Goal: Task Accomplishment & Management: Use online tool/utility

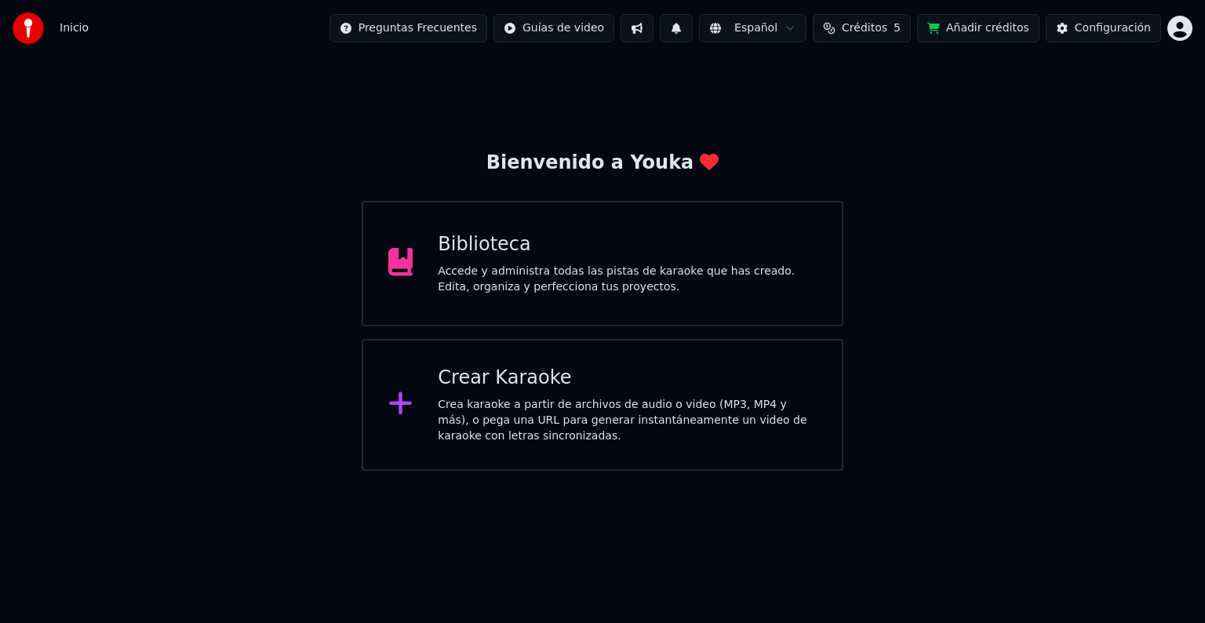
click at [511, 405] on div "Crea karaoke a partir de archivos de audio o video (MP3, MP4 y más), o pega una…" at bounding box center [627, 420] width 379 height 47
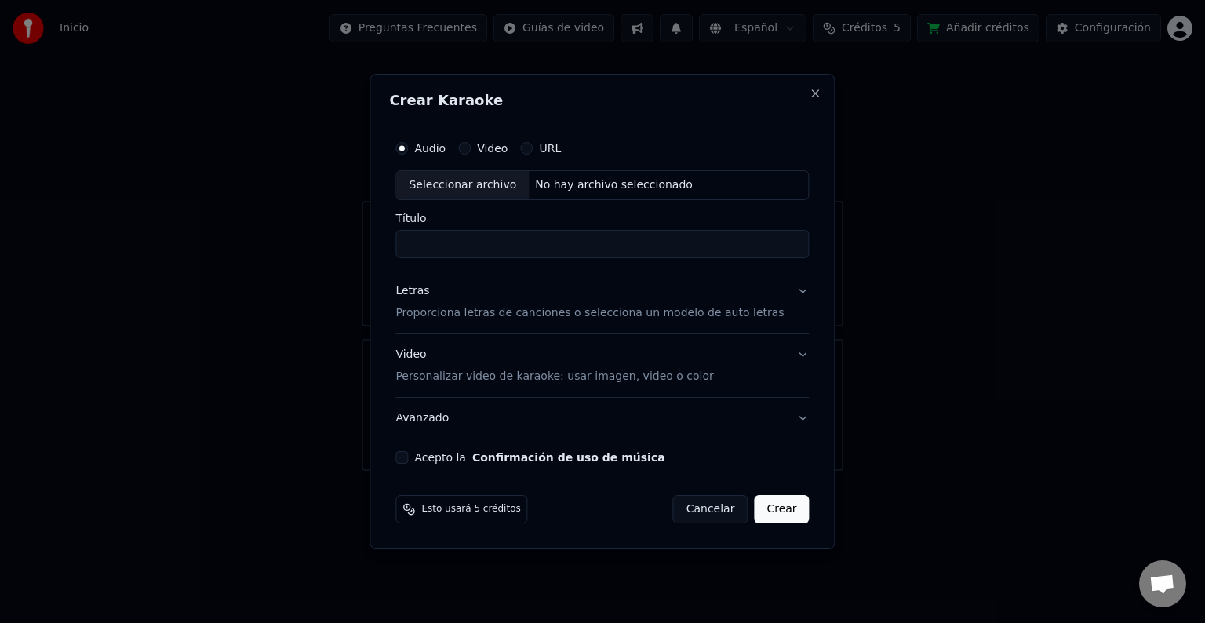
scroll to position [775, 0]
click at [456, 186] on div "Seleccionar archivo" at bounding box center [462, 185] width 133 height 28
type input "**********"
click at [650, 316] on p "Proporciona letras de canciones o selecciona un modelo de auto letras" at bounding box center [589, 313] width 388 height 16
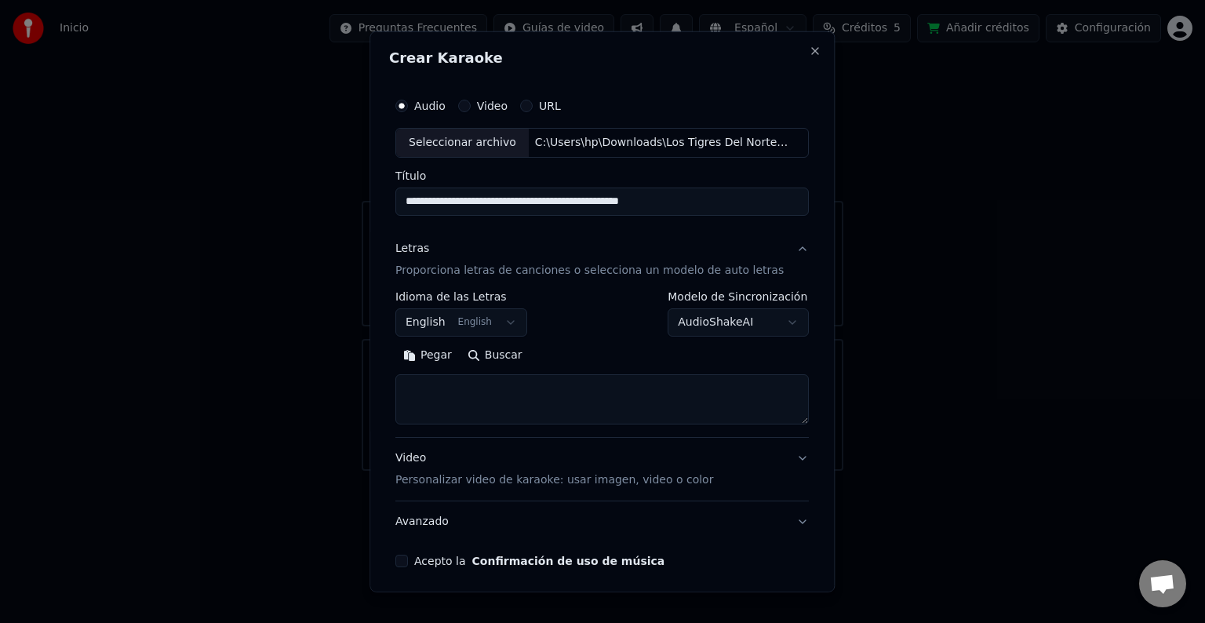
click at [464, 383] on textarea at bounding box center [601, 399] width 413 height 50
paste textarea "**********"
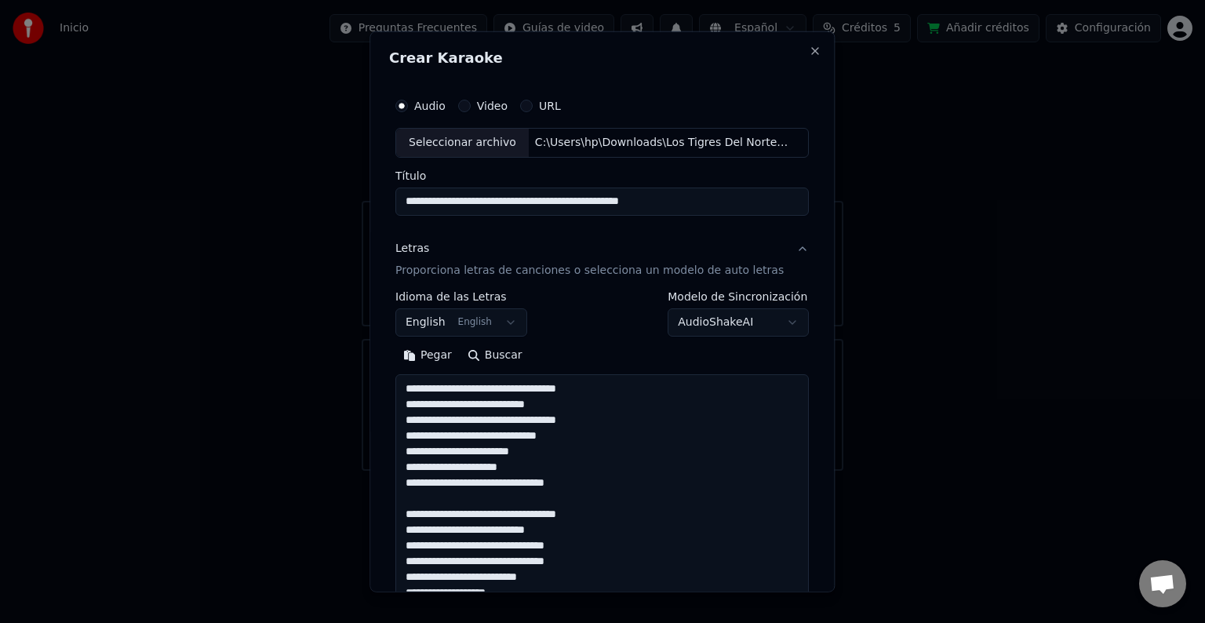
scroll to position [568, 0]
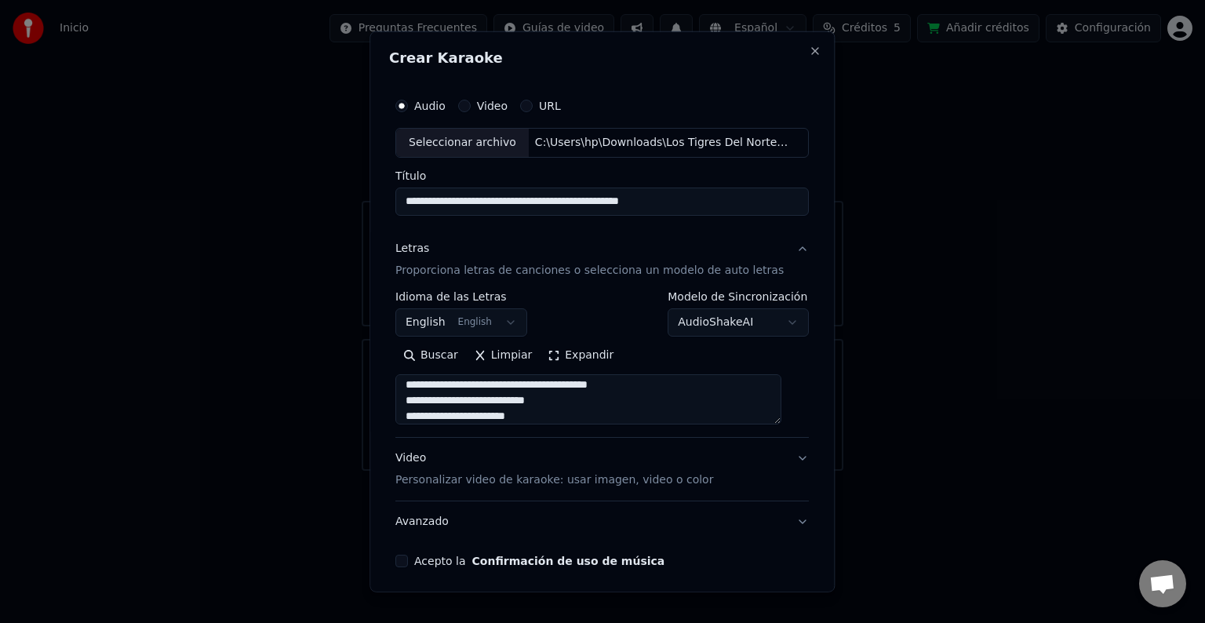
type textarea "**********"
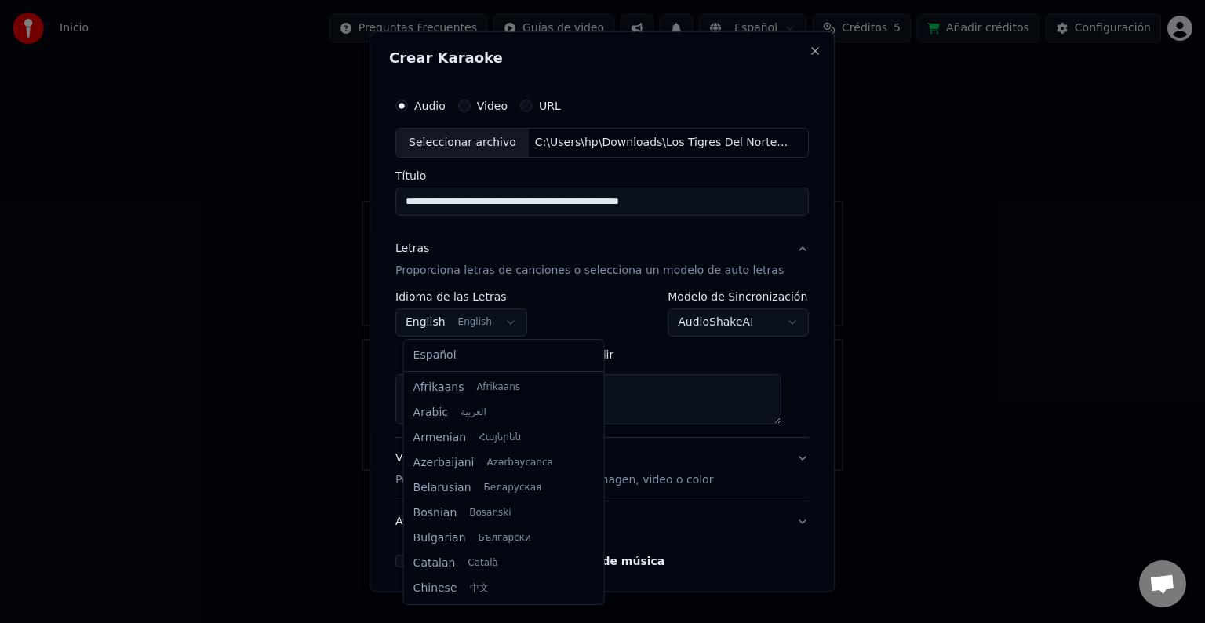
click at [488, 322] on body "**********" at bounding box center [602, 235] width 1205 height 471
select select "**"
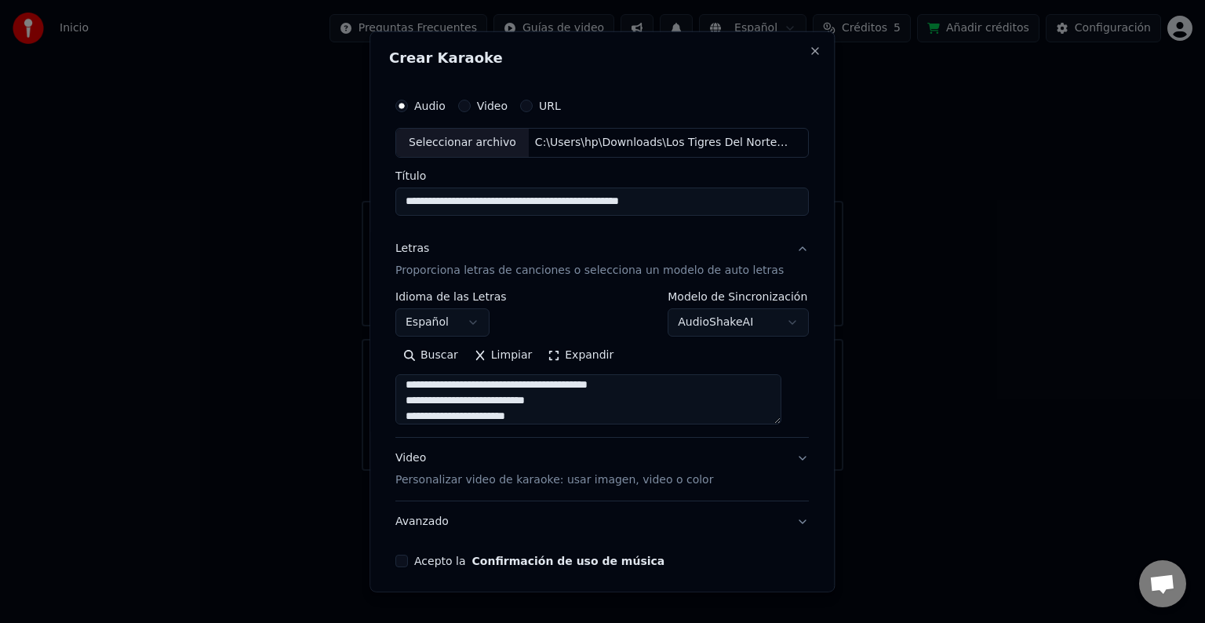
scroll to position [60, 0]
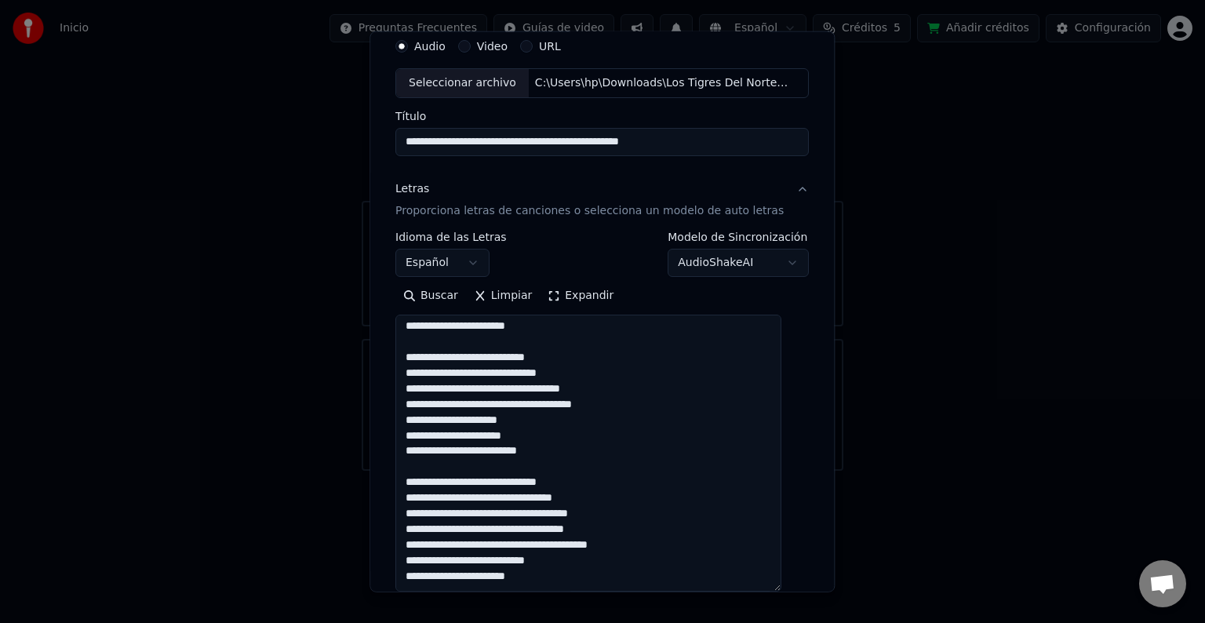
drag, startPoint x: 783, startPoint y: 360, endPoint x: 929, endPoint y: 590, distance: 272.6
click at [929, 471] on body "**********" at bounding box center [602, 235] width 1205 height 471
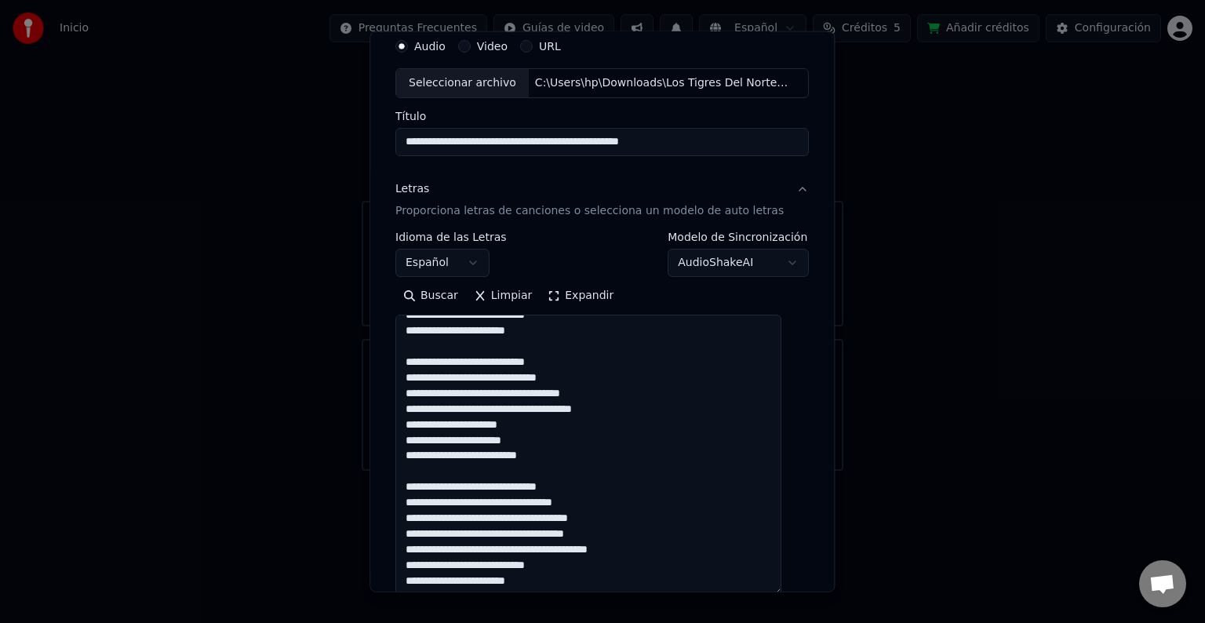
scroll to position [0, 0]
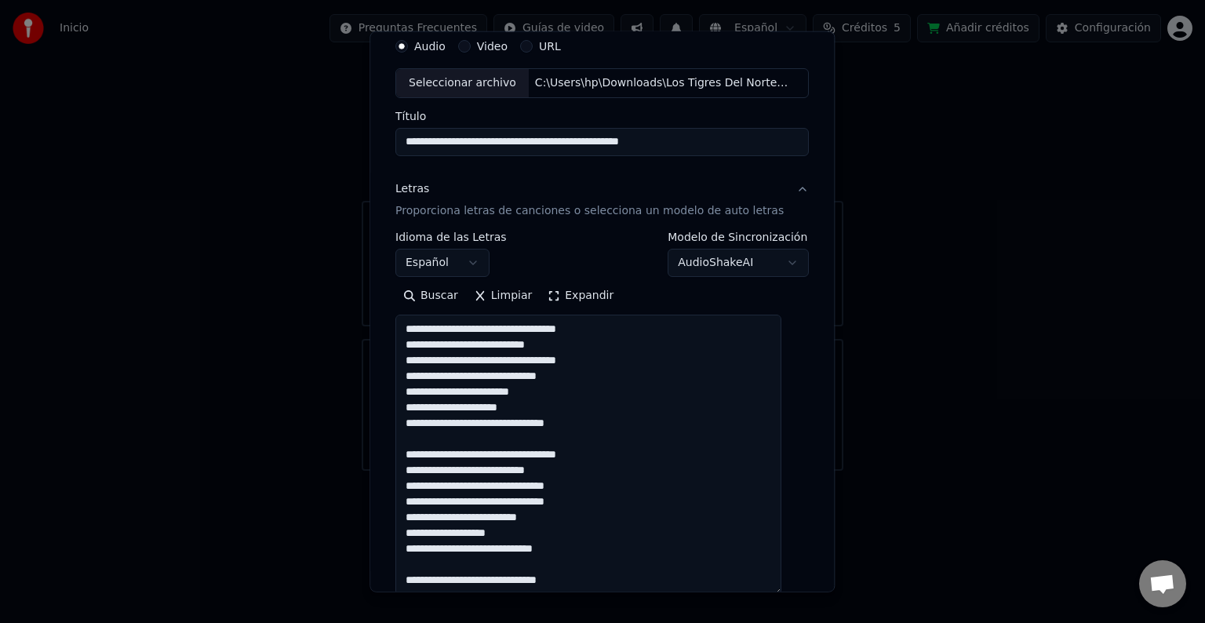
click at [584, 380] on textarea at bounding box center [588, 455] width 386 height 281
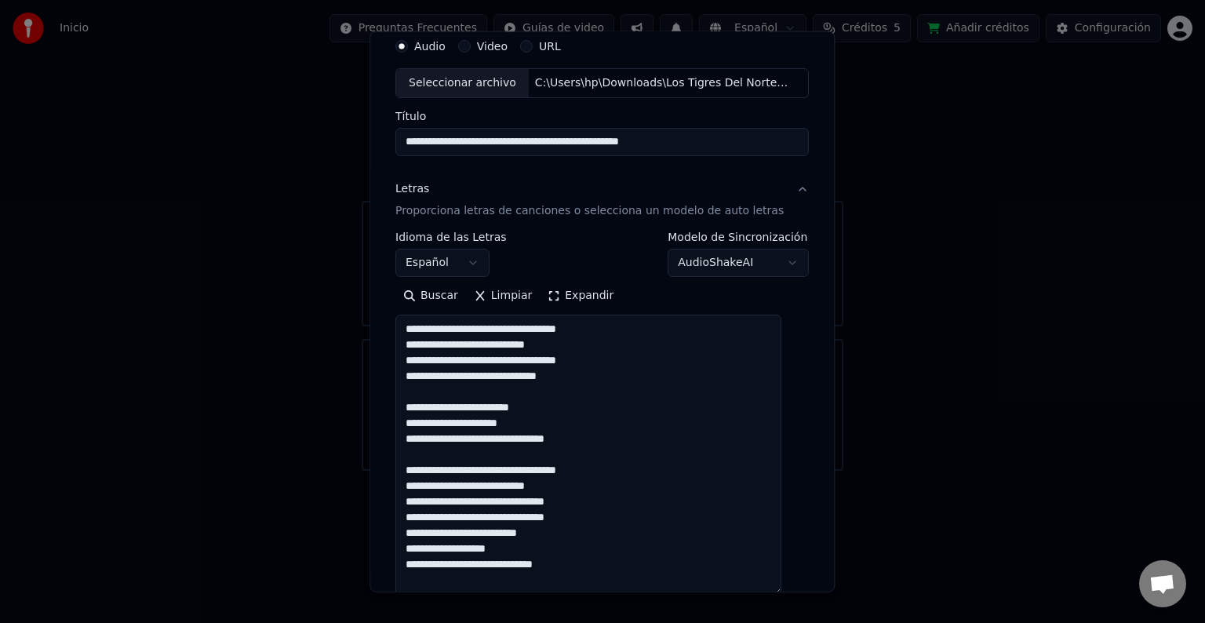
click at [390, 335] on div "**********" at bounding box center [601, 311] width 465 height 561
click at [596, 380] on textarea at bounding box center [588, 455] width 386 height 281
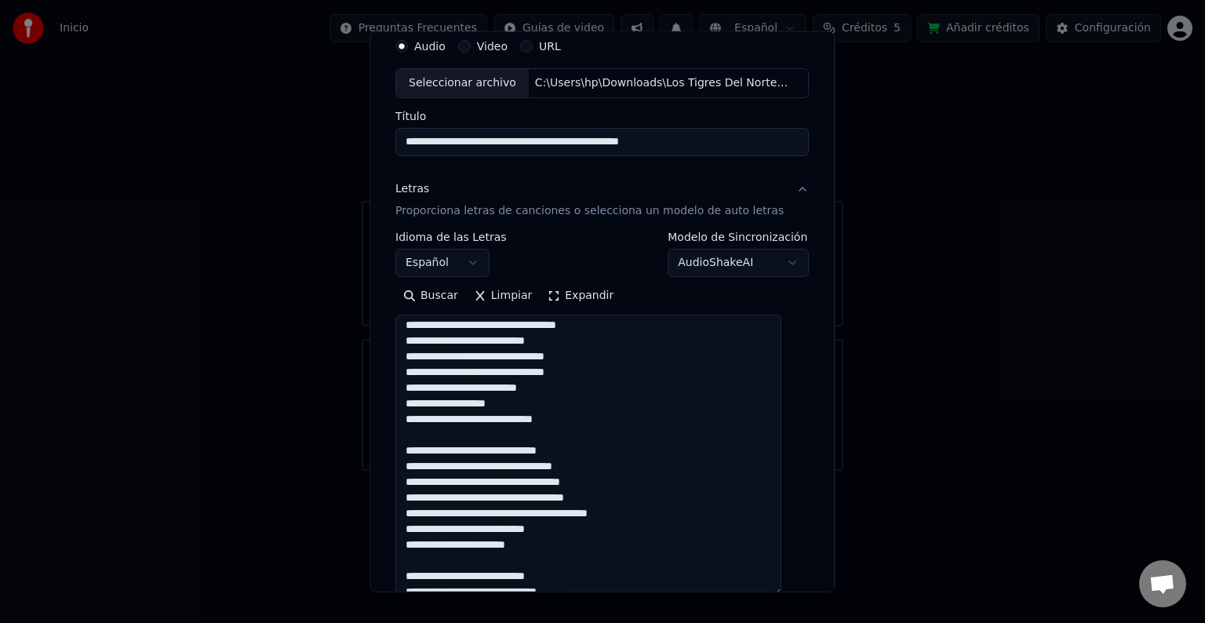
scroll to position [151, 0]
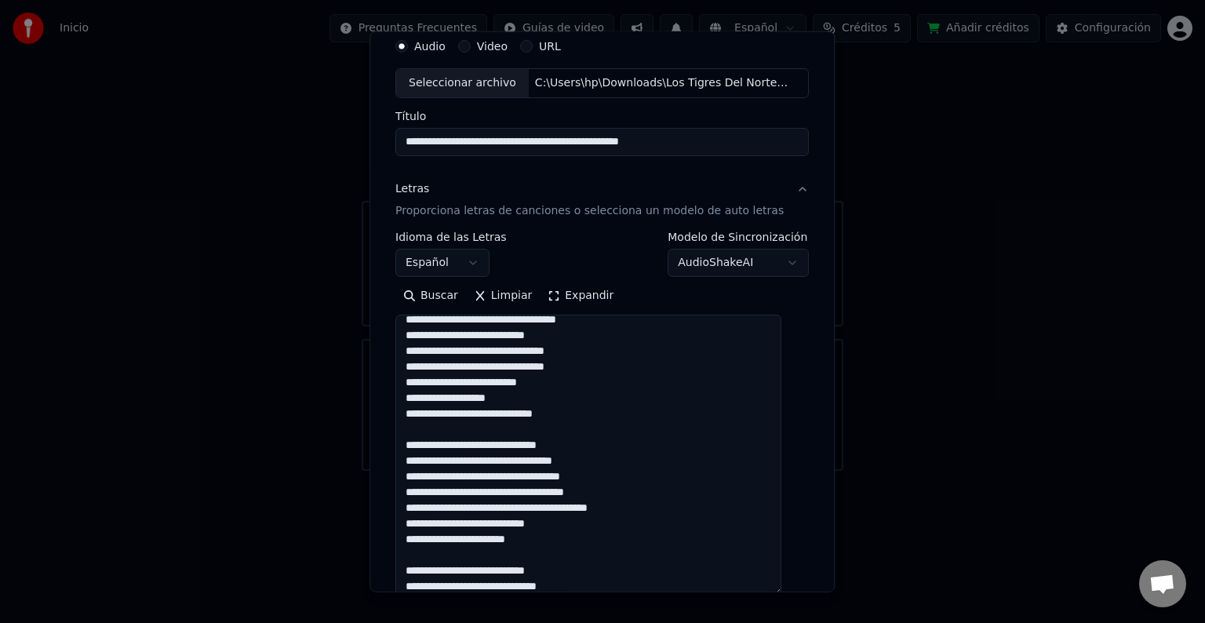
click at [604, 377] on textarea at bounding box center [588, 455] width 386 height 281
click at [593, 365] on textarea at bounding box center [588, 455] width 386 height 281
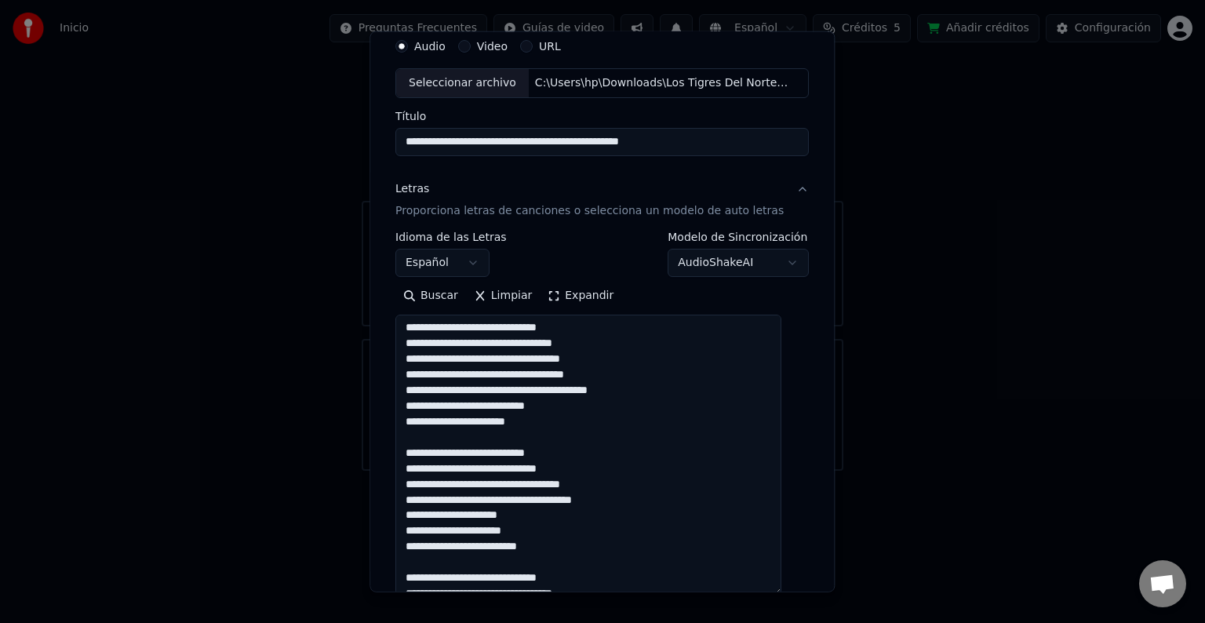
scroll to position [288, 0]
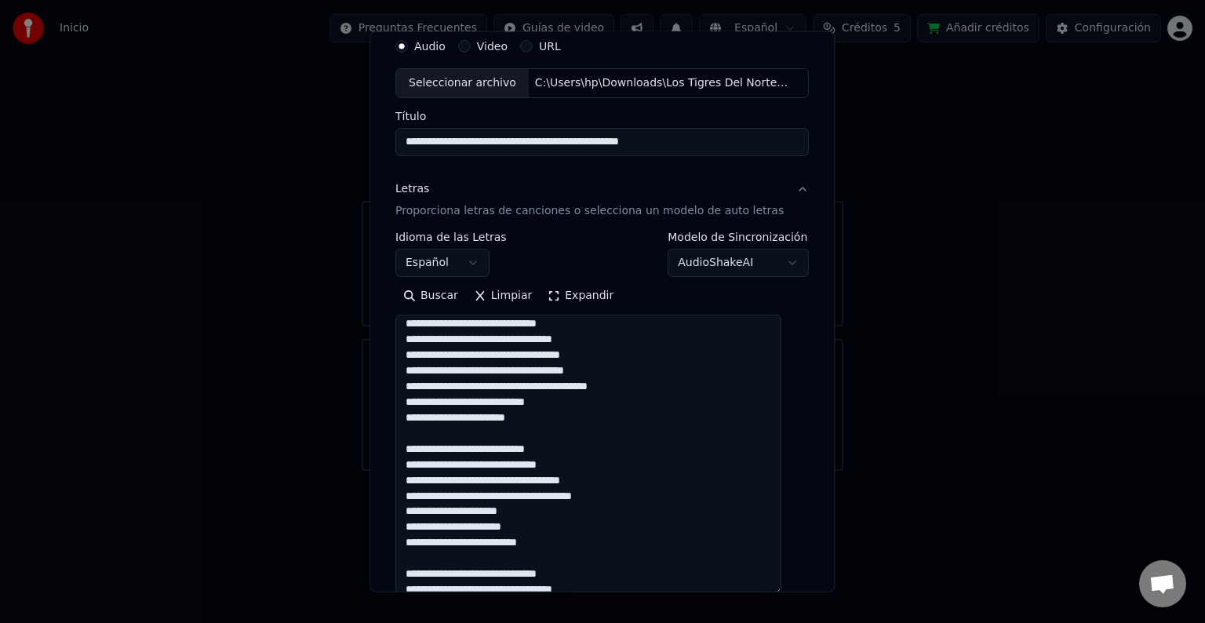
click at [515, 385] on textarea at bounding box center [588, 455] width 386 height 281
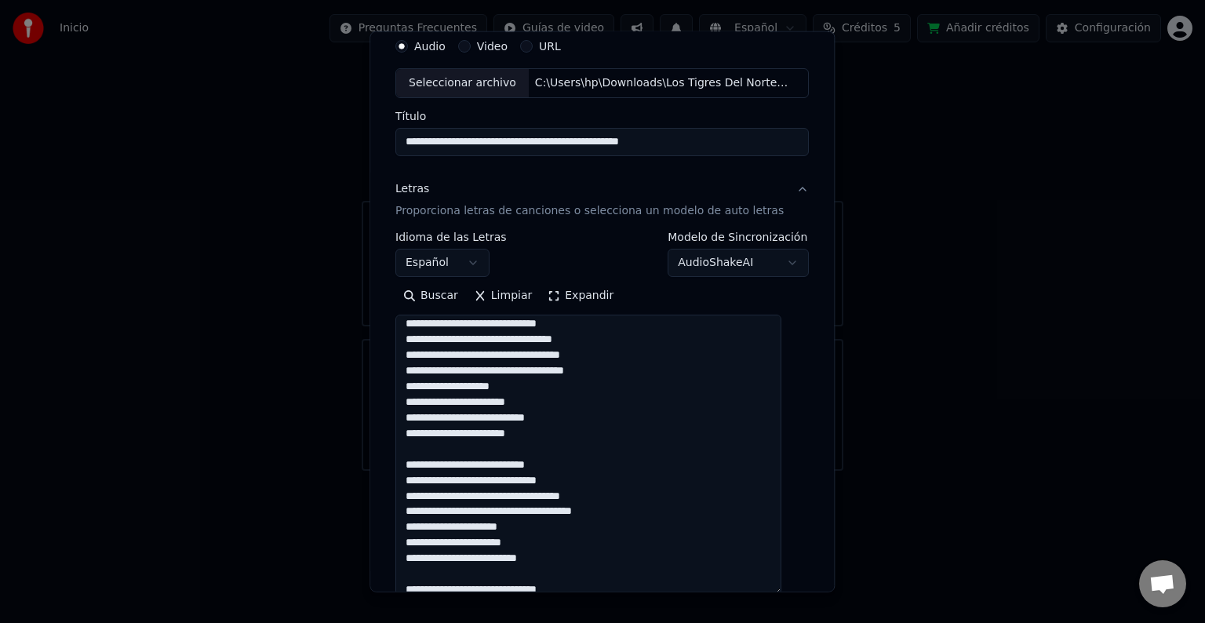
scroll to position [366, 0]
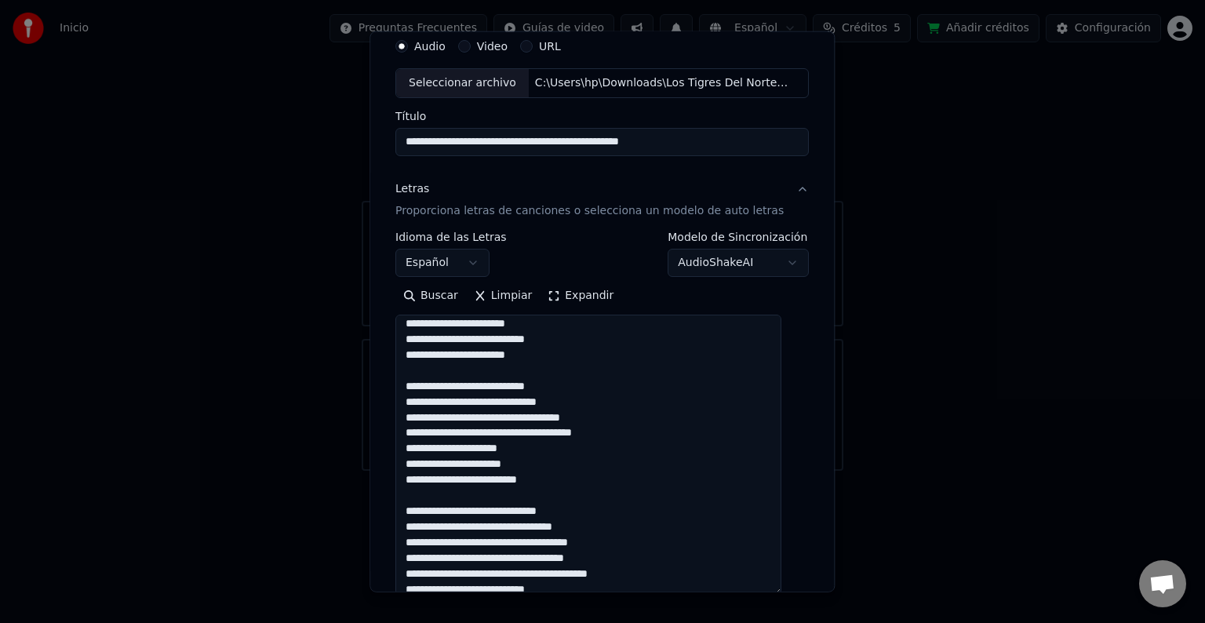
click at [597, 387] on textarea at bounding box center [588, 455] width 386 height 281
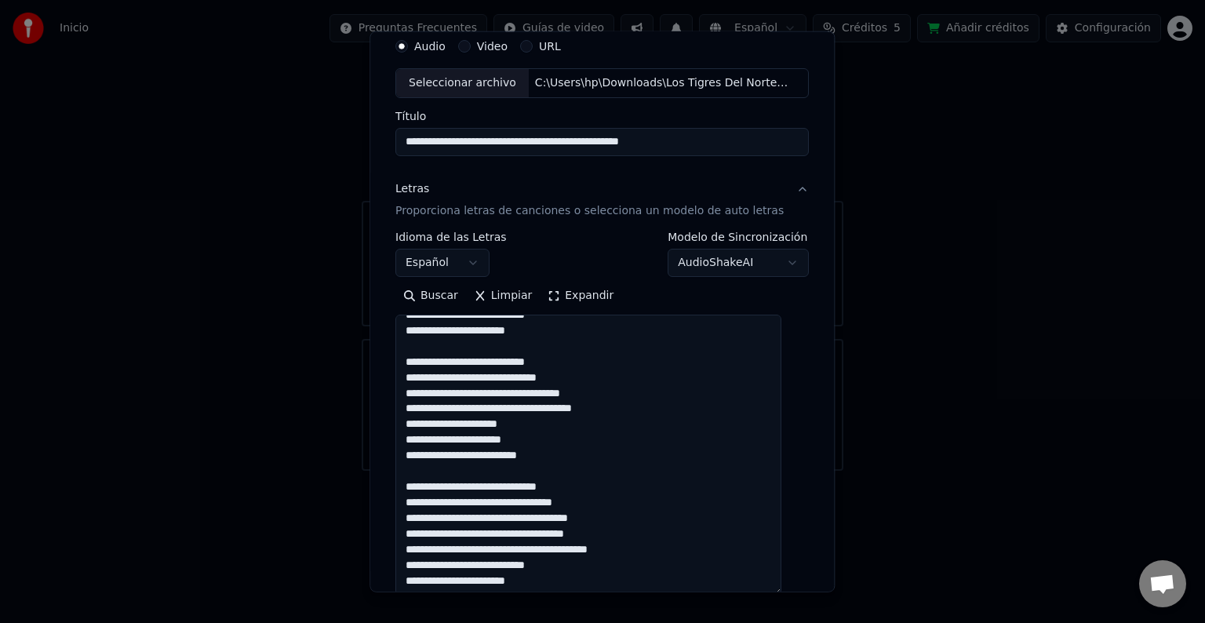
click at [502, 410] on textarea at bounding box center [588, 455] width 386 height 281
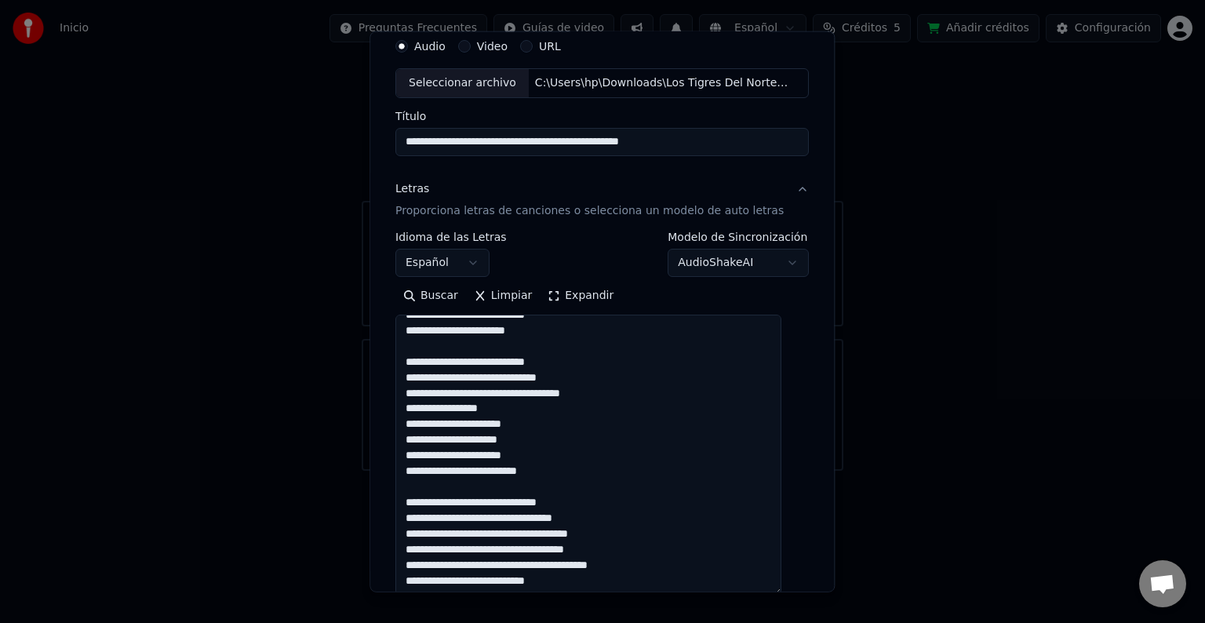
scroll to position [406, 0]
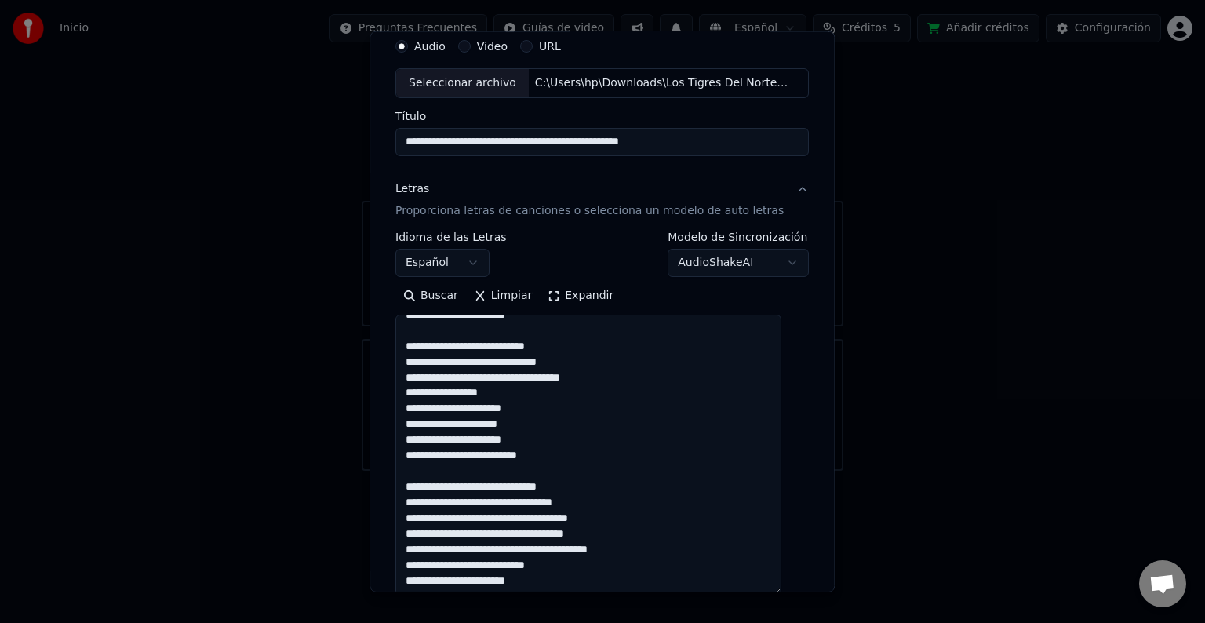
click at [558, 405] on textarea at bounding box center [588, 455] width 386 height 281
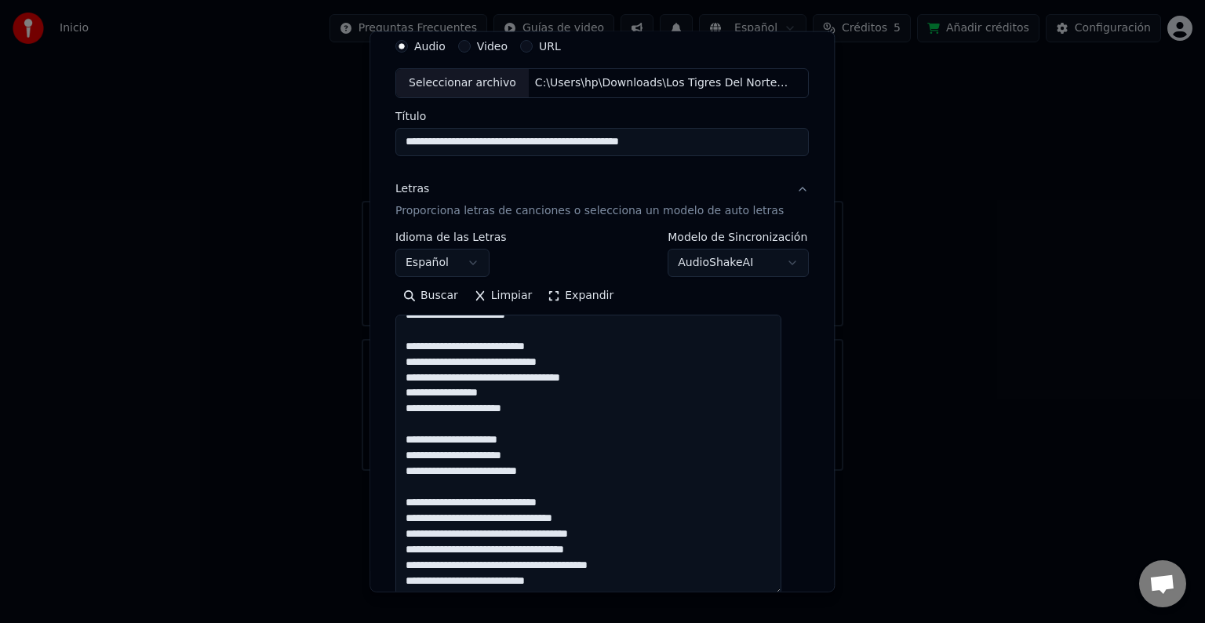
scroll to position [422, 0]
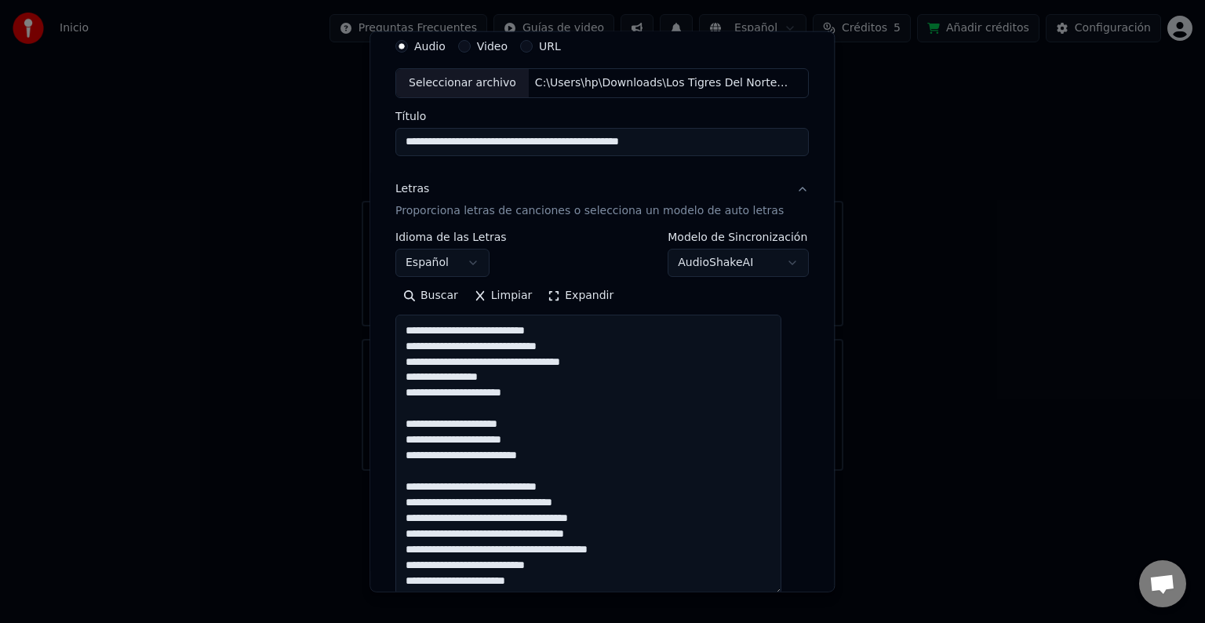
click at [489, 533] on textarea at bounding box center [588, 455] width 386 height 281
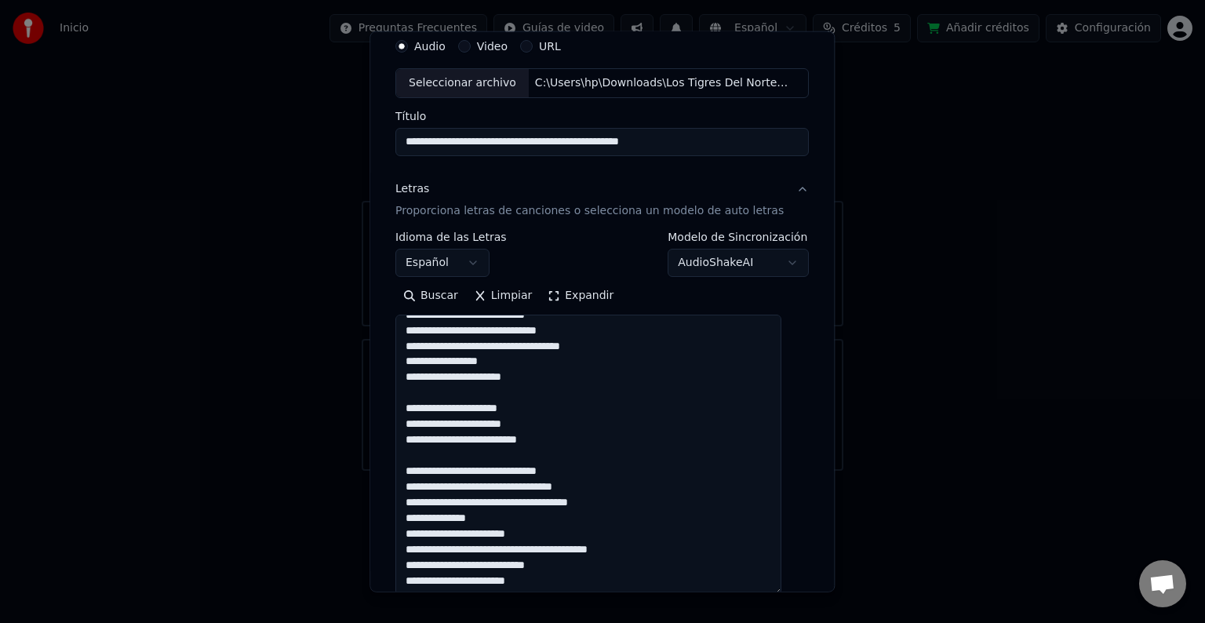
click at [549, 529] on textarea at bounding box center [588, 455] width 386 height 281
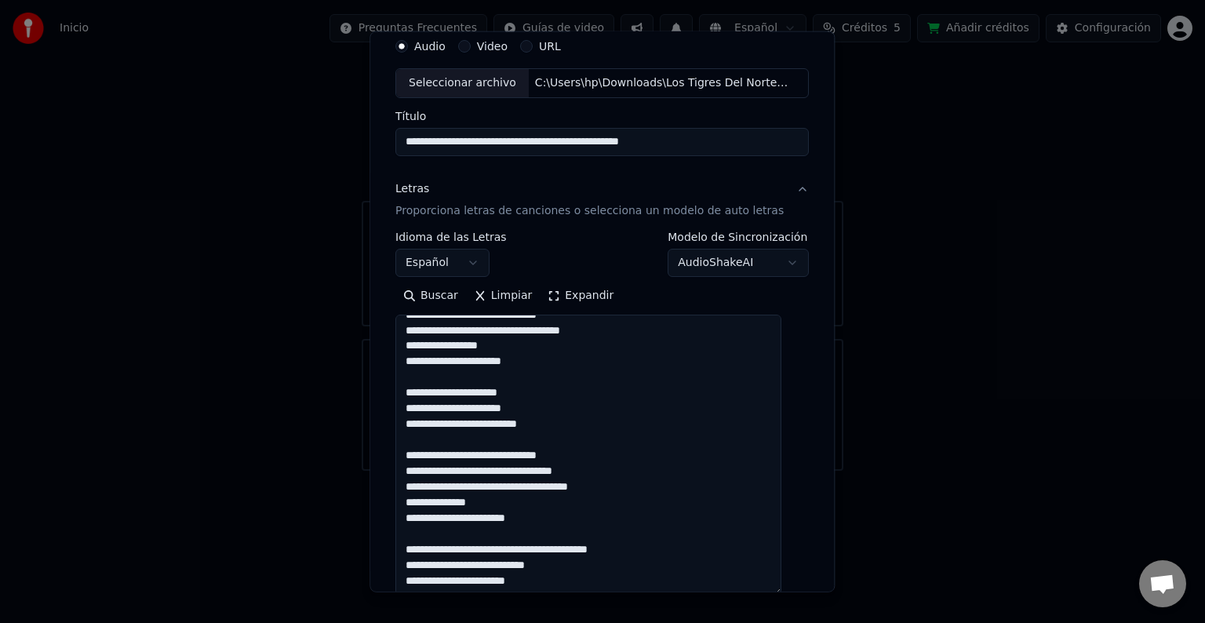
click at [514, 547] on textarea at bounding box center [588, 455] width 386 height 281
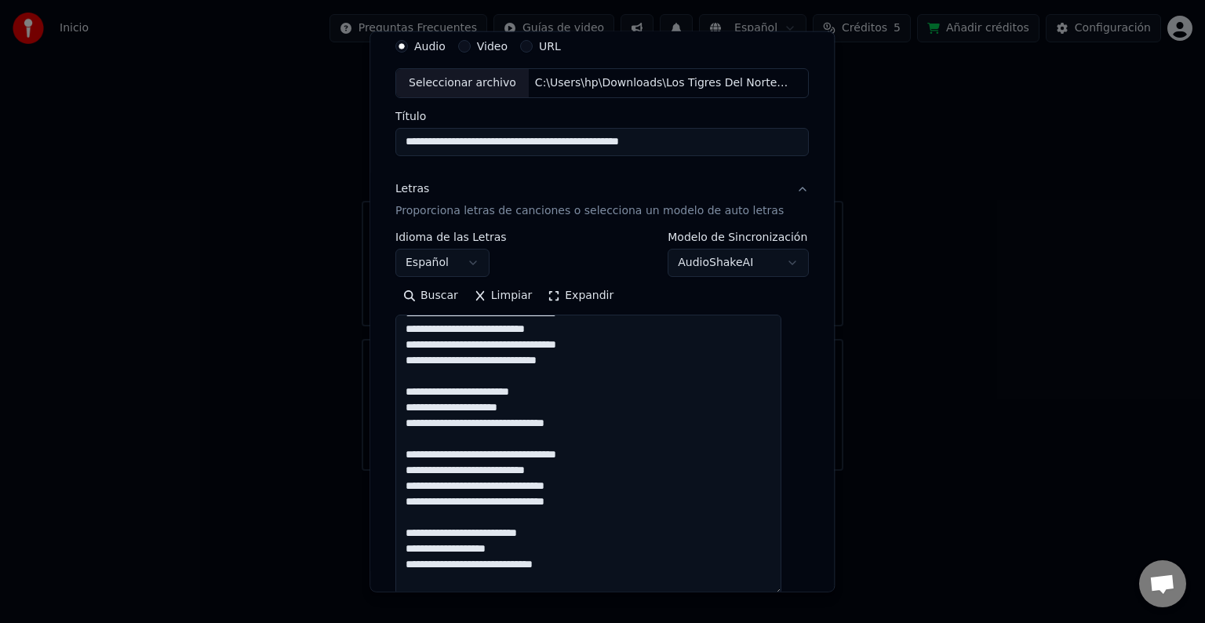
scroll to position [0, 0]
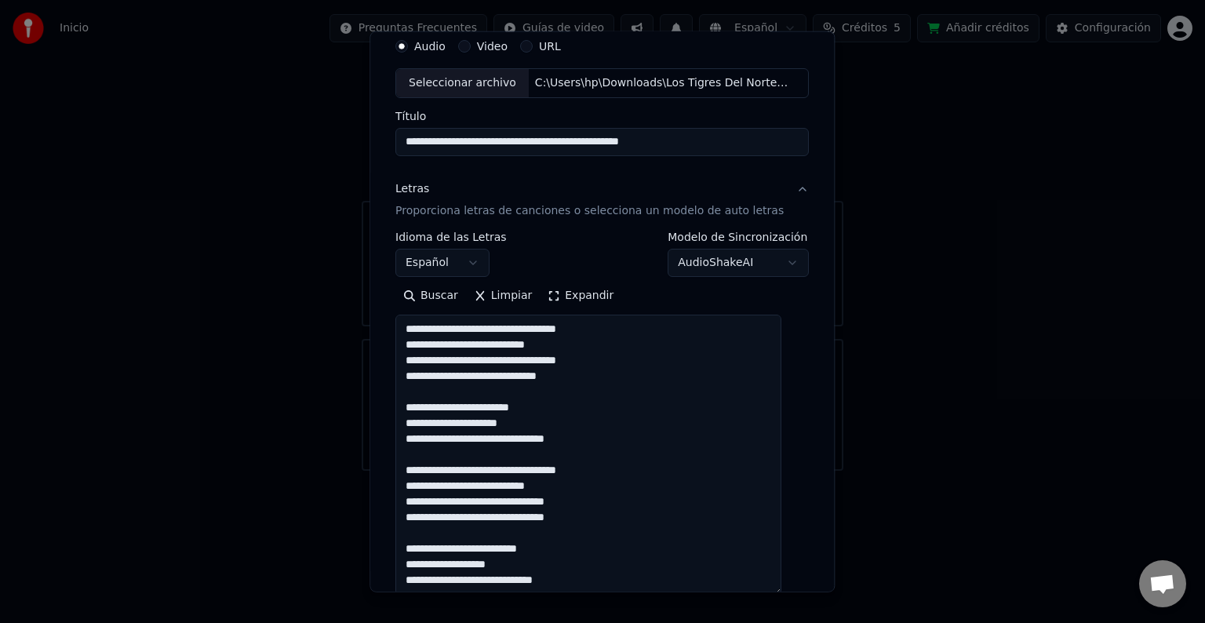
click at [527, 329] on textarea at bounding box center [588, 455] width 386 height 281
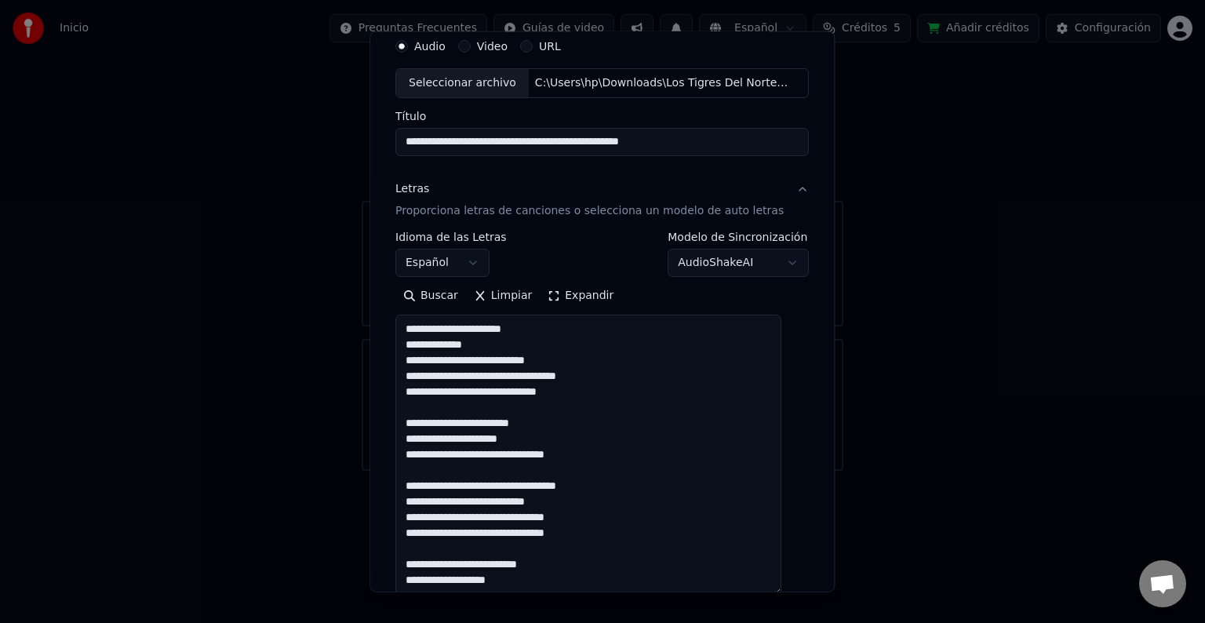
click at [515, 373] on textarea at bounding box center [588, 455] width 386 height 281
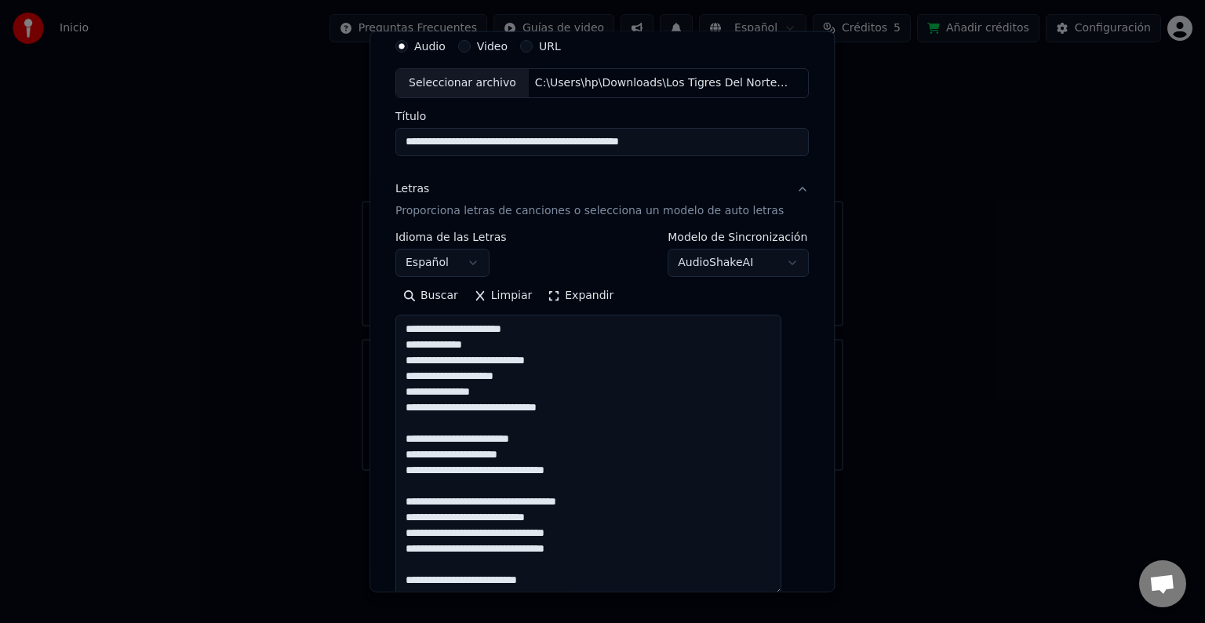
click at [542, 408] on textarea at bounding box center [588, 455] width 386 height 281
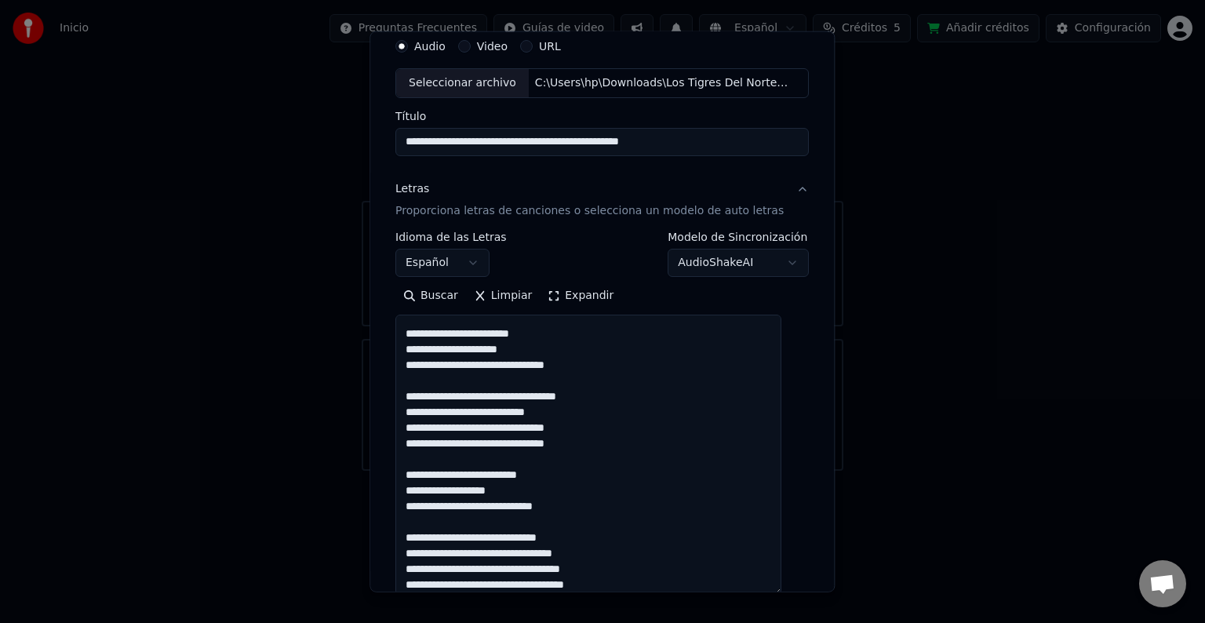
scroll to position [122, 0]
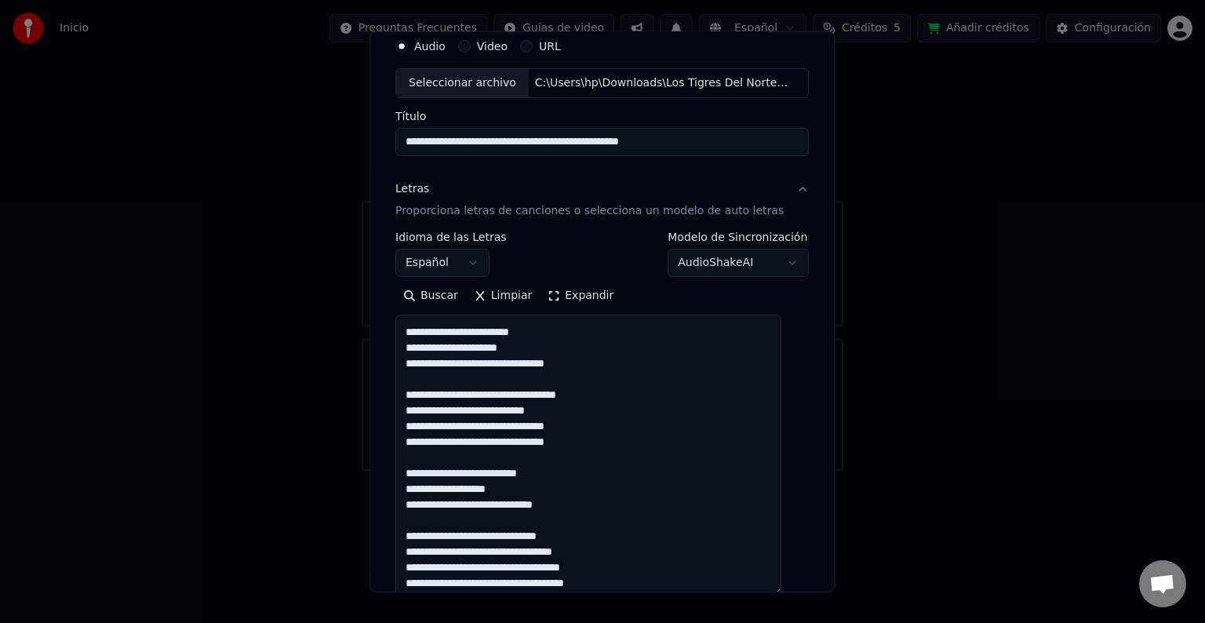
click at [518, 363] on textarea at bounding box center [588, 455] width 386 height 281
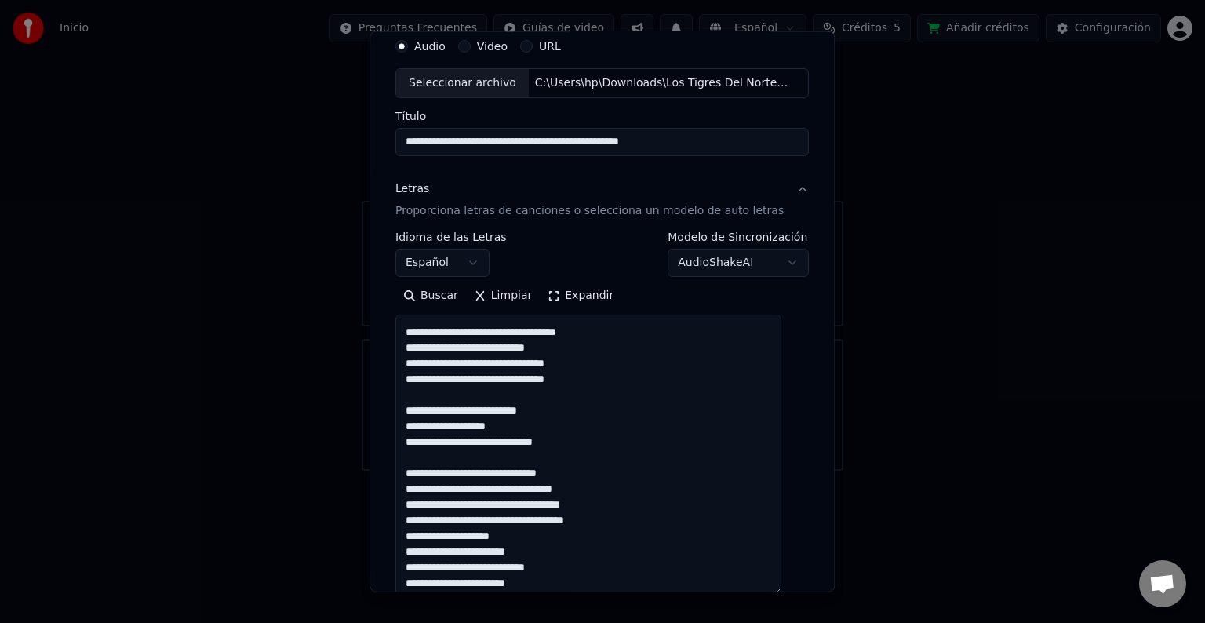
scroll to position [204, 0]
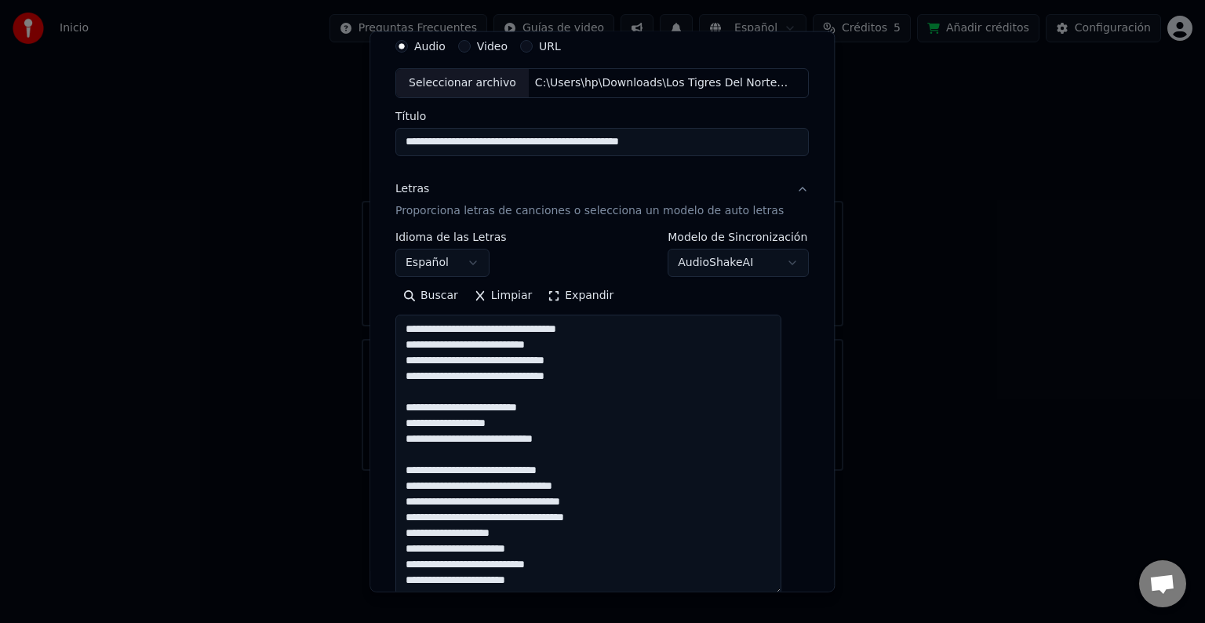
click at [518, 329] on textarea at bounding box center [588, 455] width 386 height 281
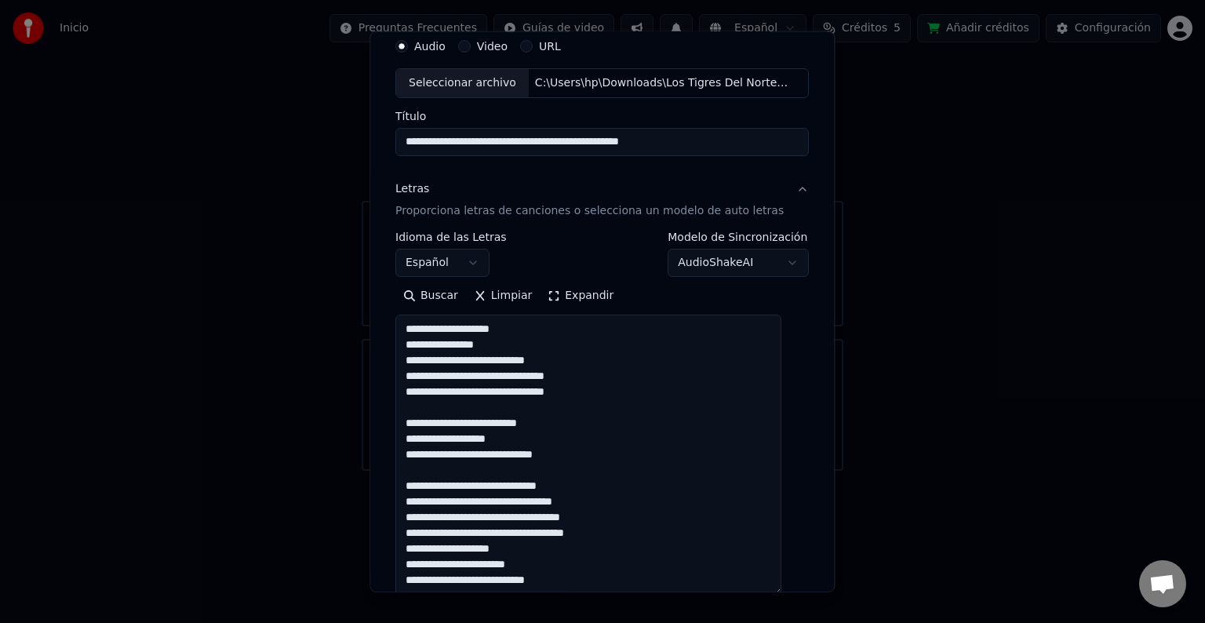
scroll to position [225, 0]
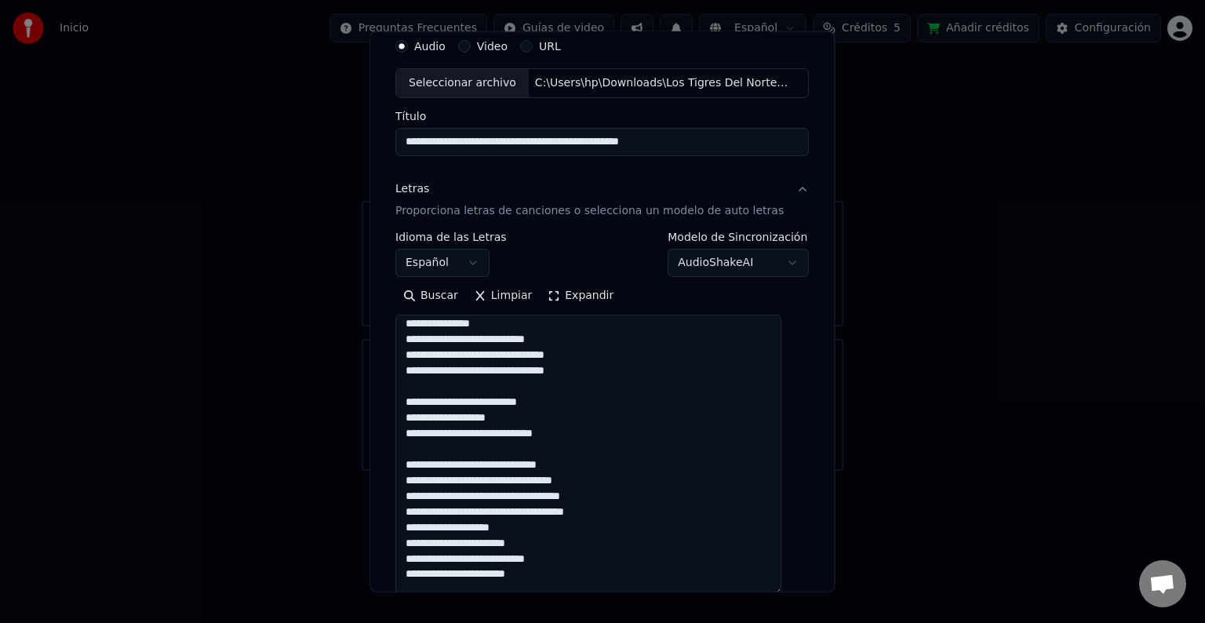
click at [551, 355] on textarea at bounding box center [588, 455] width 386 height 281
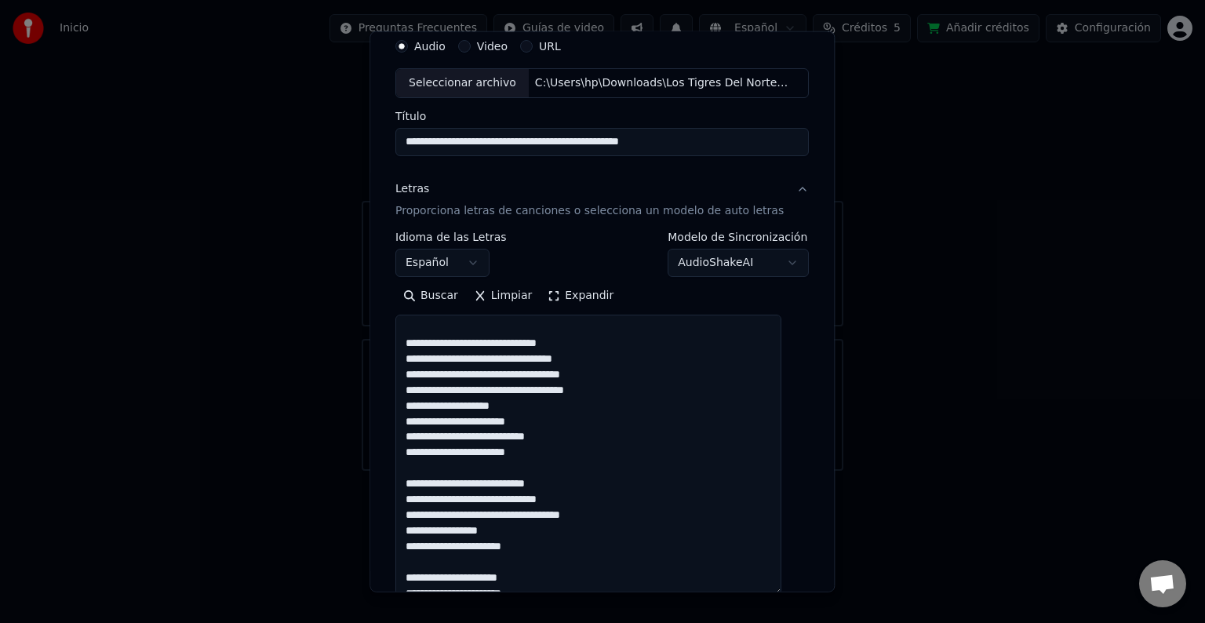
scroll to position [367, 0]
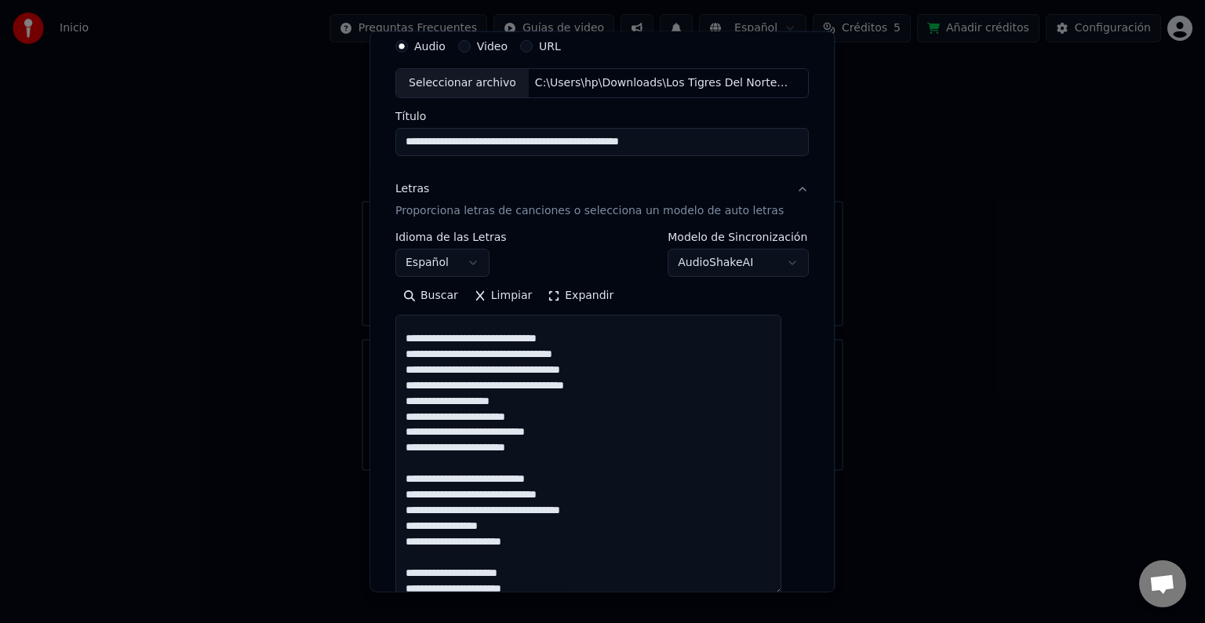
click at [481, 355] on textarea at bounding box center [588, 455] width 386 height 281
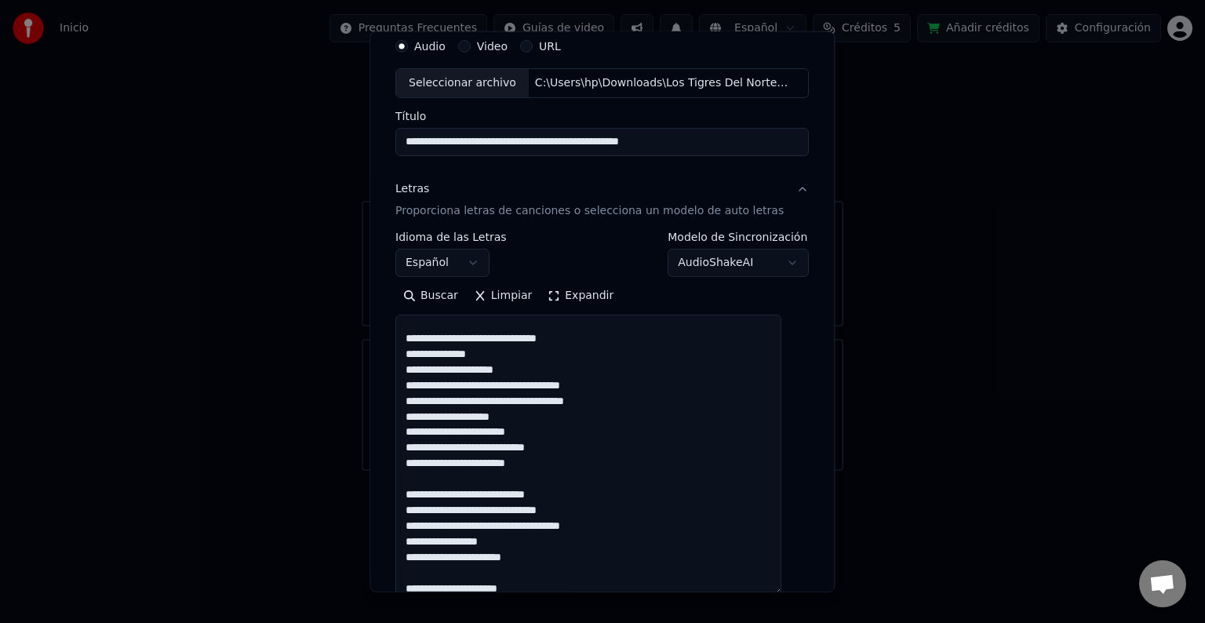
scroll to position [413, 0]
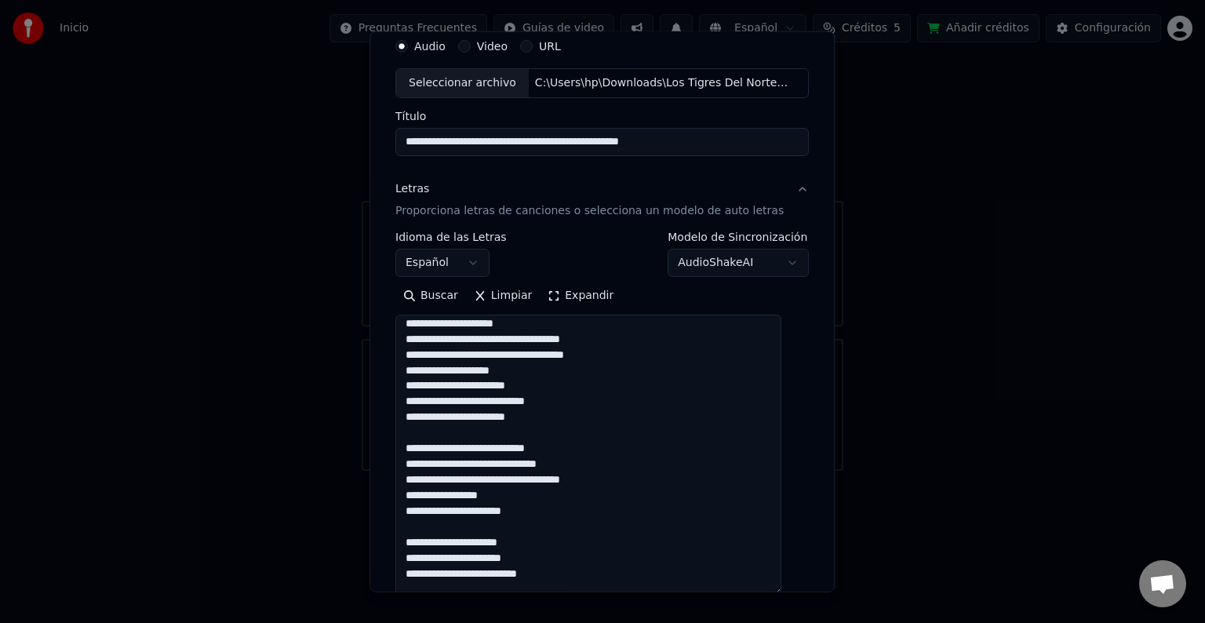
click at [487, 355] on textarea at bounding box center [588, 455] width 386 height 281
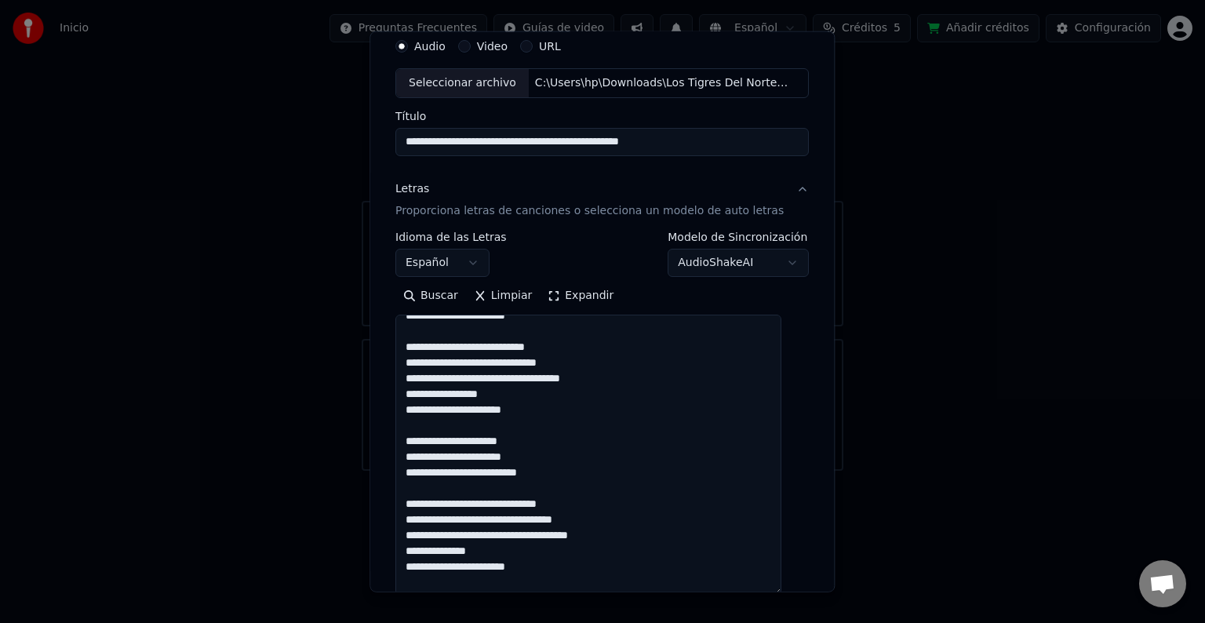
scroll to position [537, 0]
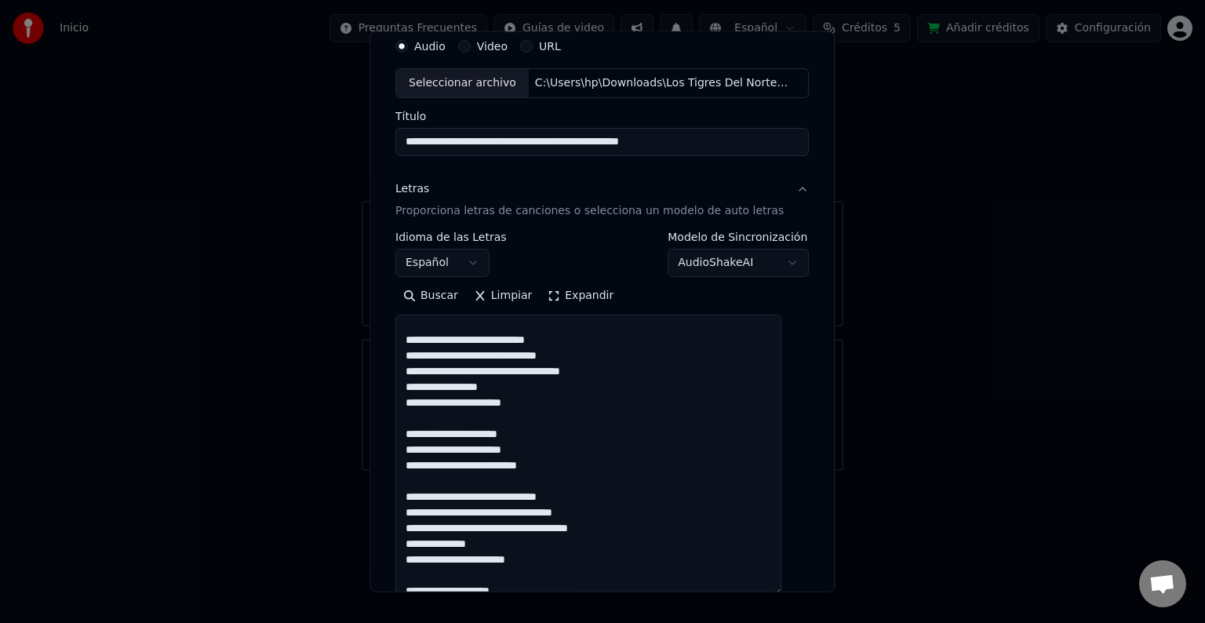
click at [505, 358] on textarea at bounding box center [588, 455] width 386 height 281
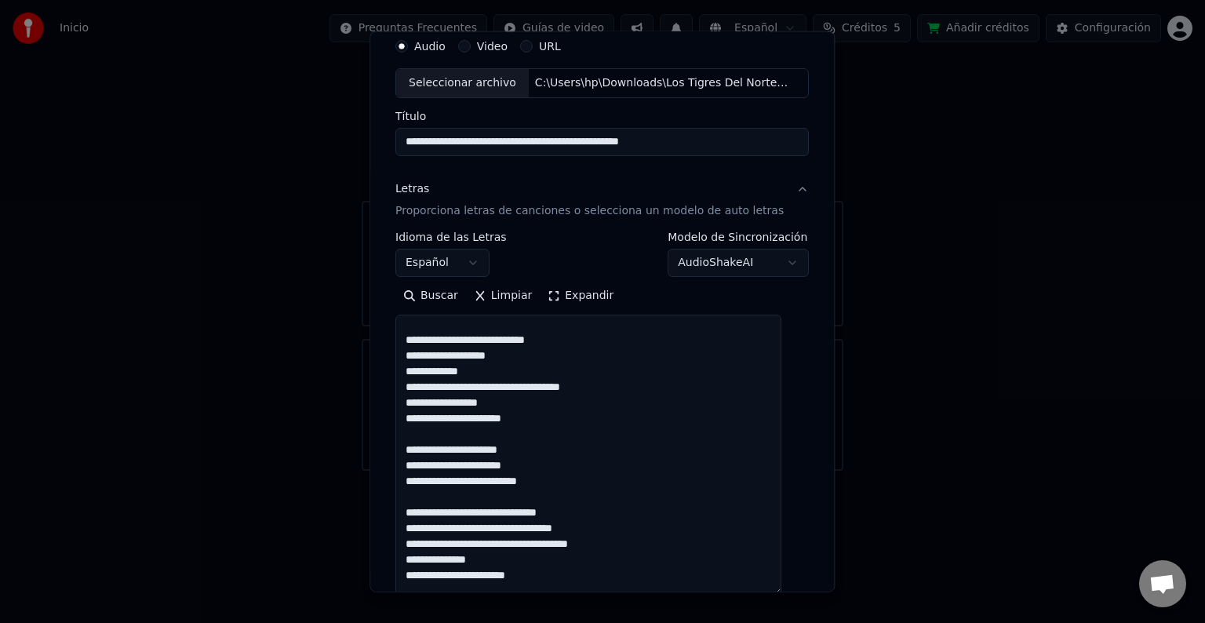
scroll to position [586, 0]
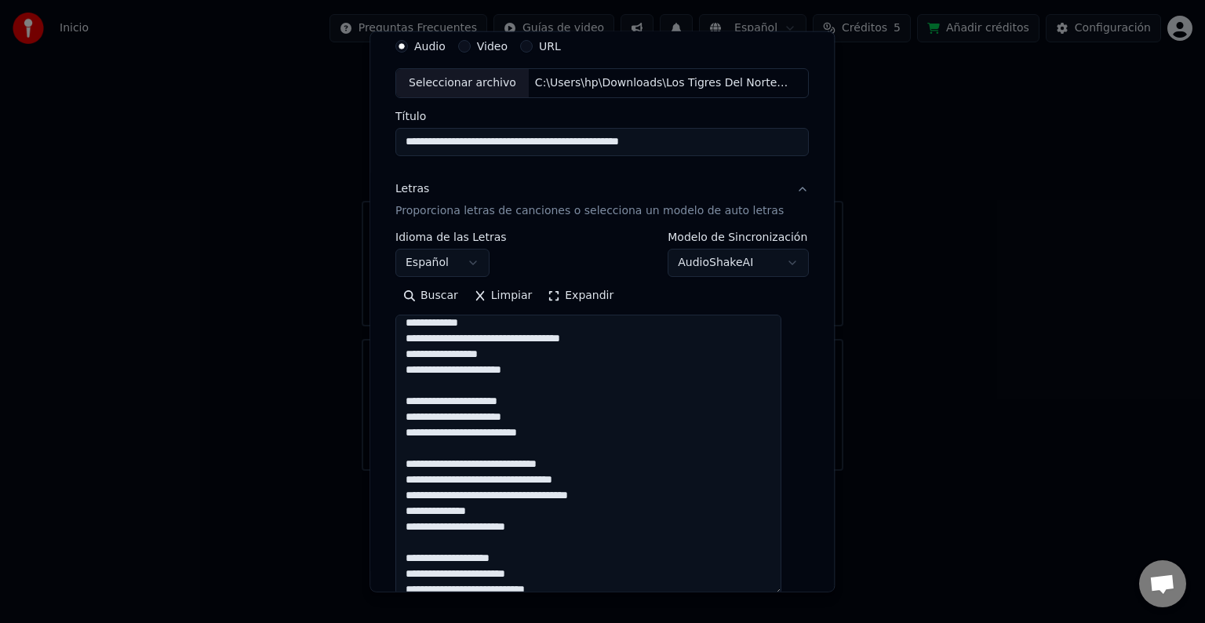
click at [460, 340] on textarea at bounding box center [588, 455] width 386 height 281
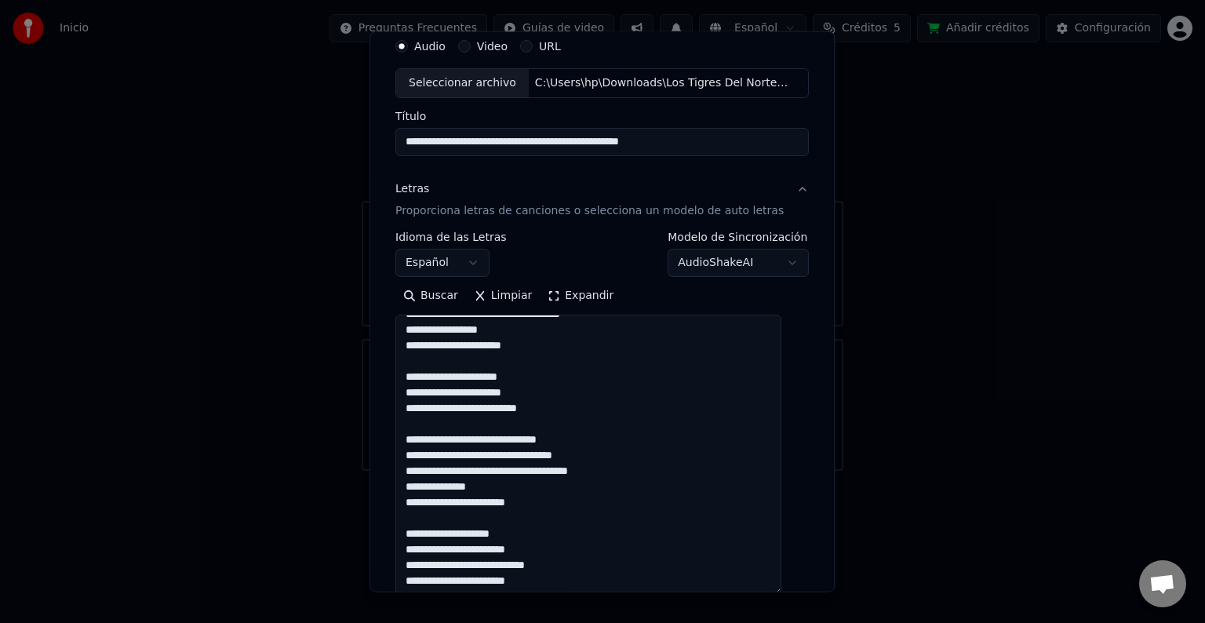
click at [482, 457] on textarea at bounding box center [588, 455] width 386 height 281
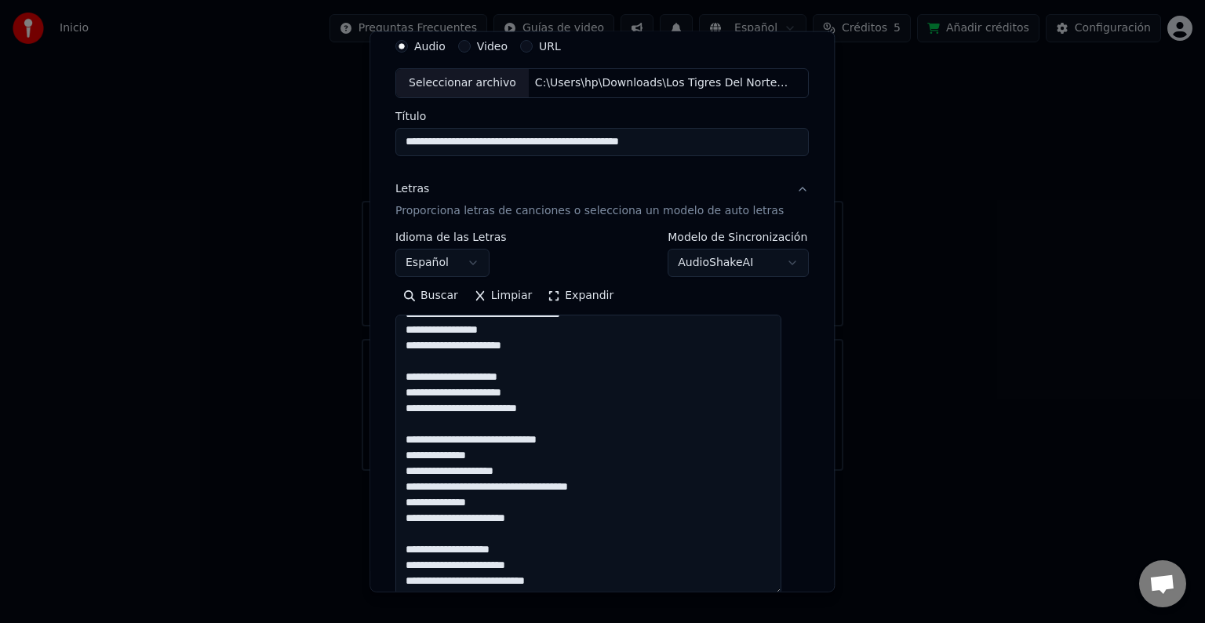
click at [551, 485] on textarea at bounding box center [588, 455] width 386 height 281
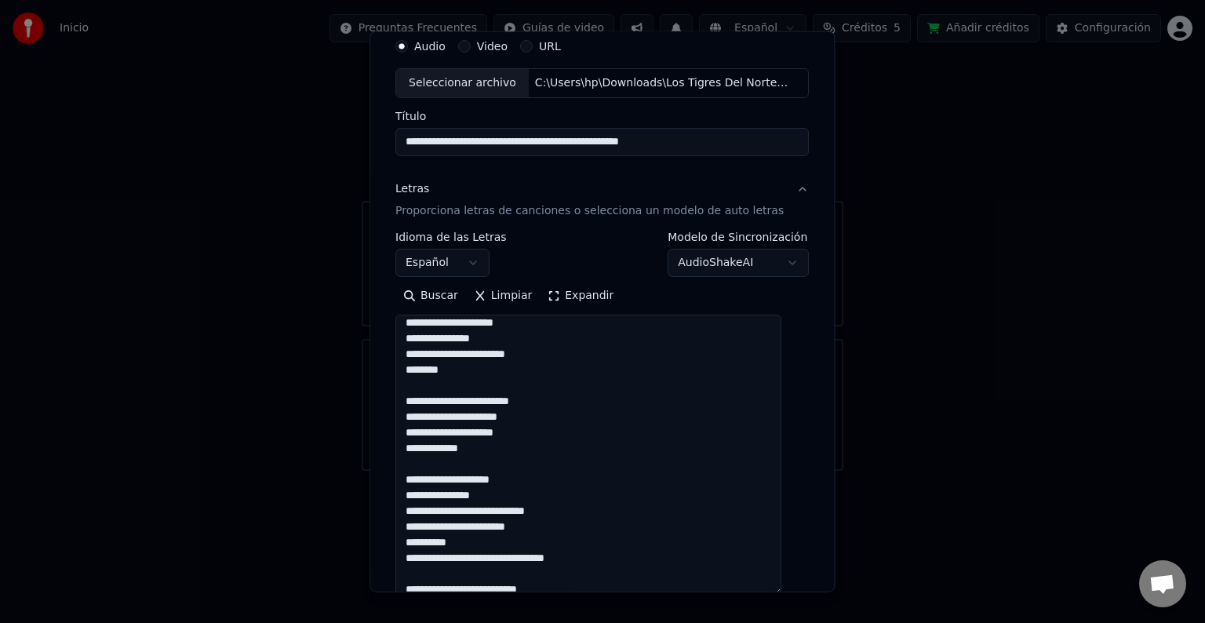
scroll to position [0, 0]
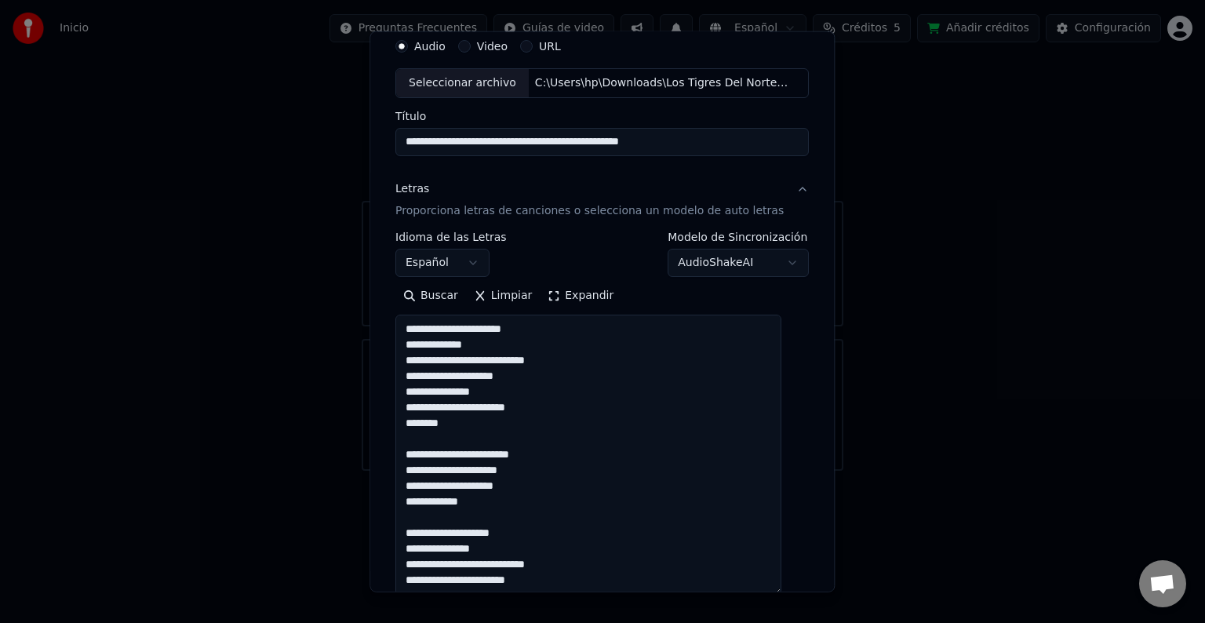
type textarea "**********"
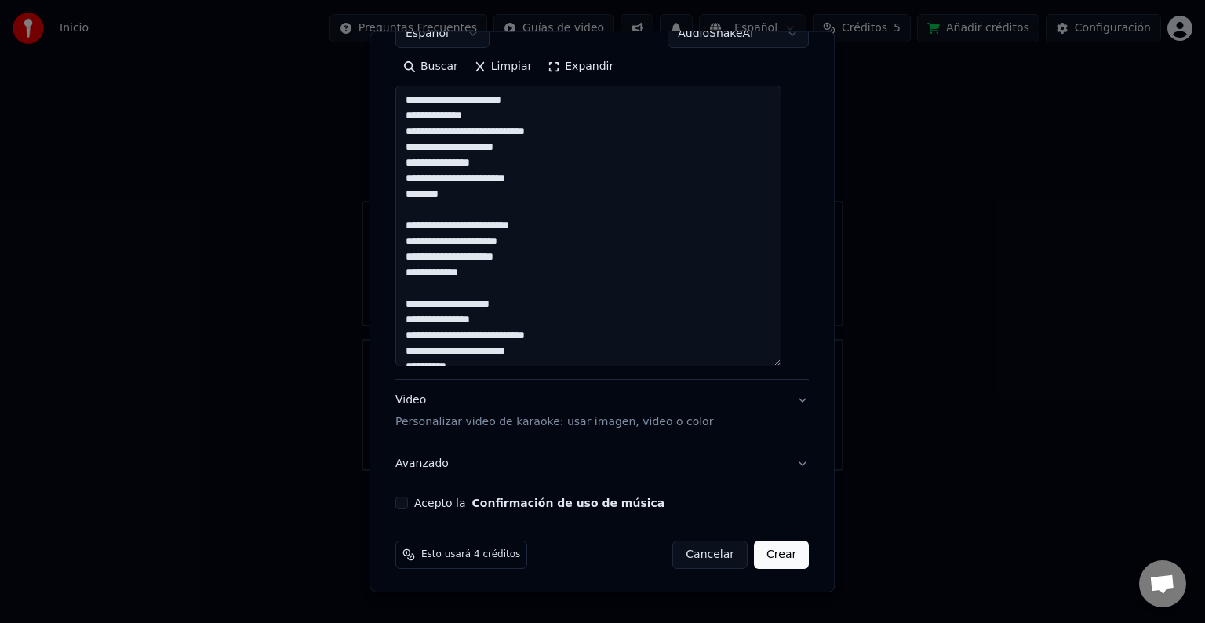
scroll to position [290, 0]
click at [656, 424] on p "Personalizar video de karaoke: usar imagen, video o color" at bounding box center [554, 421] width 318 height 16
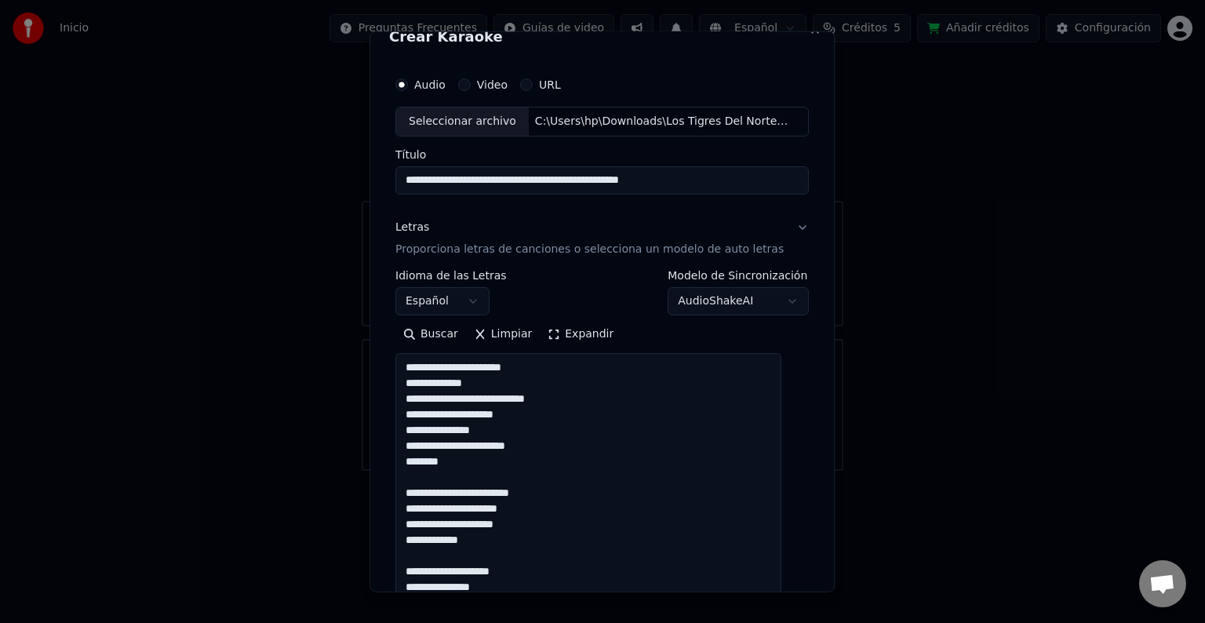
scroll to position [17, 0]
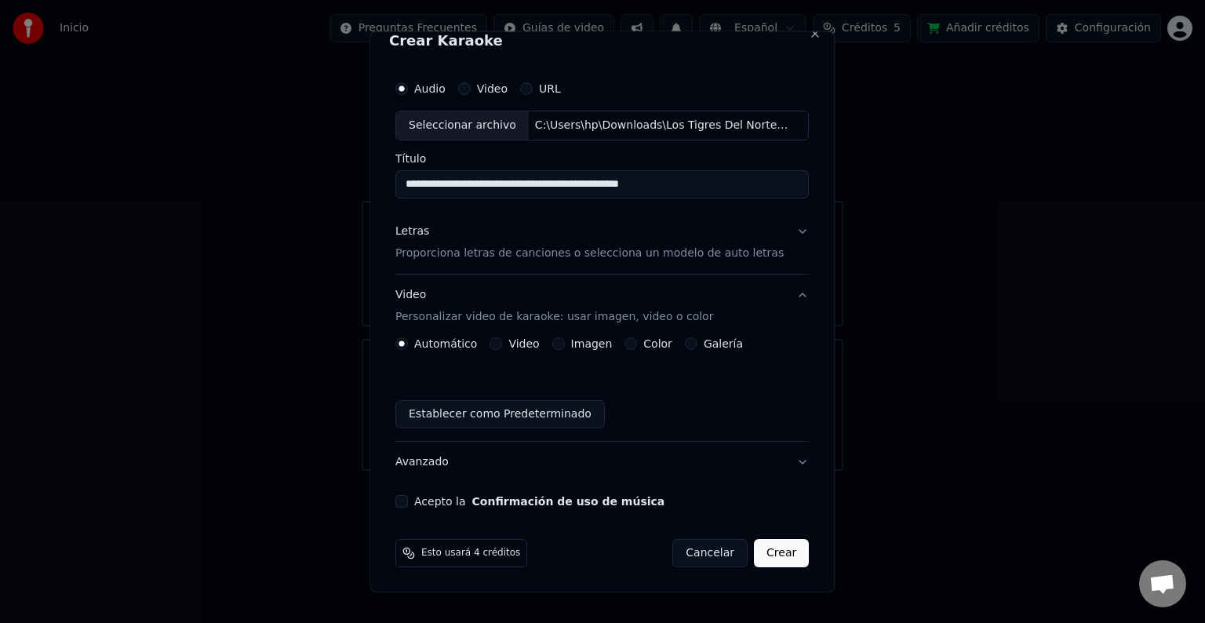
click at [721, 342] on label "Galería" at bounding box center [723, 343] width 39 height 11
click at [697, 342] on button "Galería" at bounding box center [691, 343] width 13 height 13
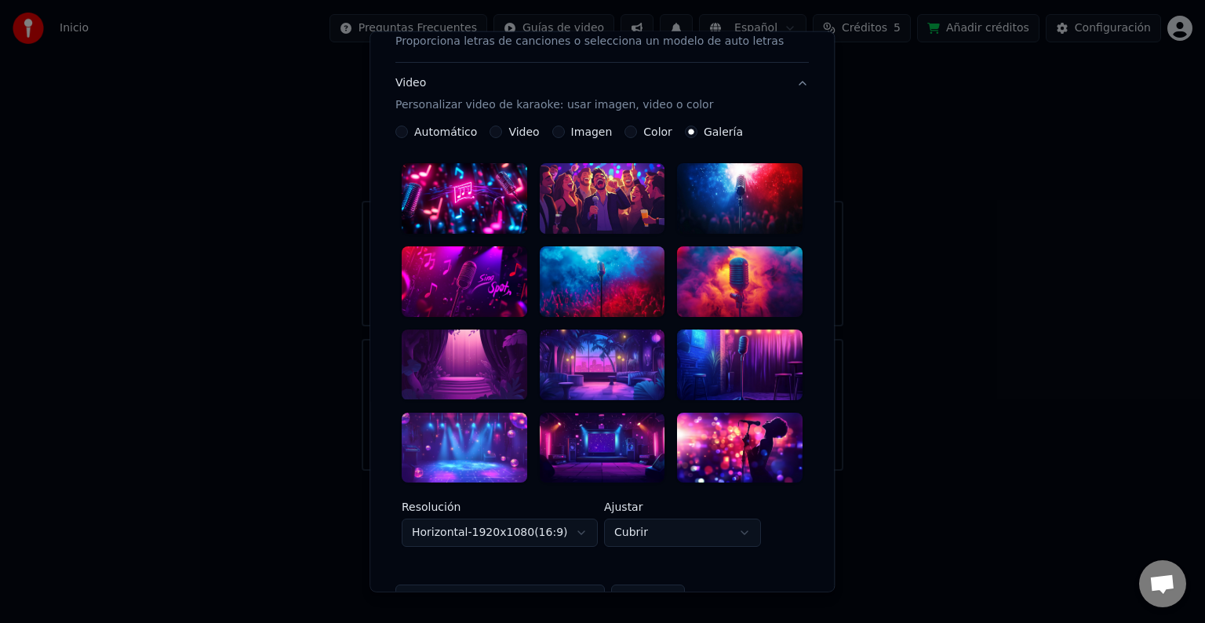
scroll to position [224, 0]
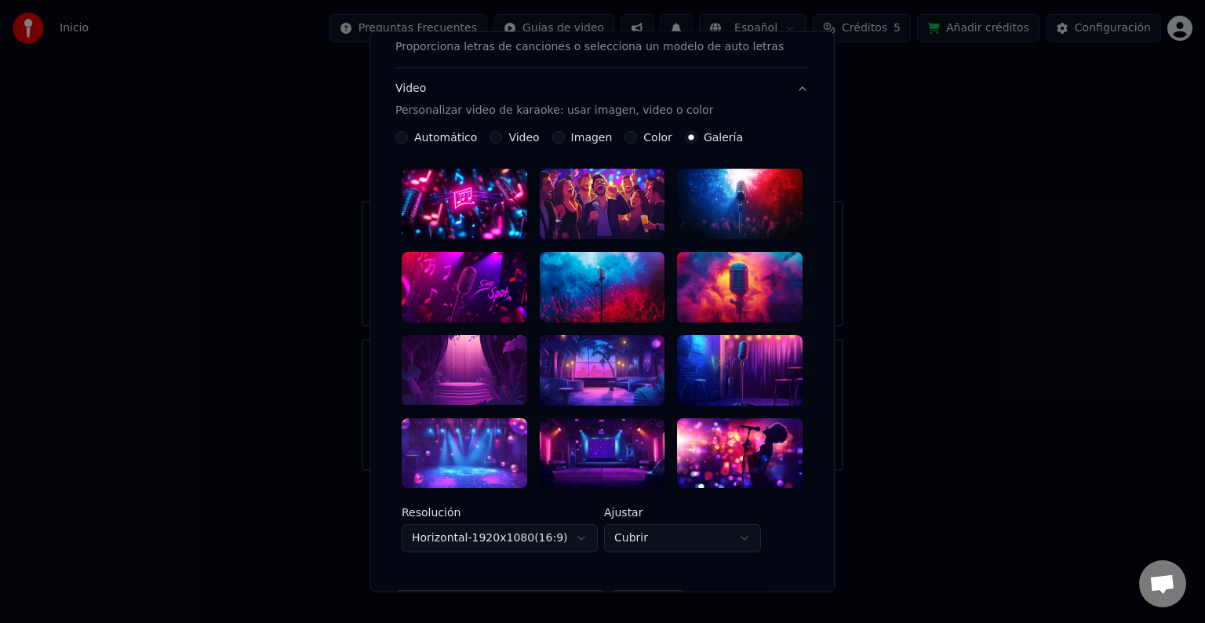
click at [467, 367] on div at bounding box center [464, 369] width 125 height 71
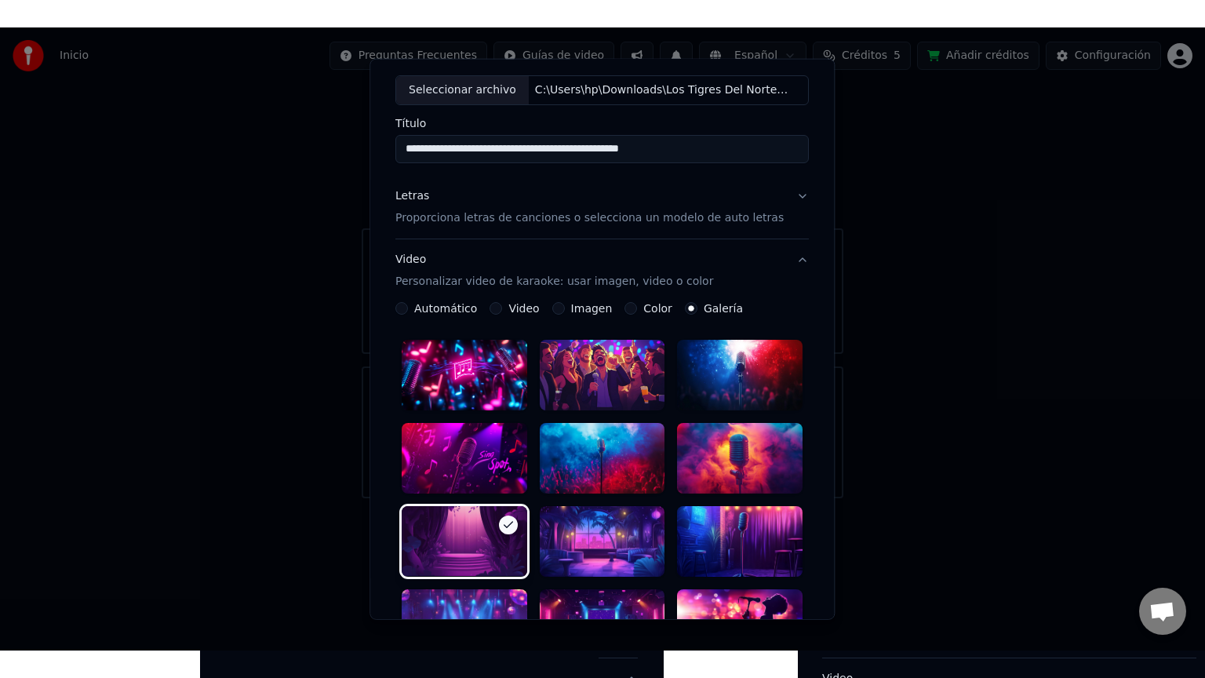
scroll to position [393, 0]
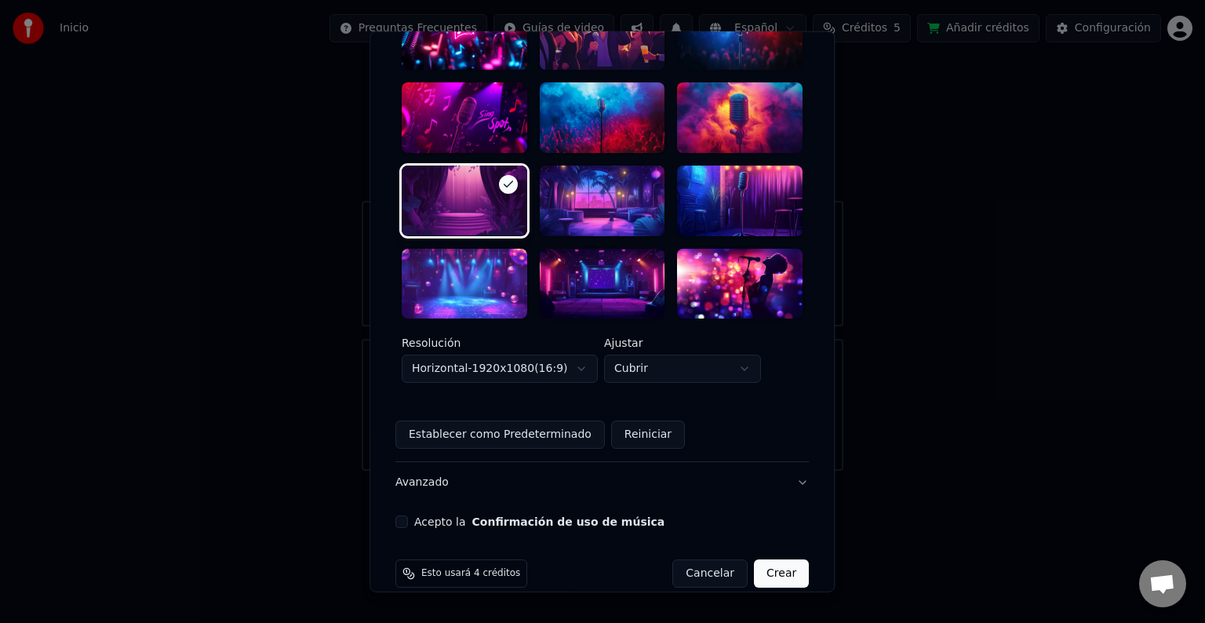
click at [408, 515] on button "Acepto la Confirmación de uso de música" at bounding box center [401, 521] width 13 height 13
click at [755, 559] on button "Crear" at bounding box center [781, 573] width 55 height 28
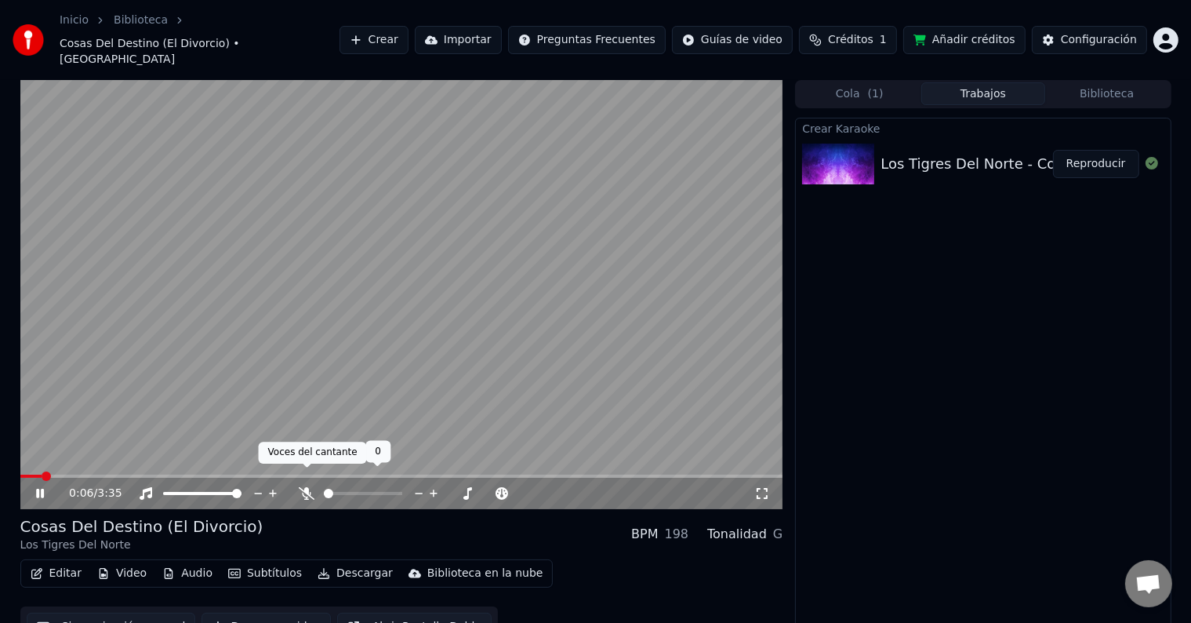
click at [302, 487] on icon at bounding box center [307, 493] width 16 height 13
click at [41, 489] on icon at bounding box center [40, 493] width 8 height 9
click at [45, 487] on icon at bounding box center [51, 493] width 37 height 13
click at [38, 489] on icon at bounding box center [40, 493] width 8 height 9
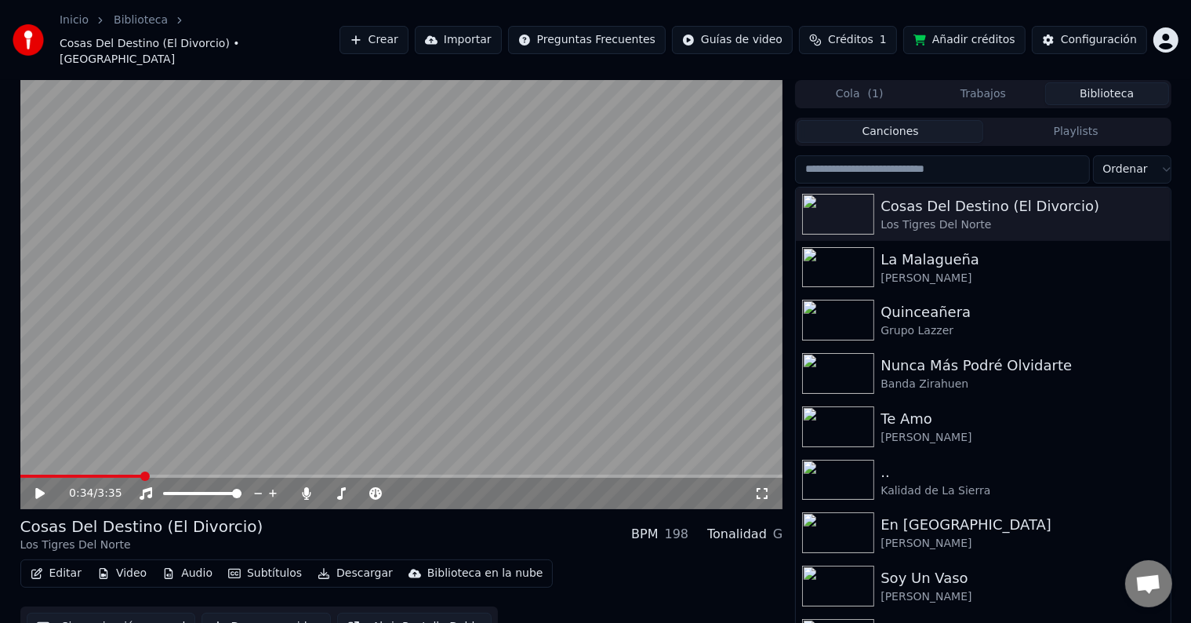
click at [1100, 86] on button "Biblioteca" at bounding box center [1108, 93] width 124 height 23
click at [878, 120] on button "Canciones" at bounding box center [891, 131] width 186 height 23
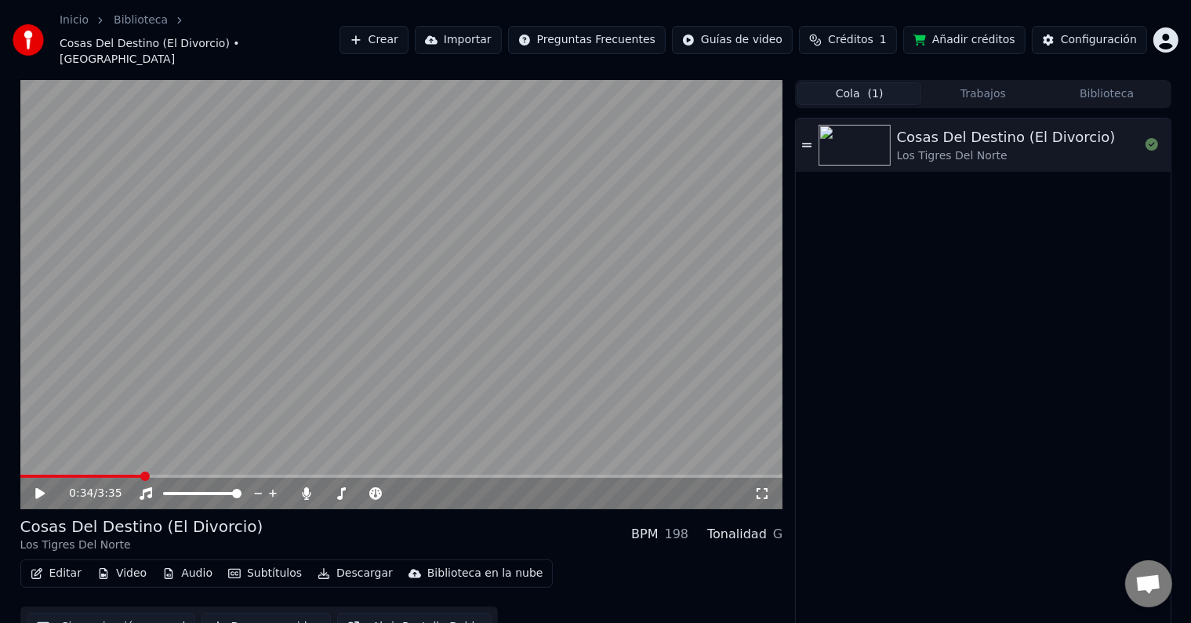
click at [858, 82] on button "Cola ( 1 )" at bounding box center [860, 93] width 124 height 23
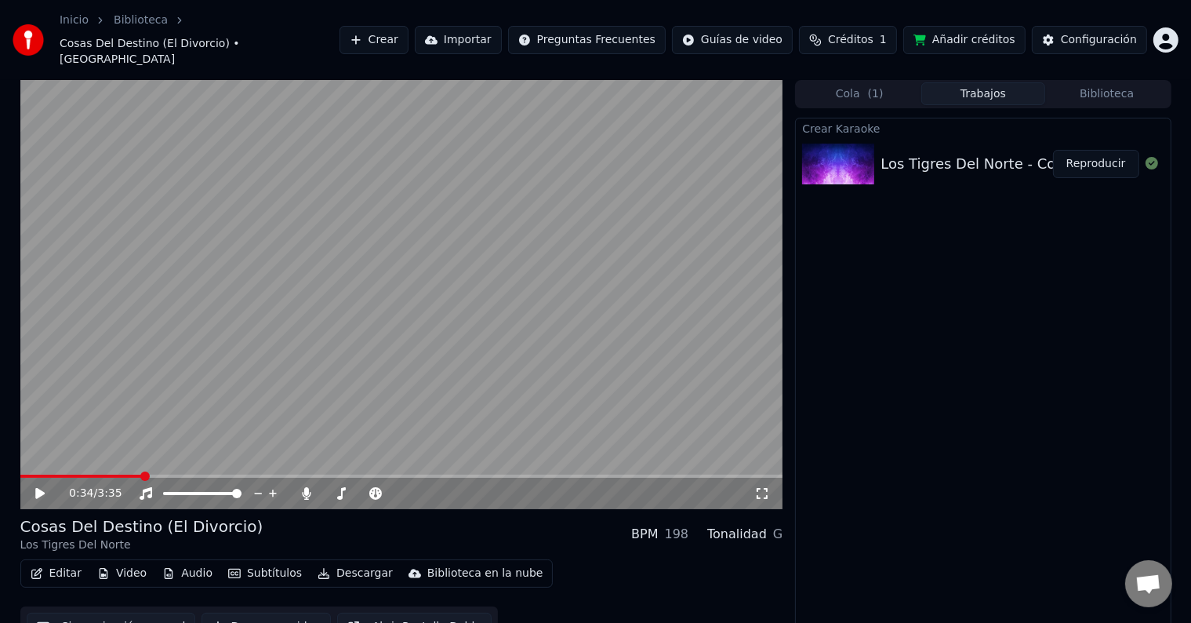
click at [973, 82] on button "Trabajos" at bounding box center [984, 93] width 124 height 23
click at [75, 20] on link "Inicio" at bounding box center [74, 21] width 29 height 16
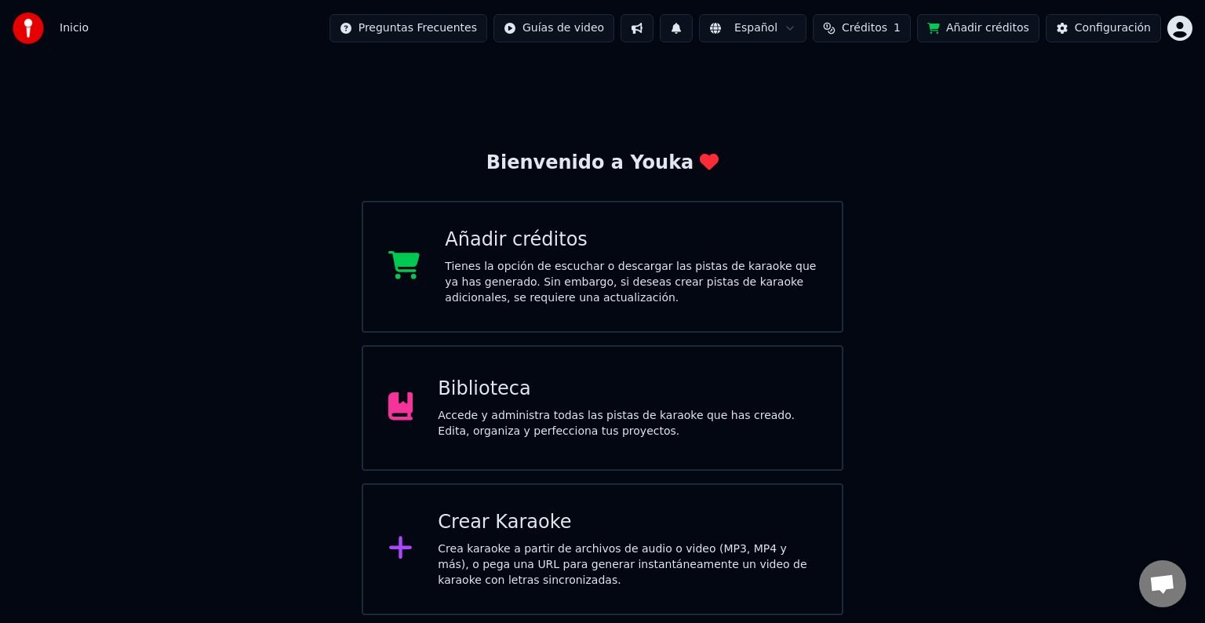
click at [505, 409] on div "Accede y administra todas las pistas de karaoke que has creado. Edita, organiza…" at bounding box center [627, 423] width 379 height 31
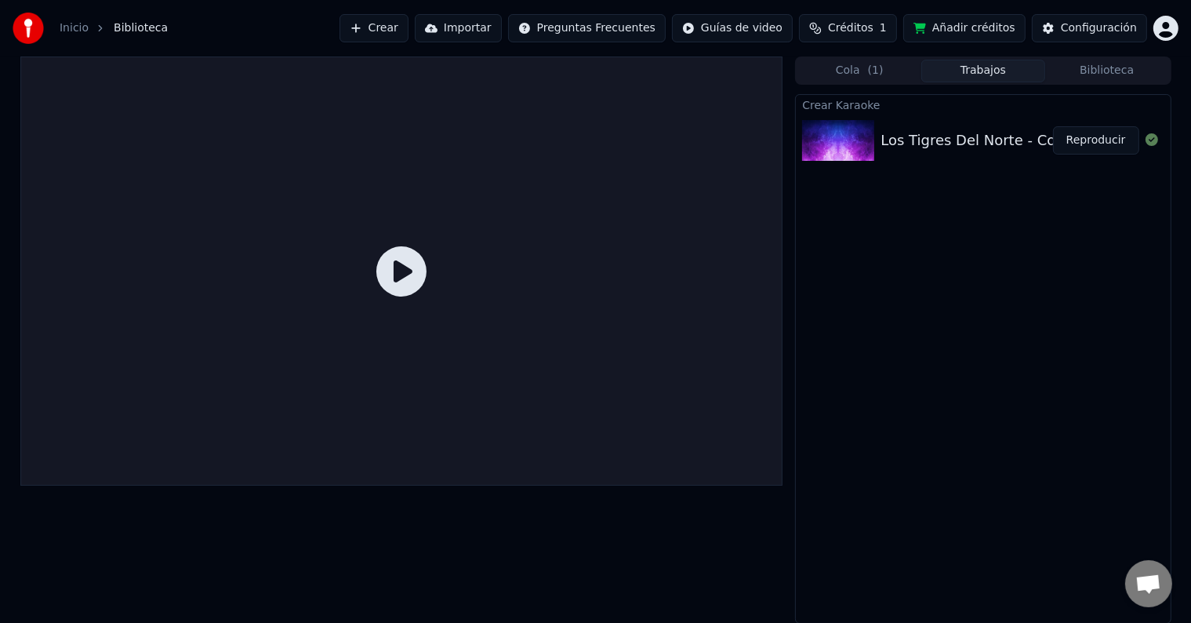
click at [1094, 140] on button "Reproducir" at bounding box center [1096, 140] width 86 height 28
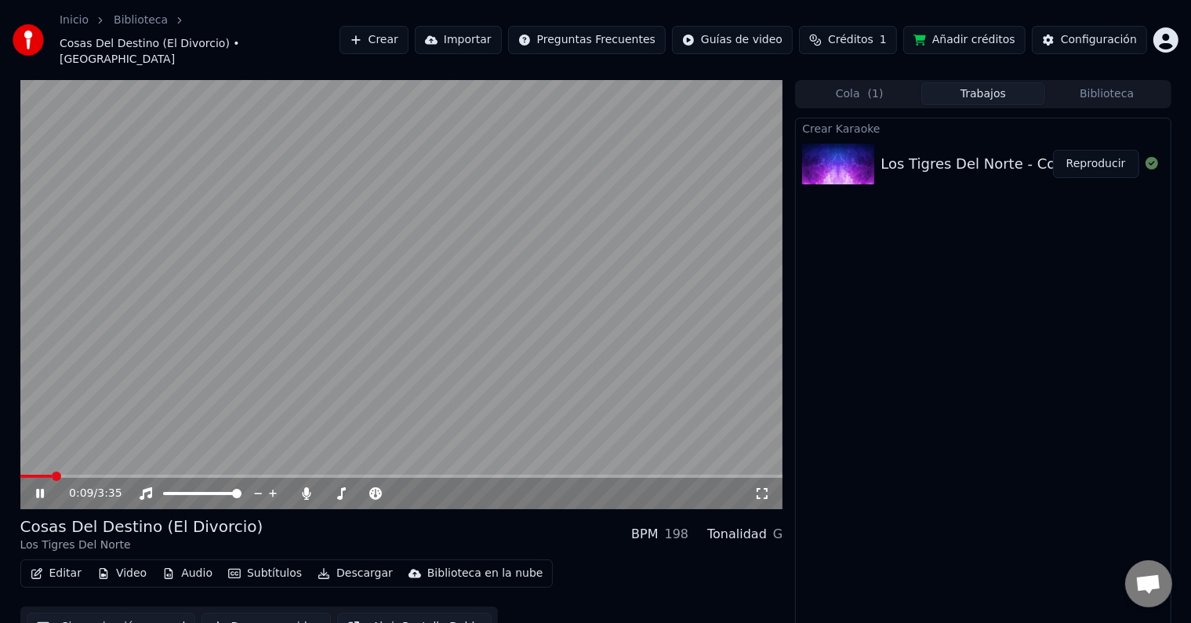
click at [51, 475] on span at bounding box center [401, 476] width 763 height 3
click at [74, 475] on span at bounding box center [401, 476] width 763 height 3
click at [769, 487] on icon at bounding box center [763, 493] width 16 height 13
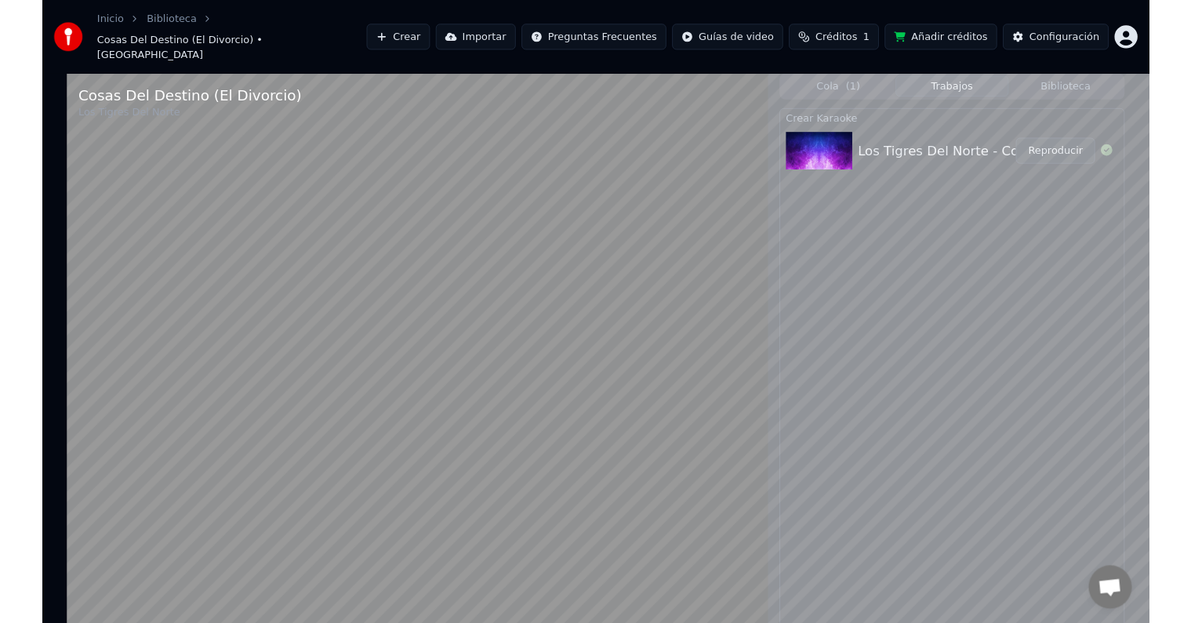
scroll to position [608, 0]
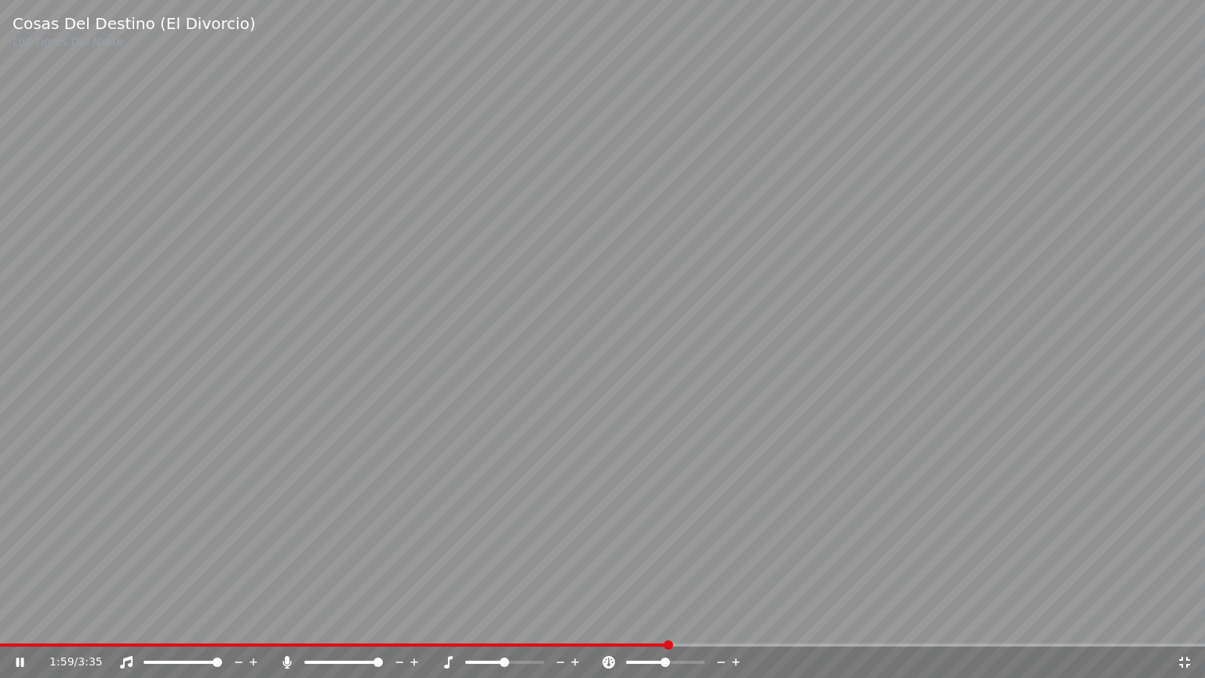
click at [750, 622] on video at bounding box center [602, 339] width 1205 height 678
click at [762, 622] on span at bounding box center [602, 644] width 1205 height 3
click at [790, 504] on video at bounding box center [602, 339] width 1205 height 678
click at [881, 622] on span at bounding box center [602, 644] width 1205 height 3
click at [944, 622] on video at bounding box center [602, 339] width 1205 height 678
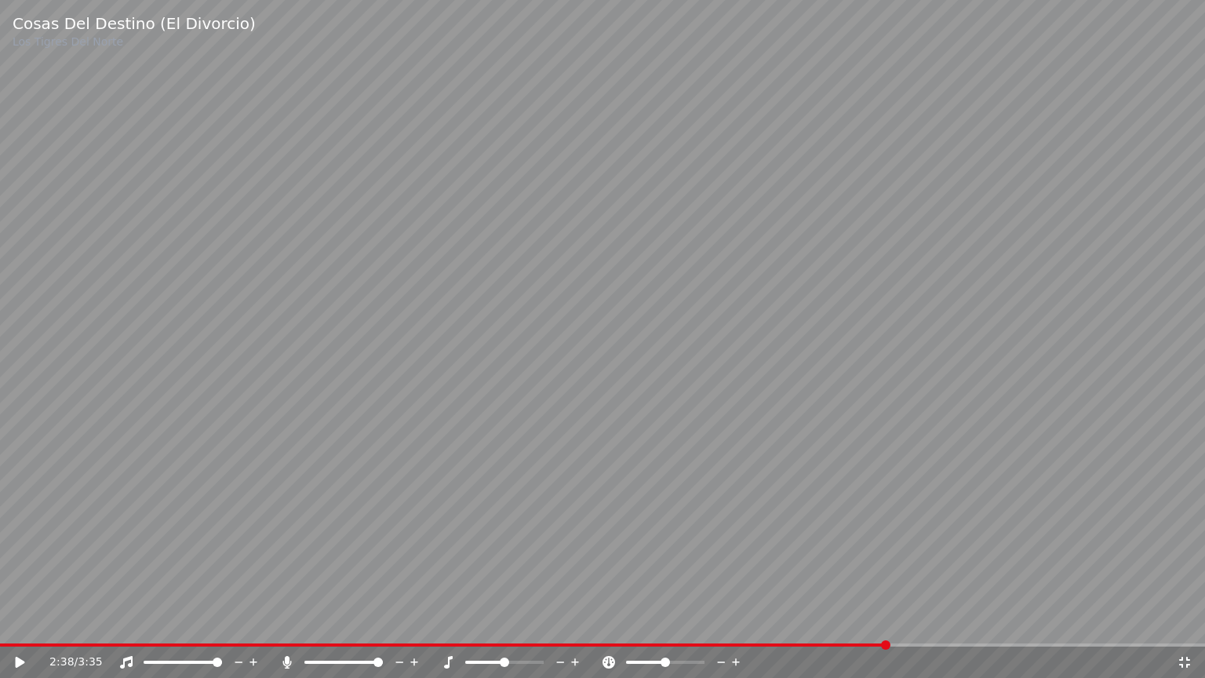
click at [958, 622] on span at bounding box center [602, 644] width 1205 height 3
click at [725, 406] on video at bounding box center [602, 339] width 1205 height 678
click at [1086, 622] on span at bounding box center [602, 644] width 1205 height 3
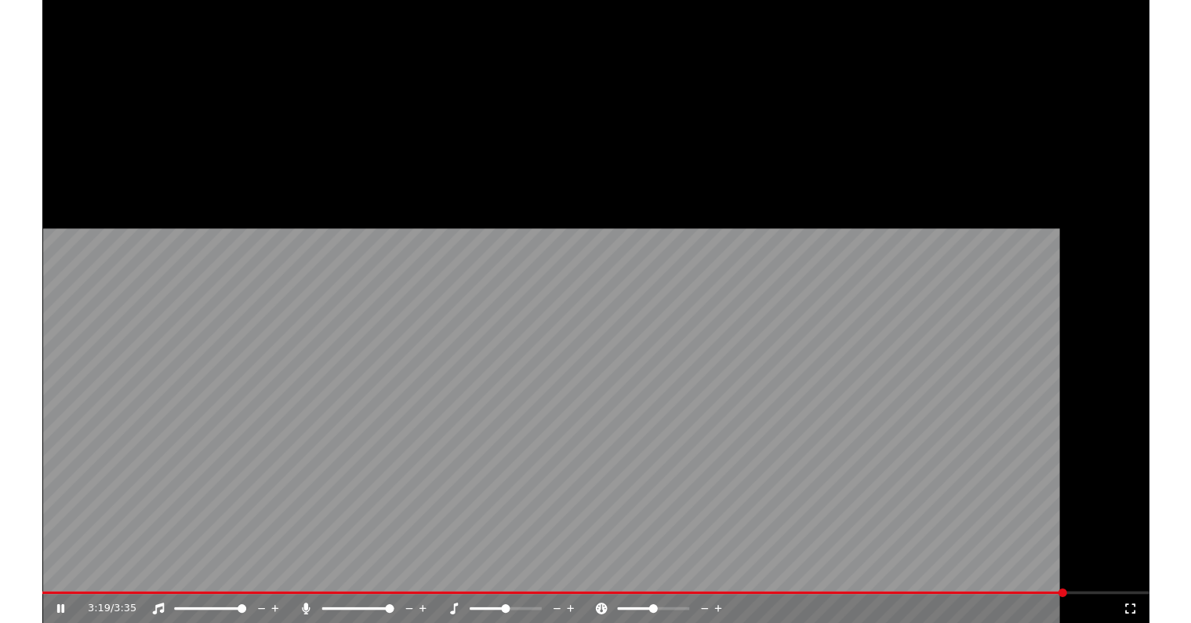
scroll to position [775, 0]
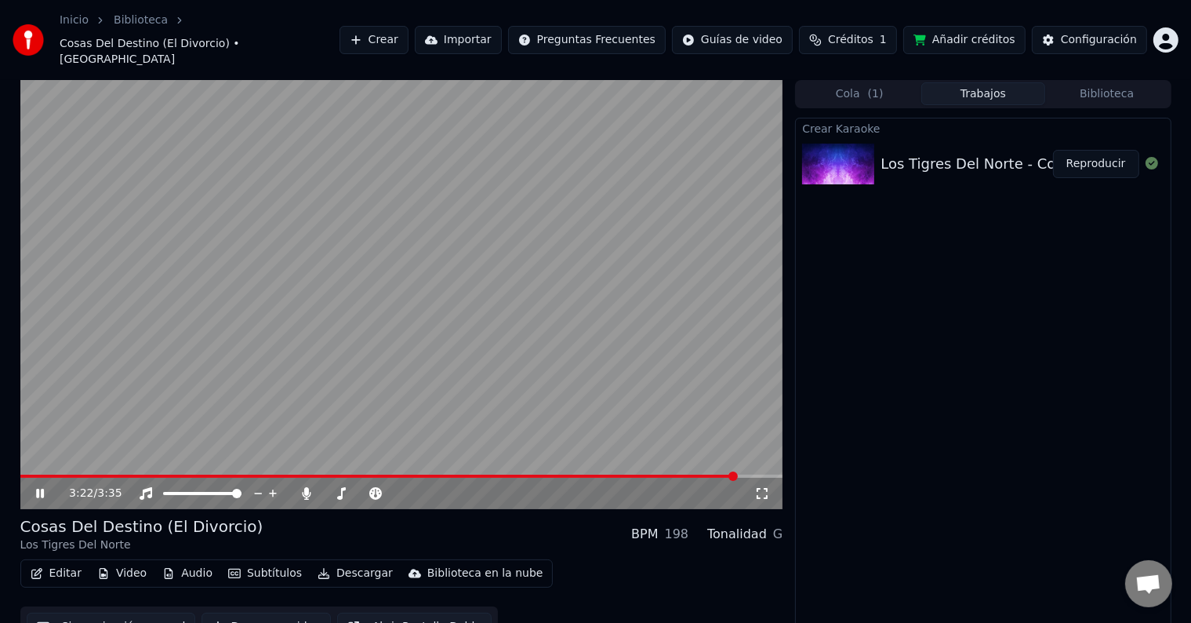
click at [38, 489] on icon at bounding box center [40, 493] width 8 height 9
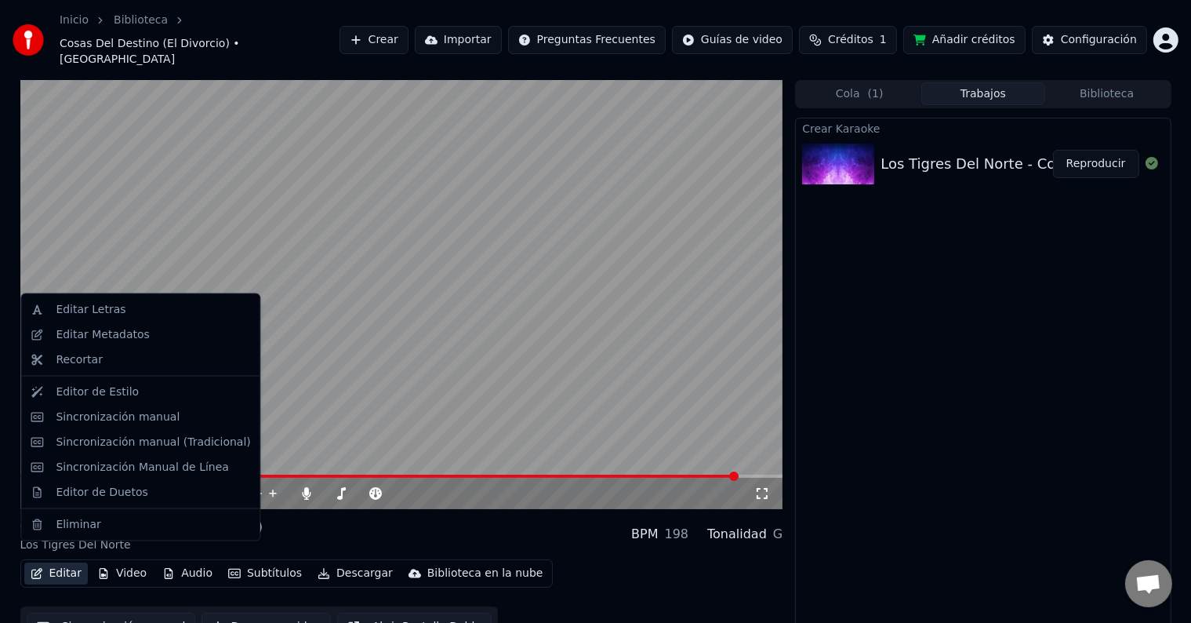
click at [52, 562] on button "Editar" at bounding box center [56, 573] width 64 height 22
click at [107, 413] on div "Sincronización manual" at bounding box center [118, 417] width 124 height 16
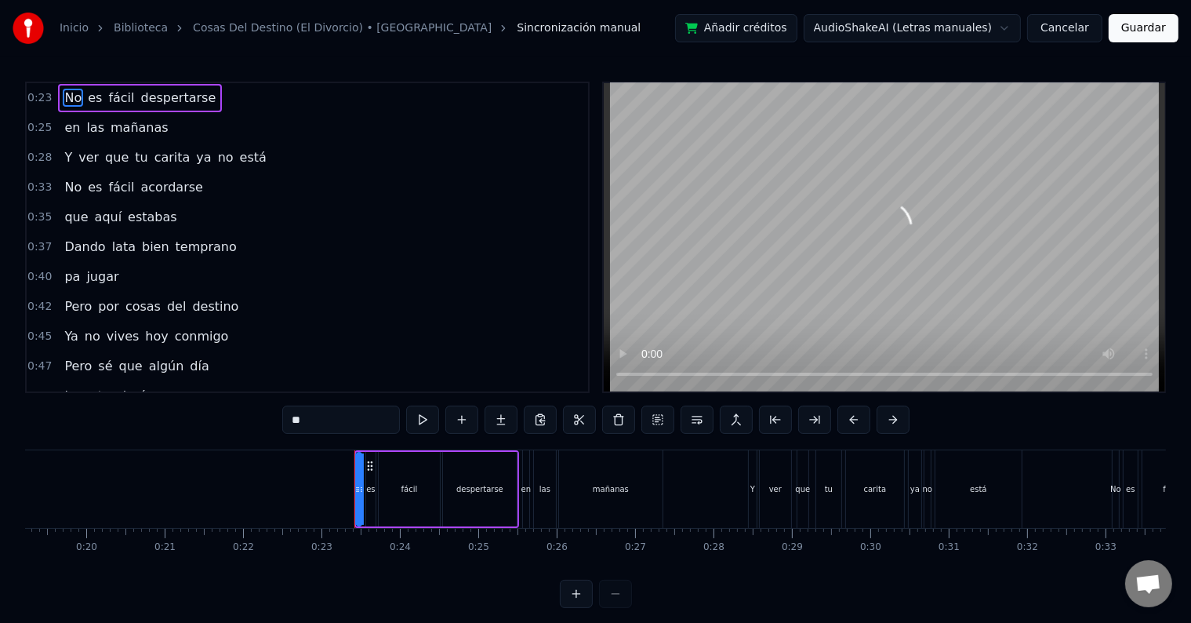
scroll to position [0, 1758]
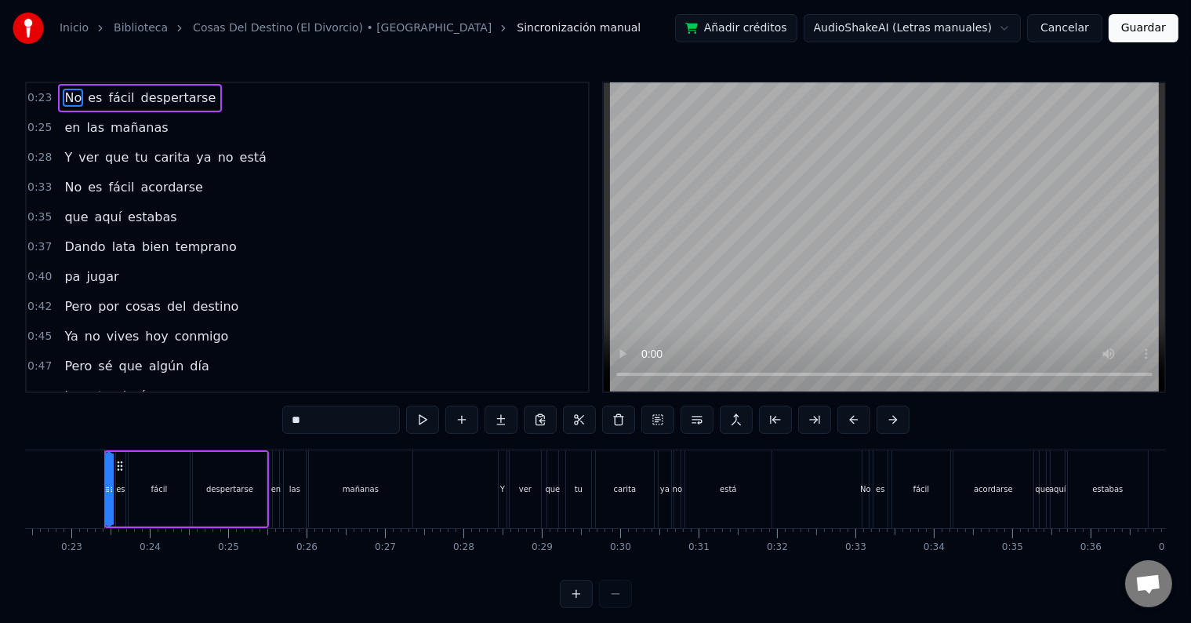
drag, startPoint x: 574, startPoint y: 125, endPoint x: 584, endPoint y: 306, distance: 180.7
click at [584, 306] on div "0:23 No es fácil despertarse 0:25 en las mañanas 0:28 Y ver que tu carita ya no…" at bounding box center [307, 237] width 565 height 311
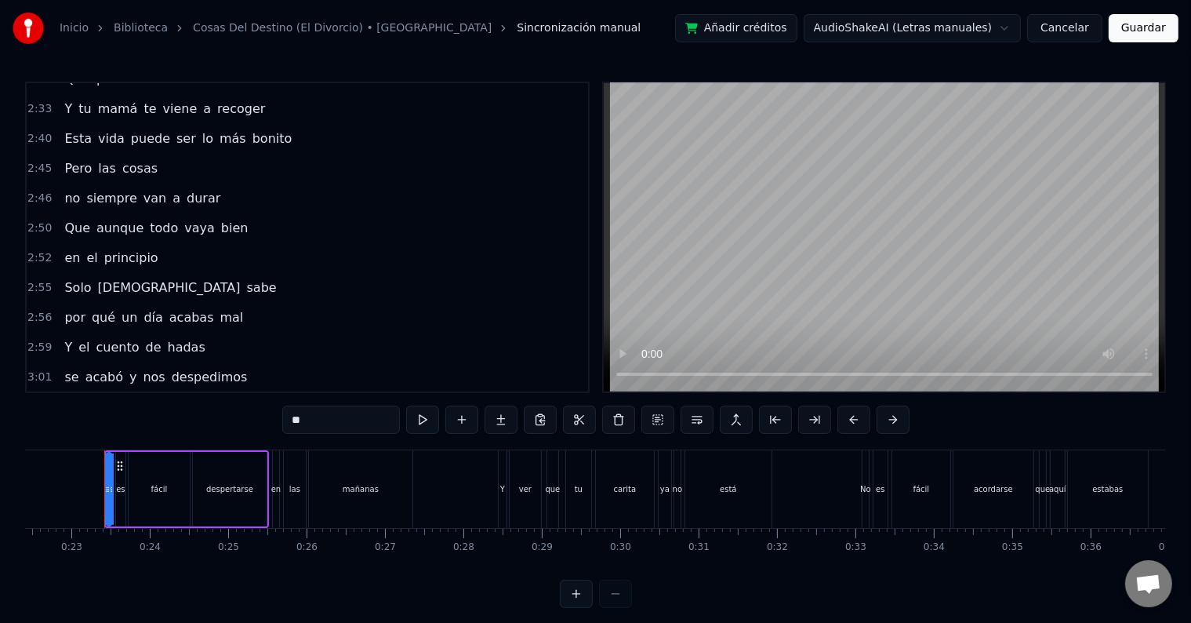
scroll to position [1134, 0]
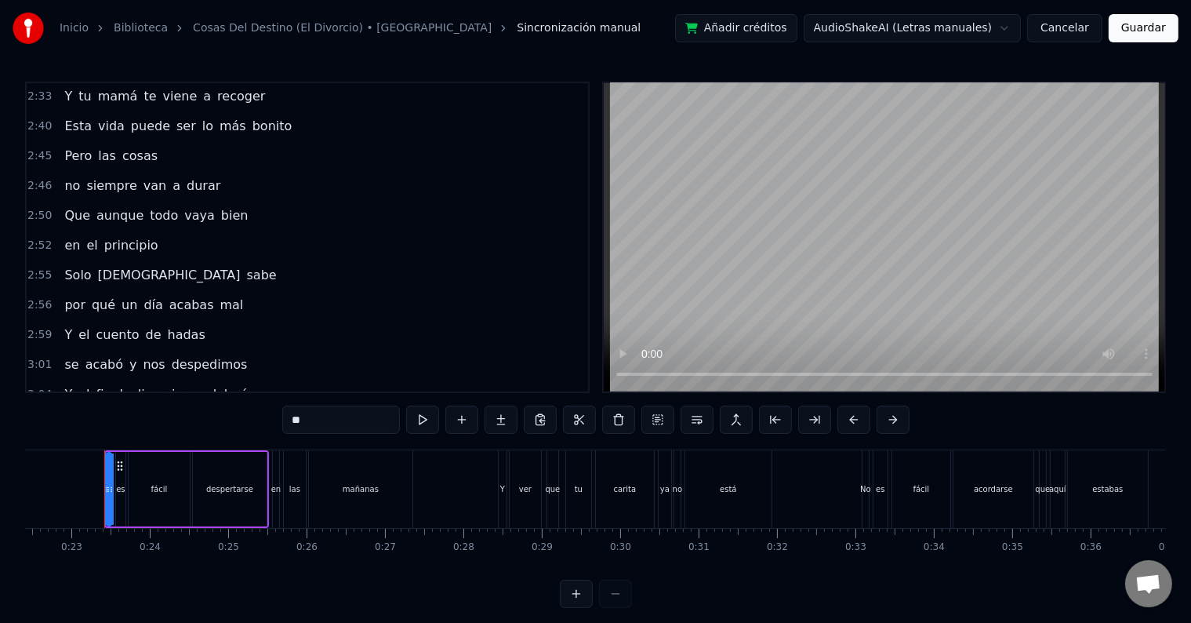
click at [200, 415] on span "hijos" at bounding box center [215, 424] width 32 height 18
type input "*****"
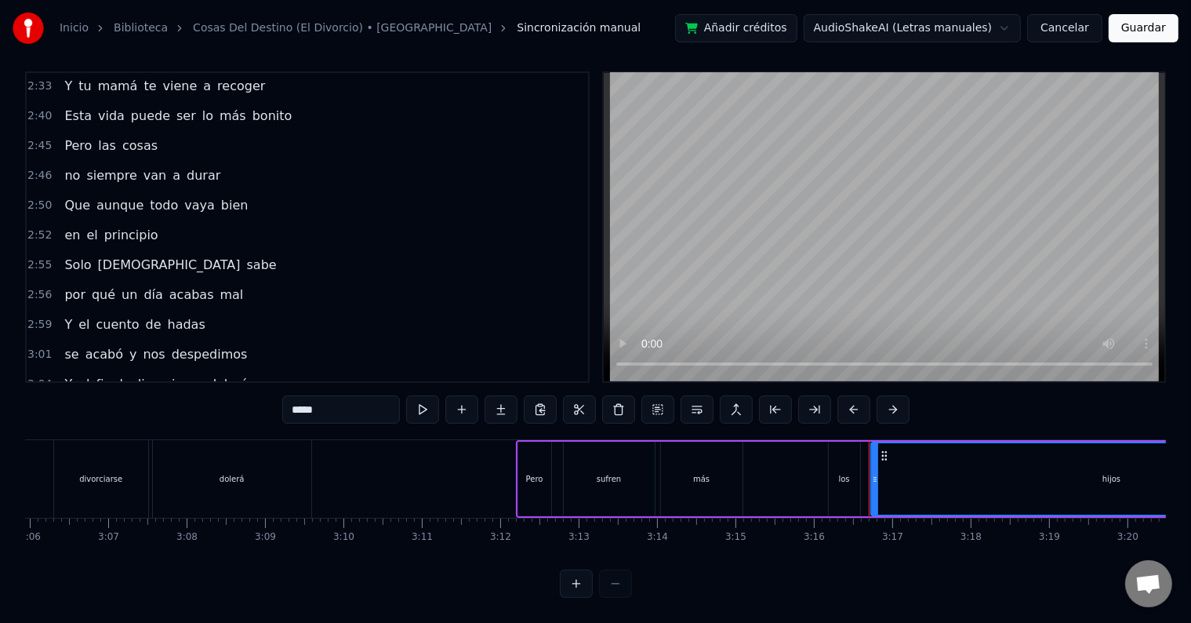
scroll to position [0, 15349]
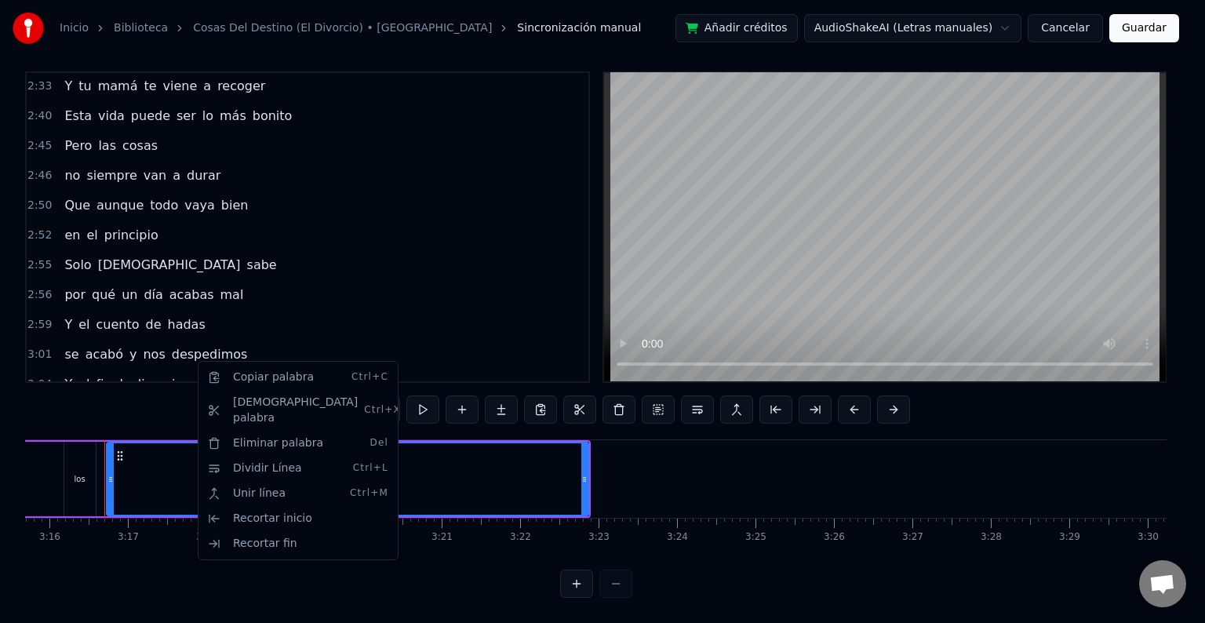
click at [190, 355] on html "Inicio Biblioteca Cosas Del Destino (El Divorcio) • Los Tigres Del Norte Sincro…" at bounding box center [602, 306] width 1205 height 633
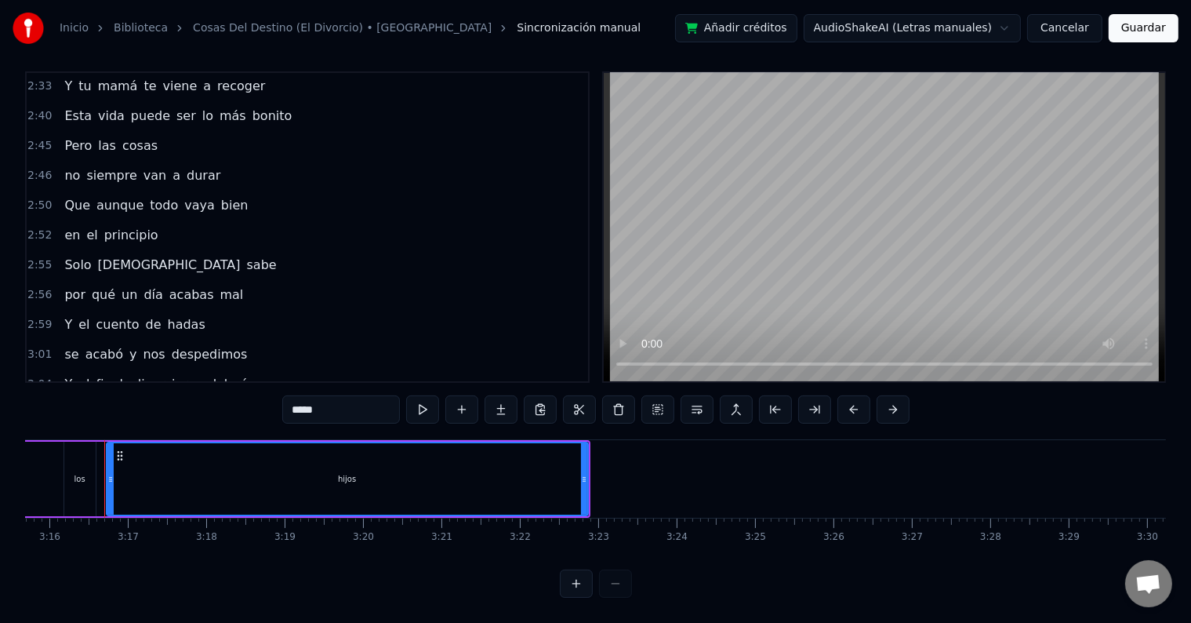
click at [199, 405] on span "hijos" at bounding box center [215, 414] width 32 height 18
click at [1075, 24] on button "Cancelar" at bounding box center [1064, 28] width 75 height 28
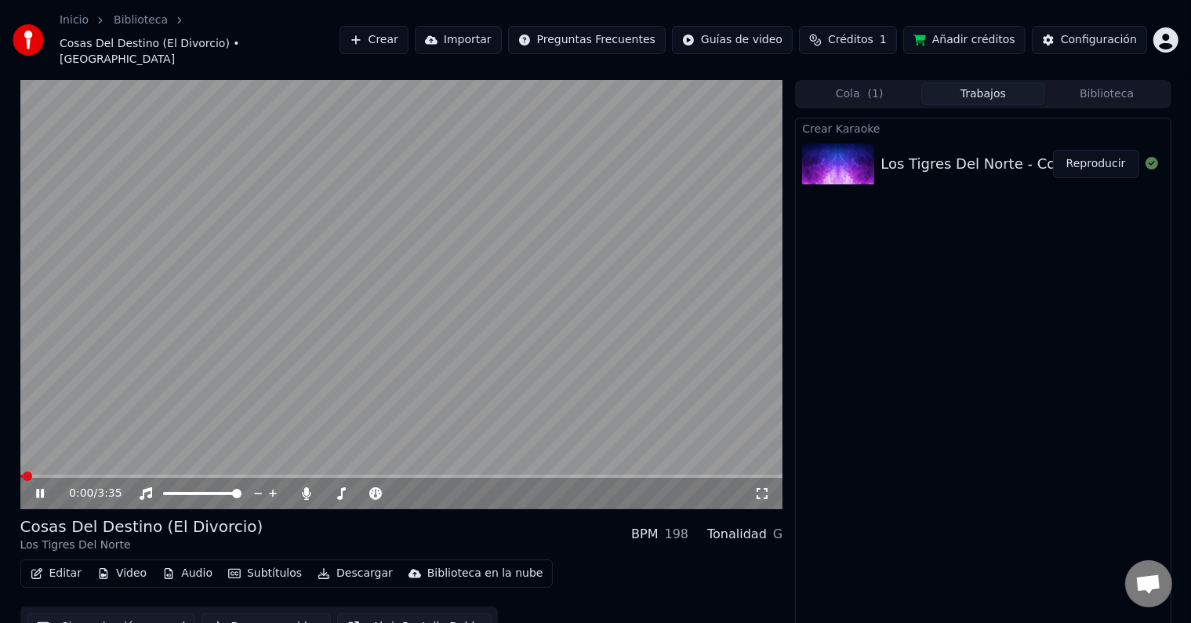
click at [41, 489] on icon at bounding box center [40, 493] width 8 height 9
click at [253, 562] on button "Subtítulos" at bounding box center [265, 573] width 86 height 22
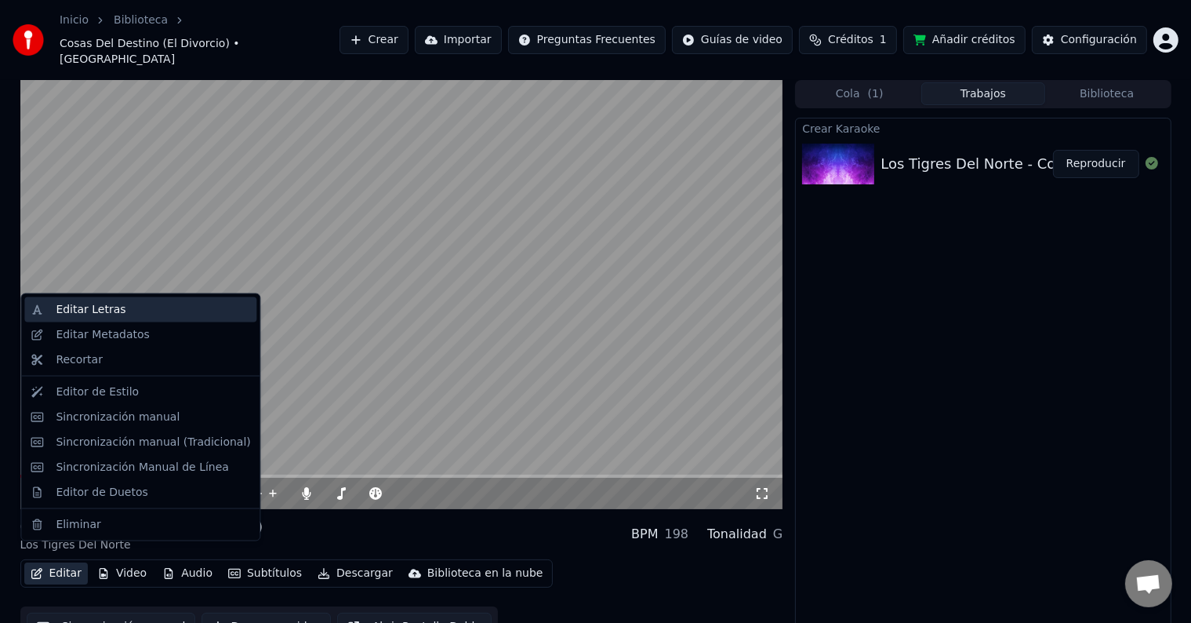
click at [100, 309] on div "Editar Letras" at bounding box center [91, 310] width 70 height 16
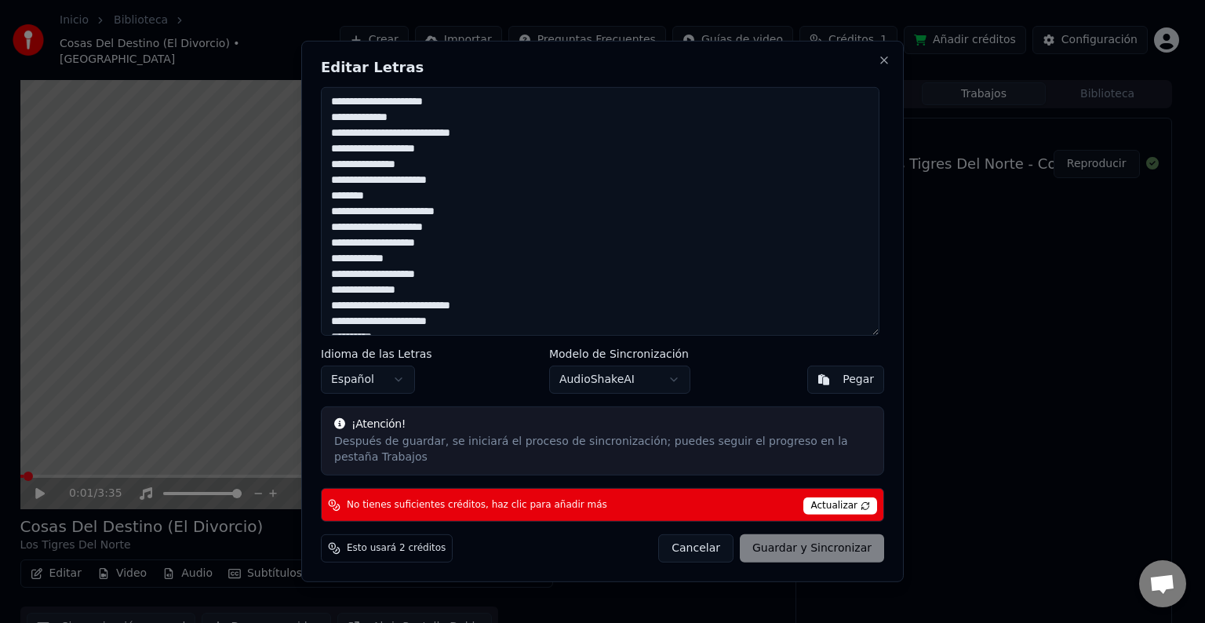
click at [707, 544] on button "Cancelar" at bounding box center [695, 548] width 75 height 28
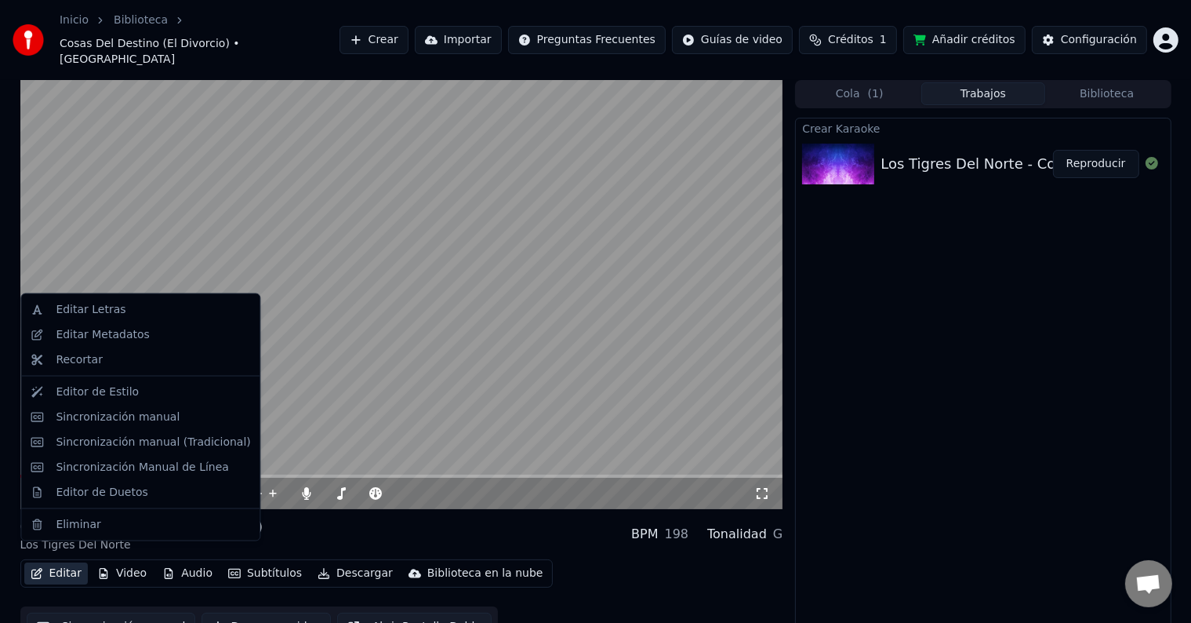
click at [53, 562] on button "Editar" at bounding box center [56, 573] width 64 height 22
click at [85, 336] on div "Editar Metadatos" at bounding box center [102, 335] width 93 height 16
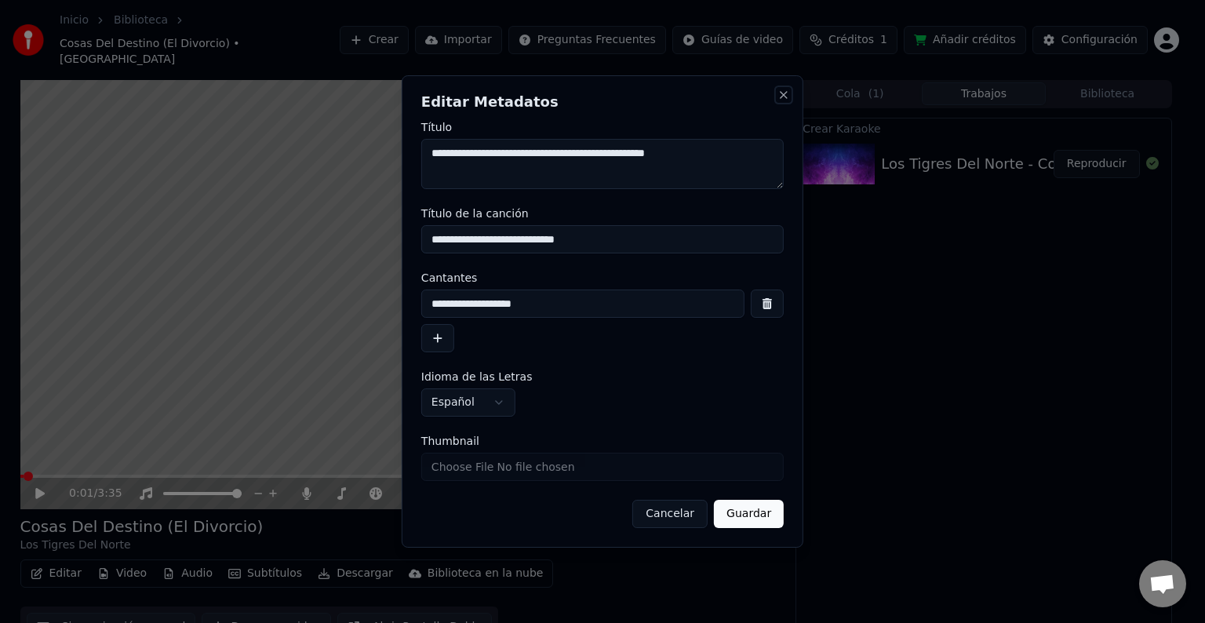
click at [780, 97] on button "Close" at bounding box center [783, 95] width 13 height 13
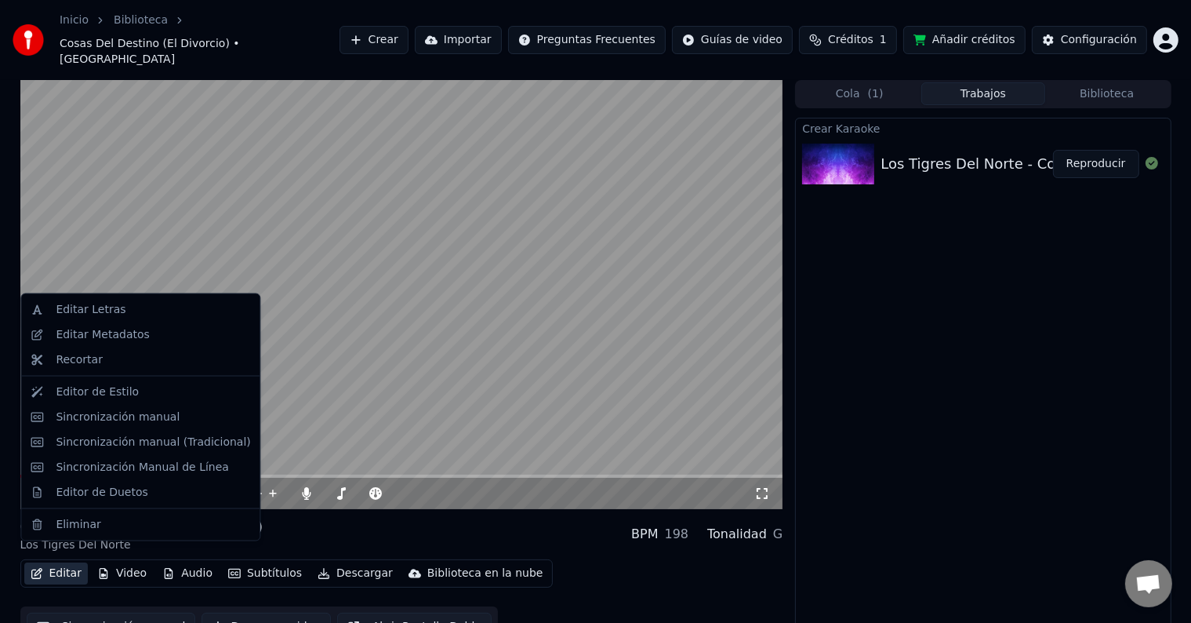
click at [38, 563] on button "Editar" at bounding box center [56, 573] width 64 height 22
click at [97, 443] on div "Sincronización manual (Tradicional)" at bounding box center [153, 443] width 195 height 16
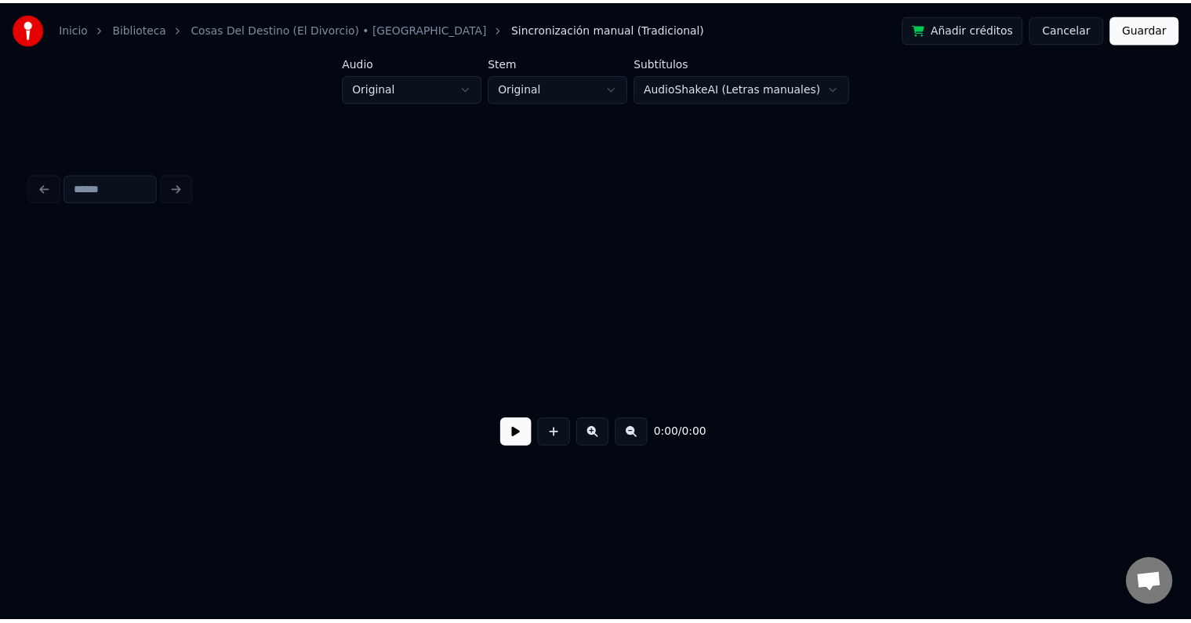
scroll to position [0, 3673]
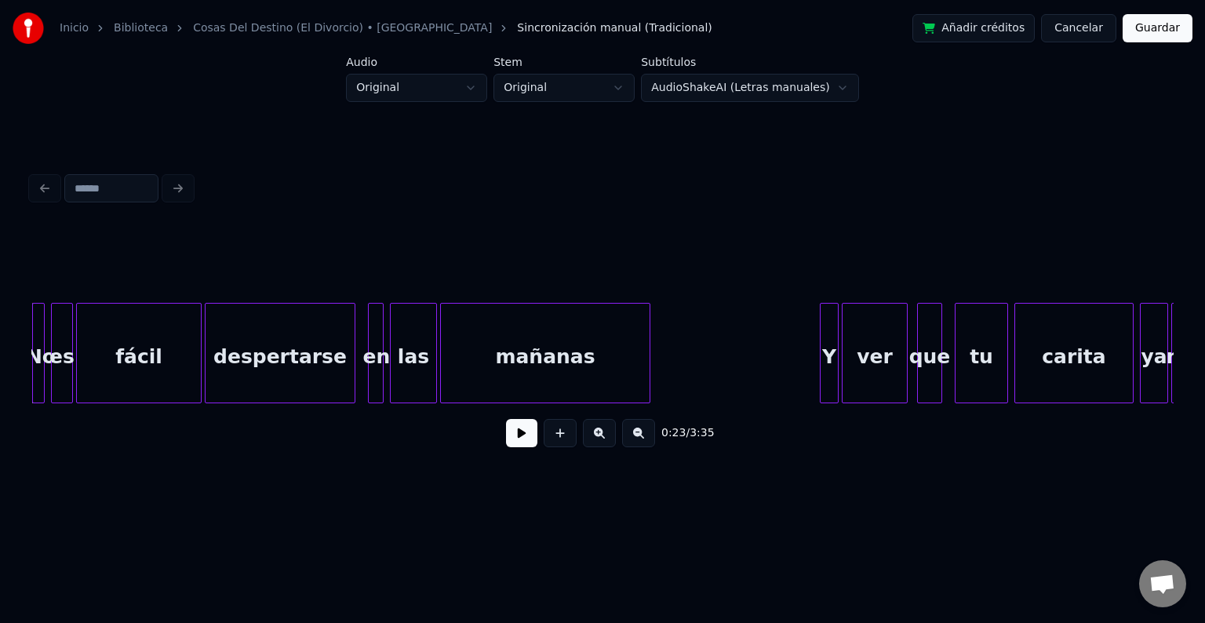
click at [1087, 38] on button "Cancelar" at bounding box center [1078, 28] width 75 height 28
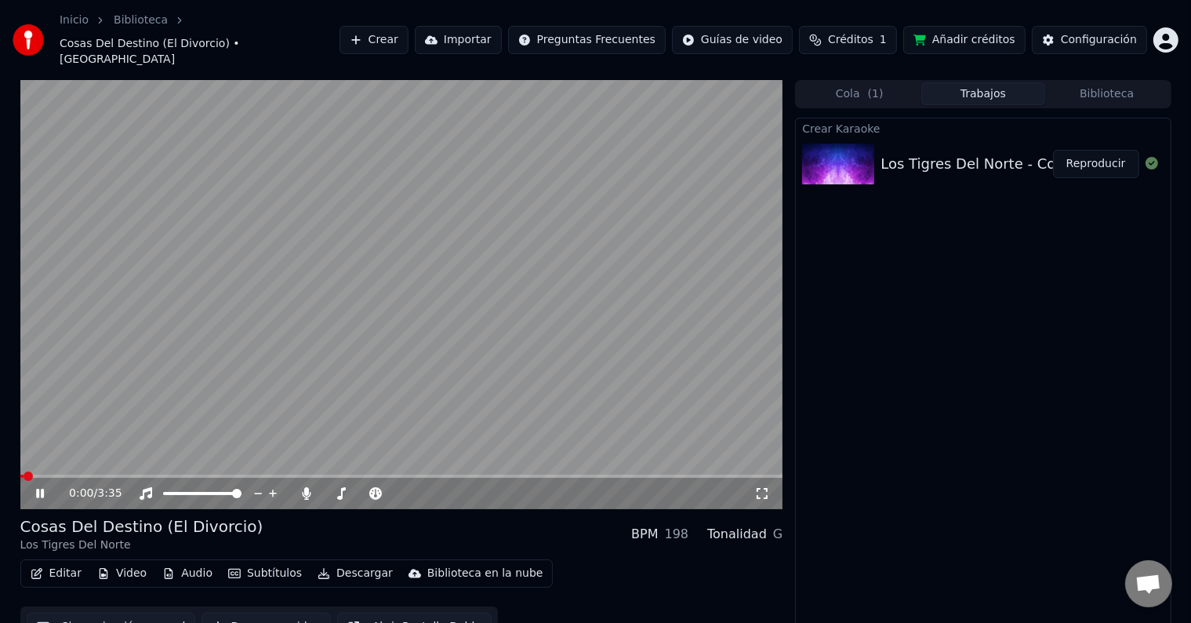
click at [38, 489] on icon at bounding box center [40, 493] width 8 height 9
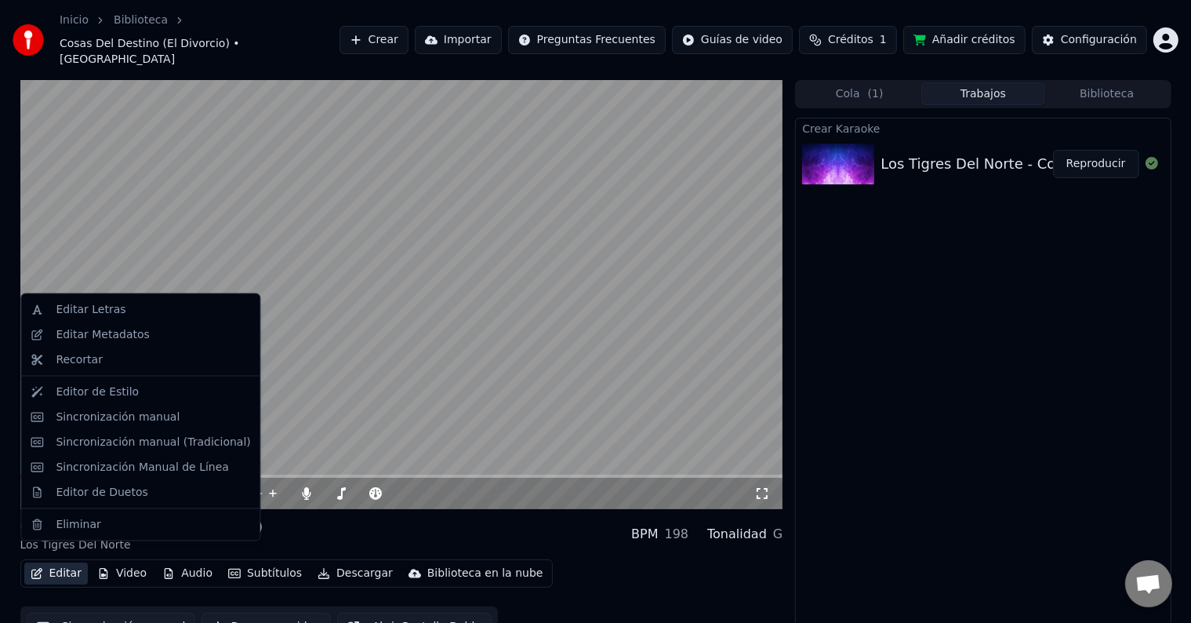
click at [66, 562] on button "Editar" at bounding box center [56, 573] width 64 height 22
click at [94, 417] on div "Sincronización manual" at bounding box center [118, 417] width 124 height 16
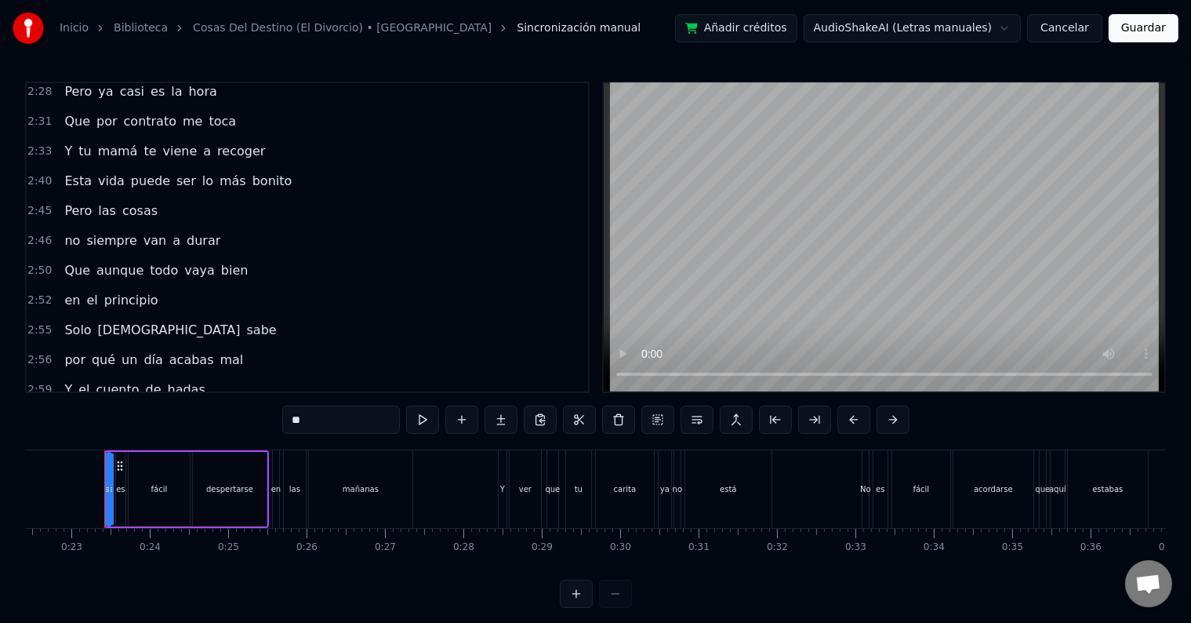
scroll to position [1134, 0]
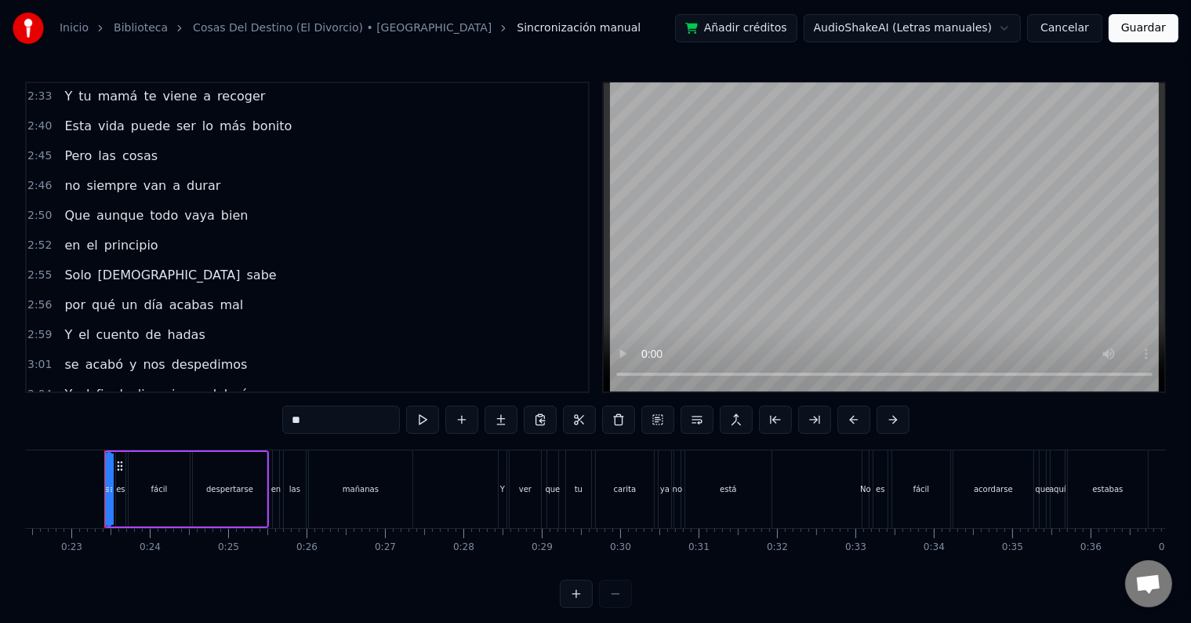
click at [199, 415] on span "hijos" at bounding box center [215, 424] width 32 height 18
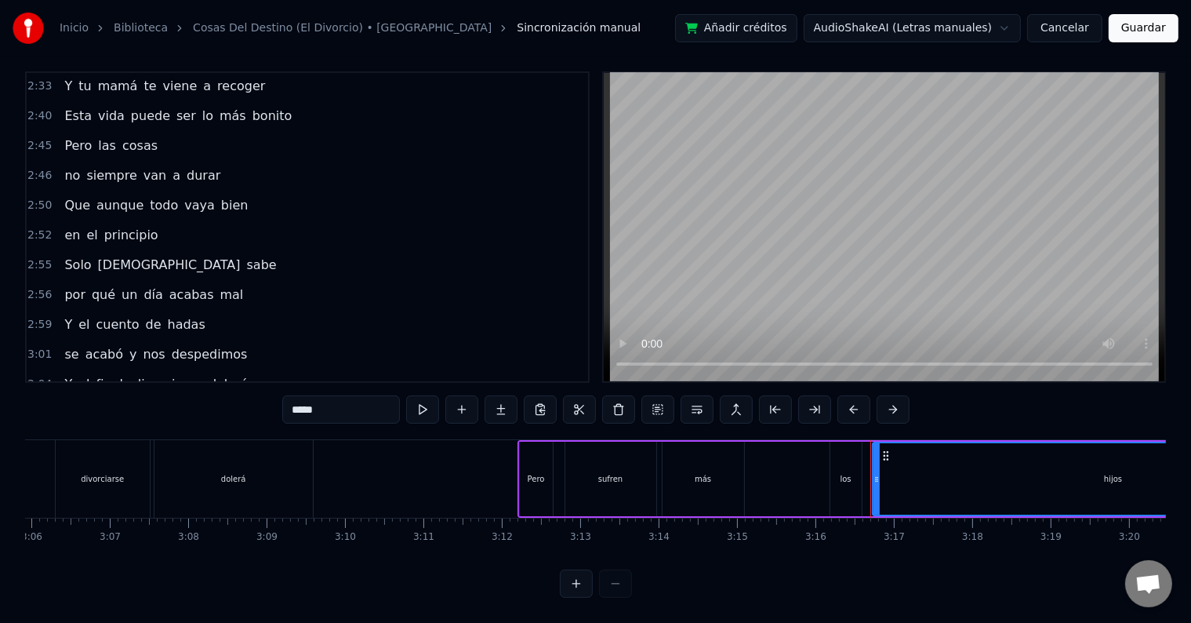
scroll to position [0, 15349]
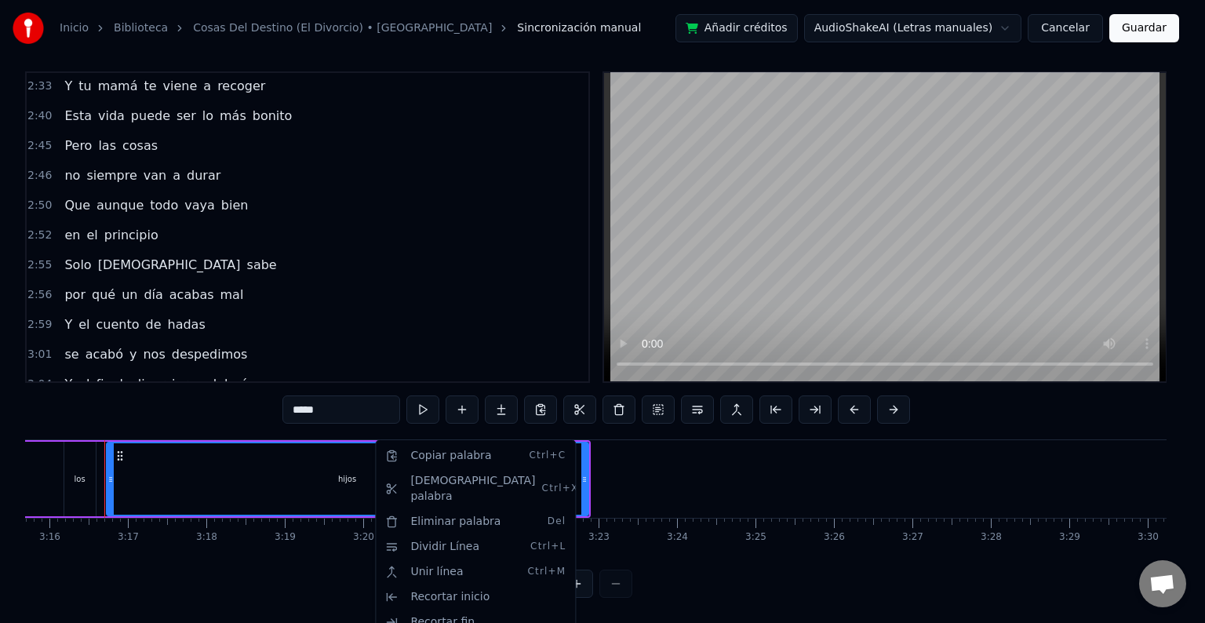
click at [311, 319] on html "Inicio Biblioteca Cosas Del Destino (El Divorcio) • Los Tigres Del Norte Sincro…" at bounding box center [602, 306] width 1205 height 633
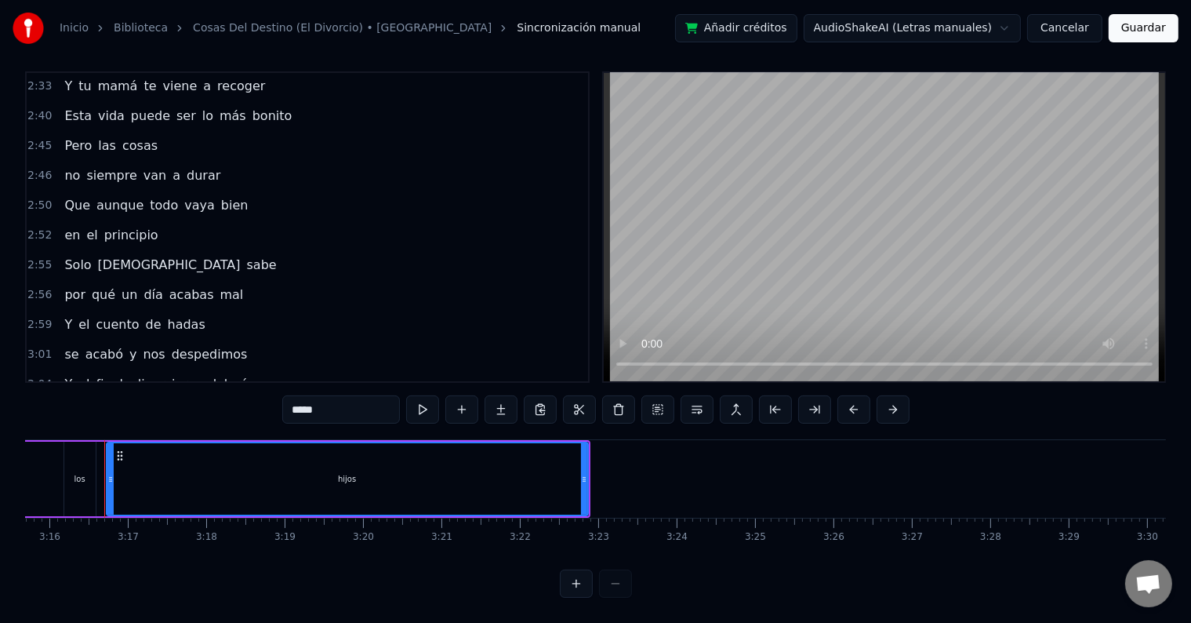
click at [199, 405] on span "hijos" at bounding box center [215, 414] width 32 height 18
click at [311, 398] on input "*****" at bounding box center [341, 409] width 118 height 28
type input "**********"
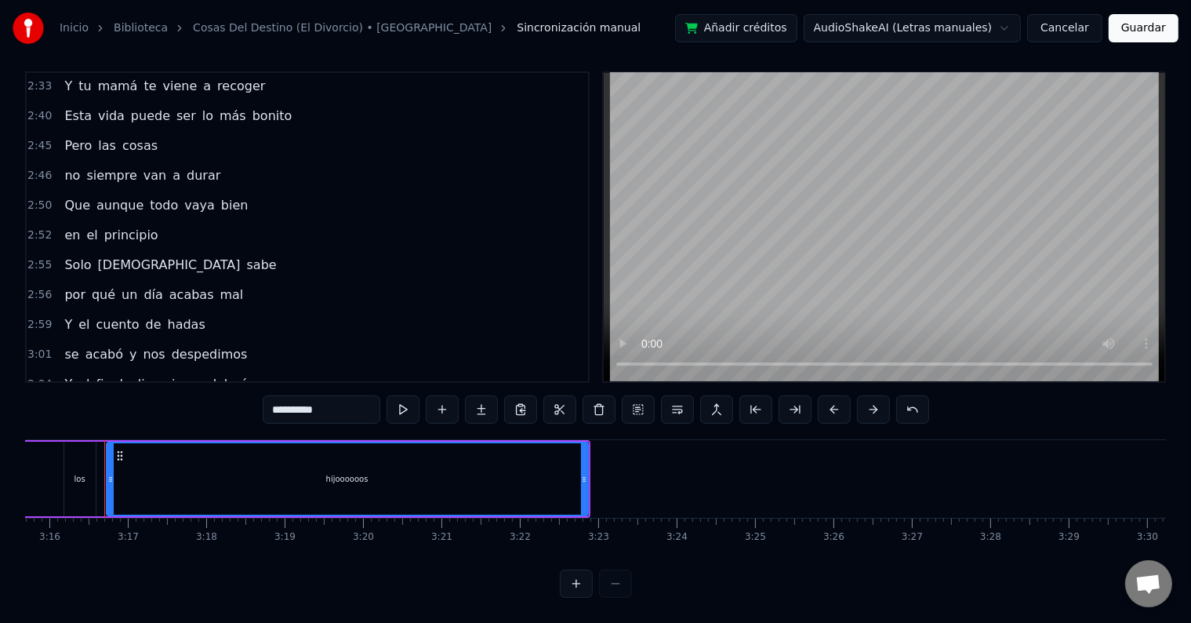
click at [1148, 41] on button "Guardar" at bounding box center [1144, 28] width 70 height 28
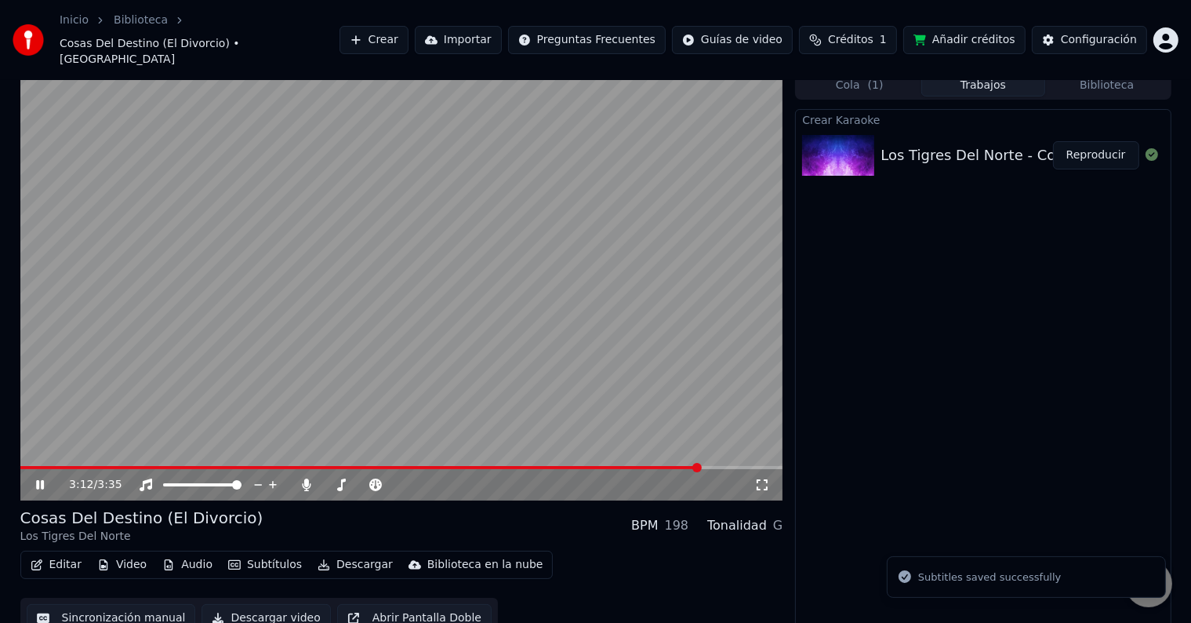
click at [700, 466] on span at bounding box center [401, 467] width 763 height 3
click at [41, 480] on icon at bounding box center [40, 484] width 8 height 9
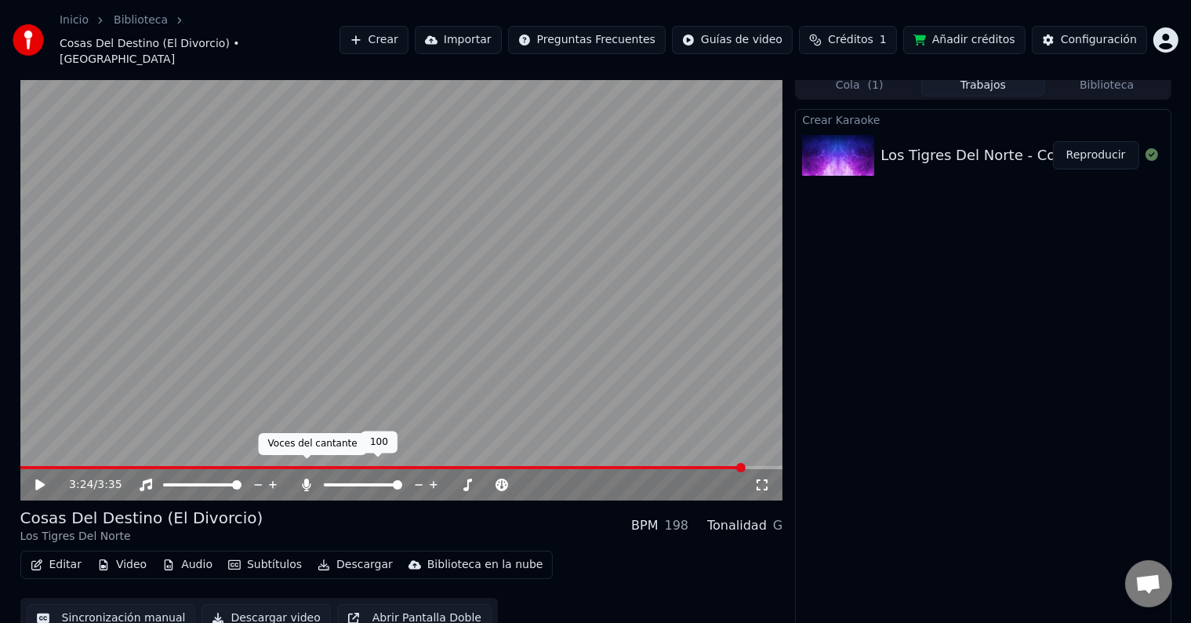
click at [306, 478] on icon at bounding box center [307, 484] width 9 height 13
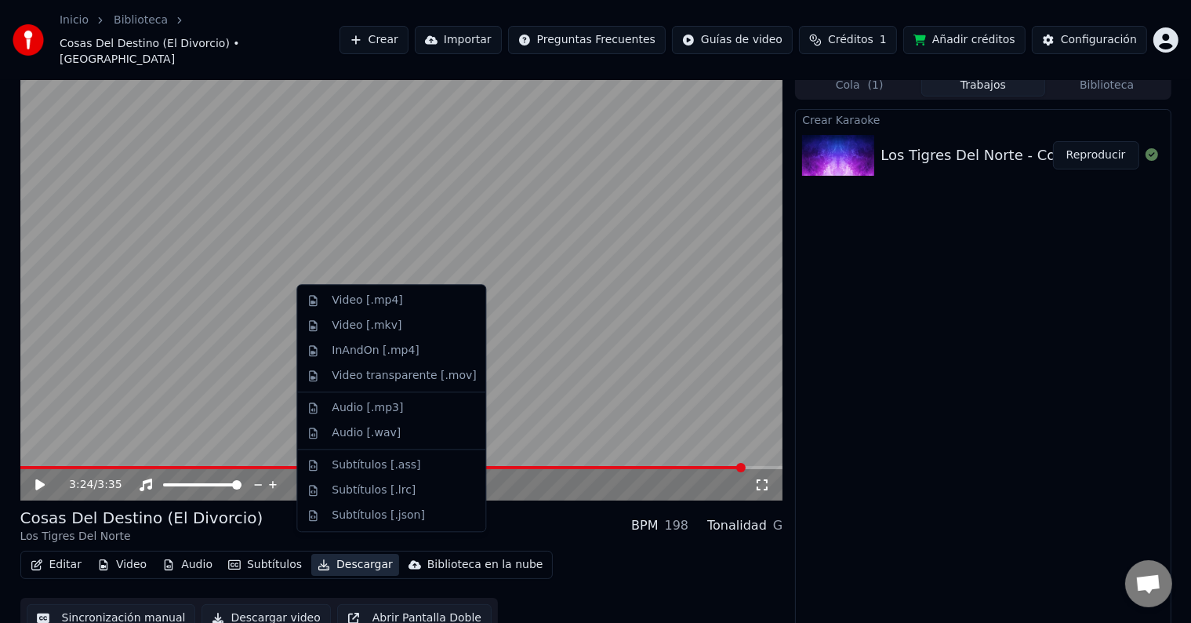
click at [354, 554] on button "Descargar" at bounding box center [355, 565] width 88 height 22
click at [363, 304] on div "Video [.mp4]" at bounding box center [367, 301] width 71 height 16
